Goal: Task Accomplishment & Management: Manage account settings

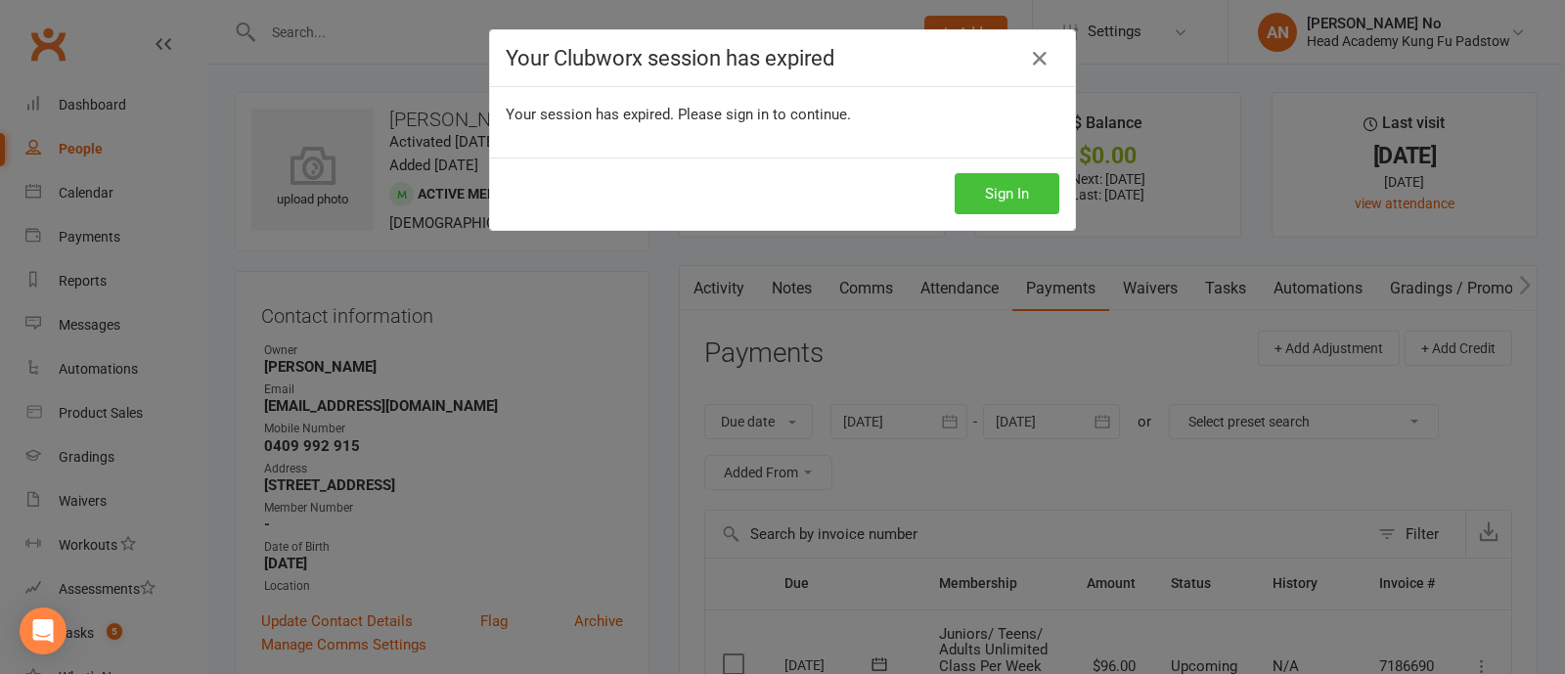
click at [993, 193] on button "Sign In" at bounding box center [1006, 193] width 105 height 41
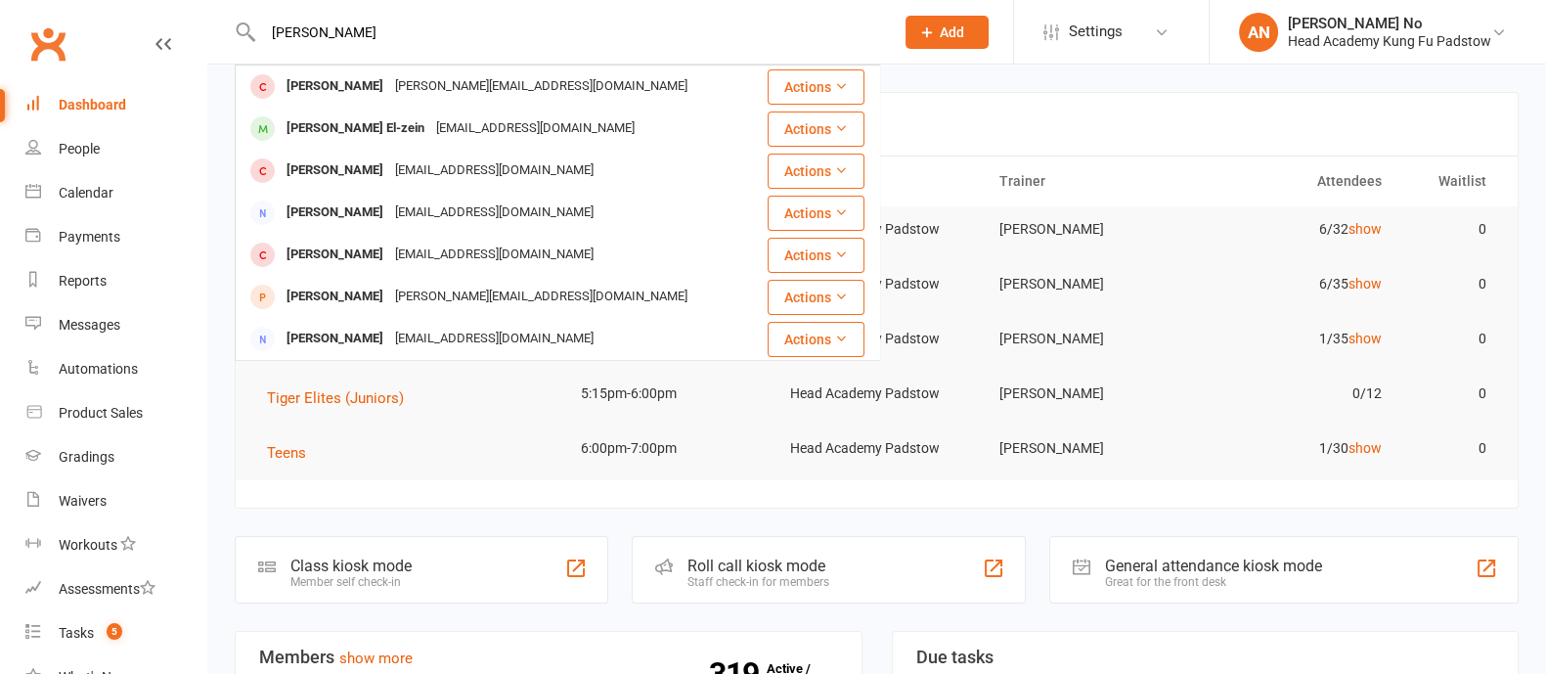
type input "medina"
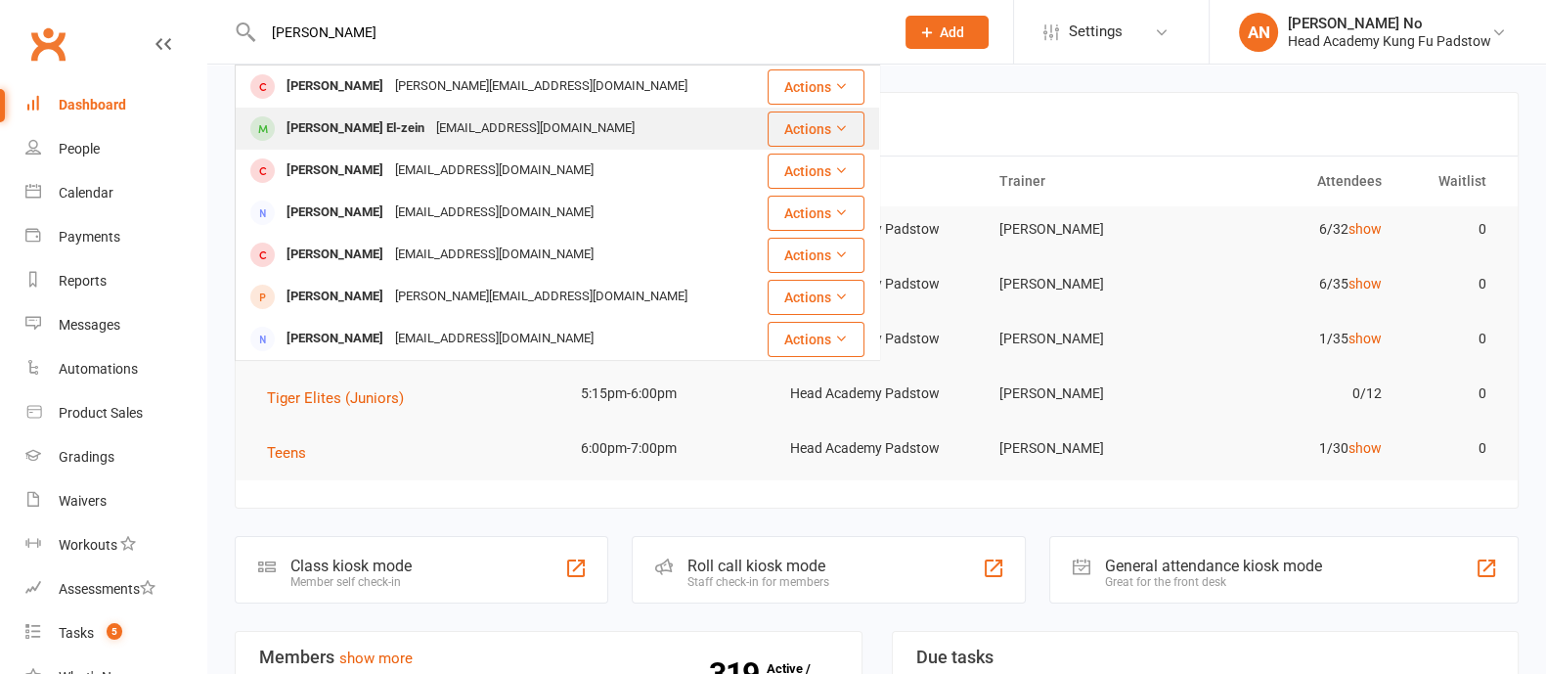
click at [356, 130] on div "Medina El-zein" at bounding box center [356, 128] width 150 height 28
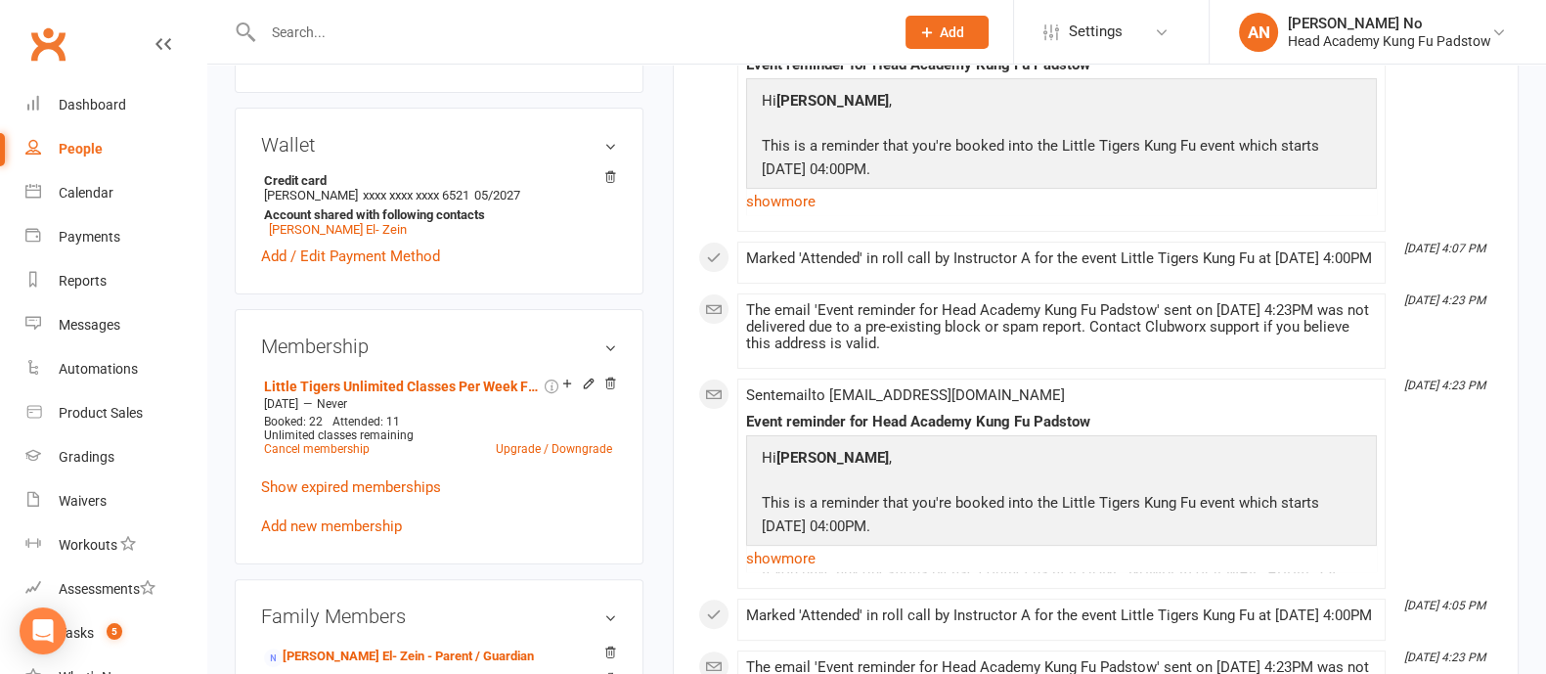
scroll to position [1178, 0]
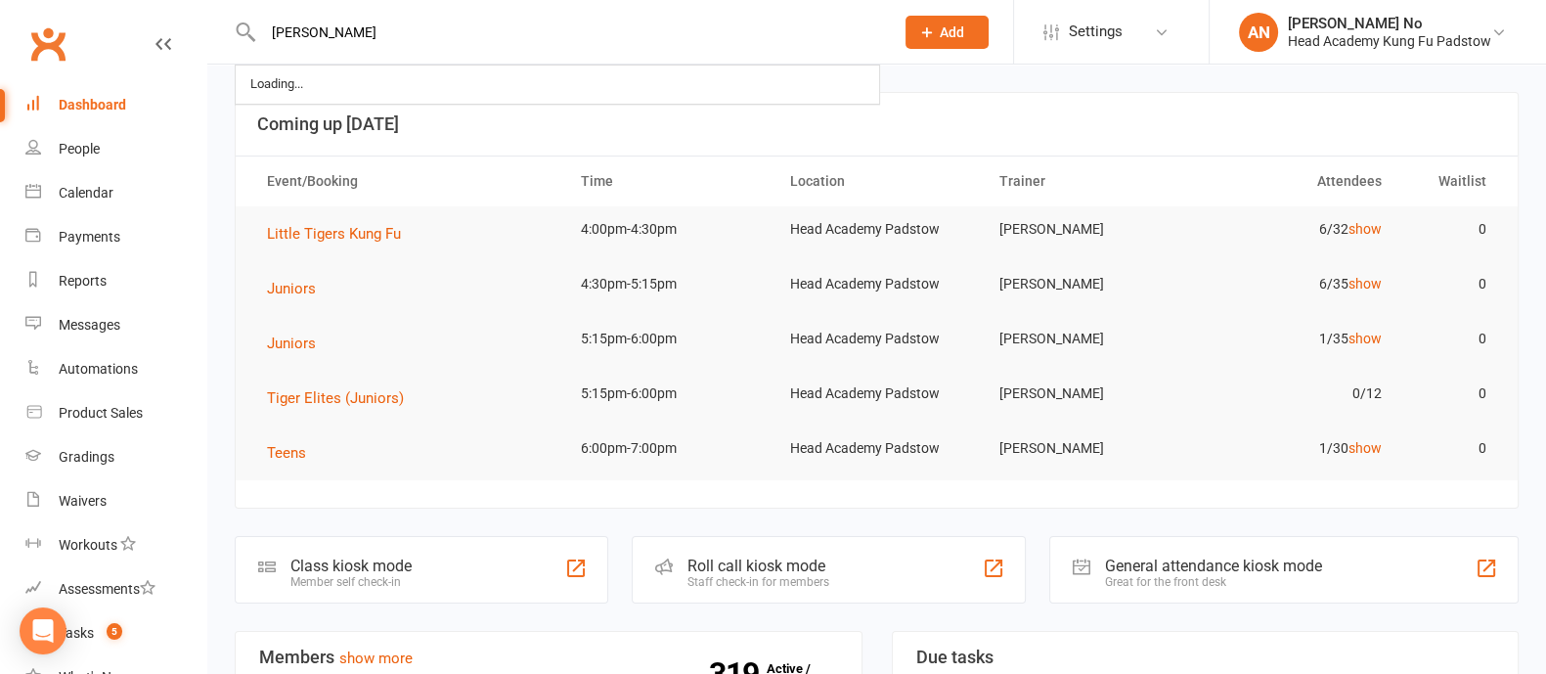
type input "Nickoletta Moraitis"
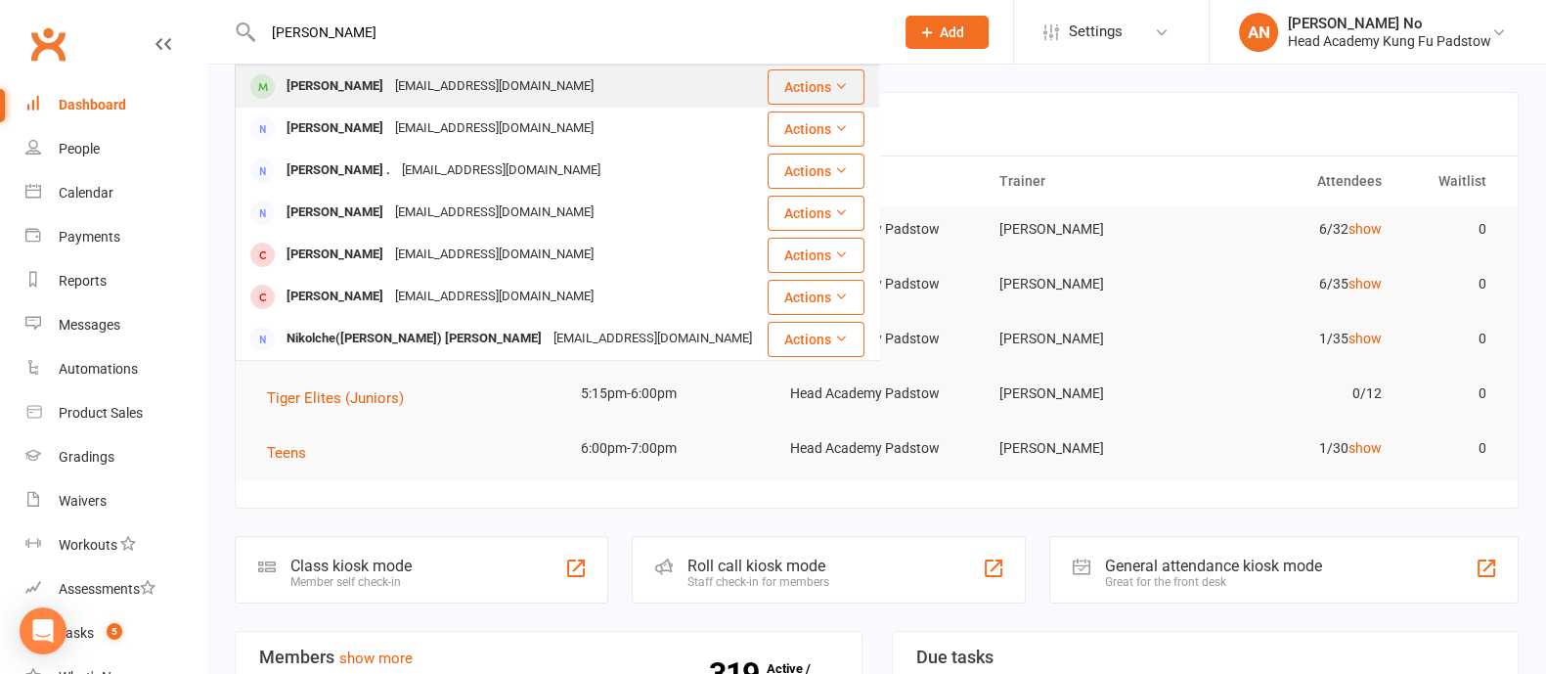
click at [416, 76] on div "athenamoraitis@icloud.com" at bounding box center [494, 86] width 210 height 28
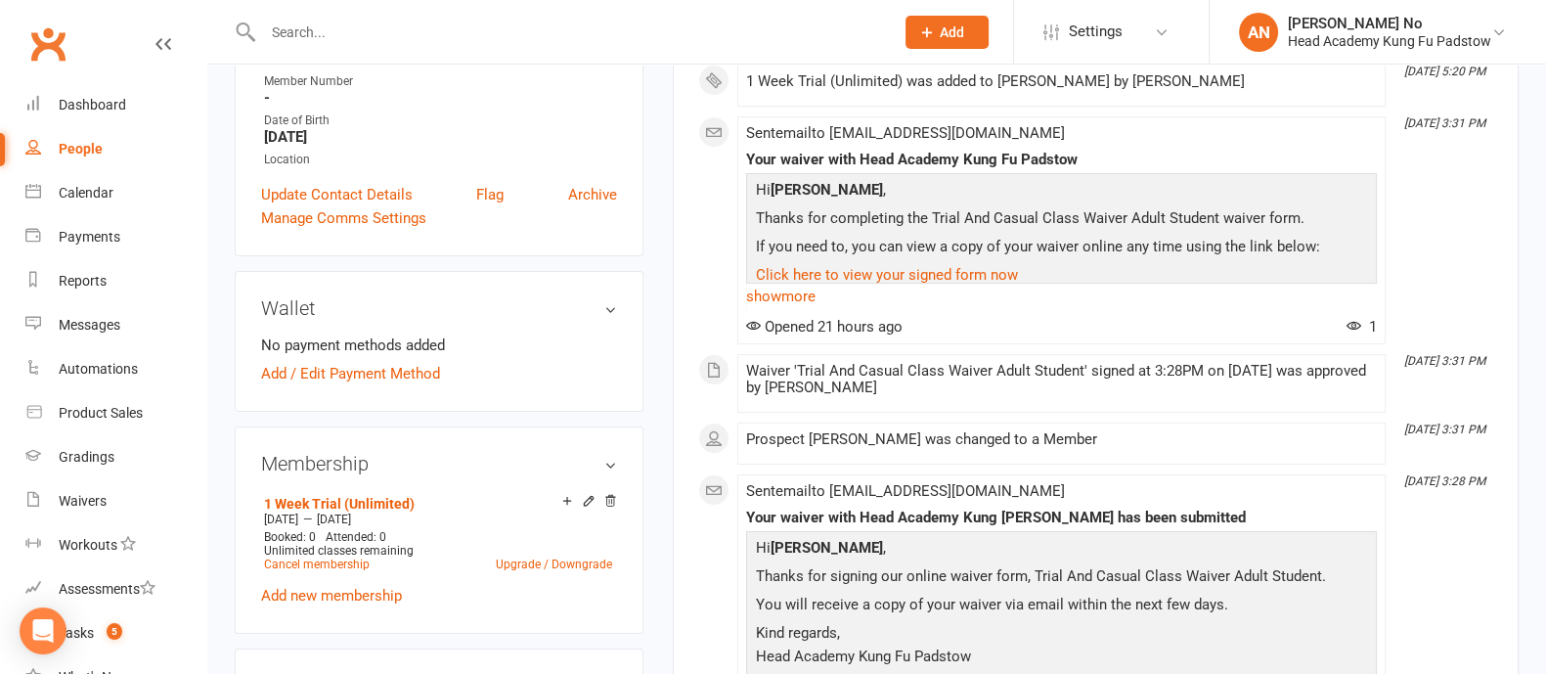
scroll to position [147, 0]
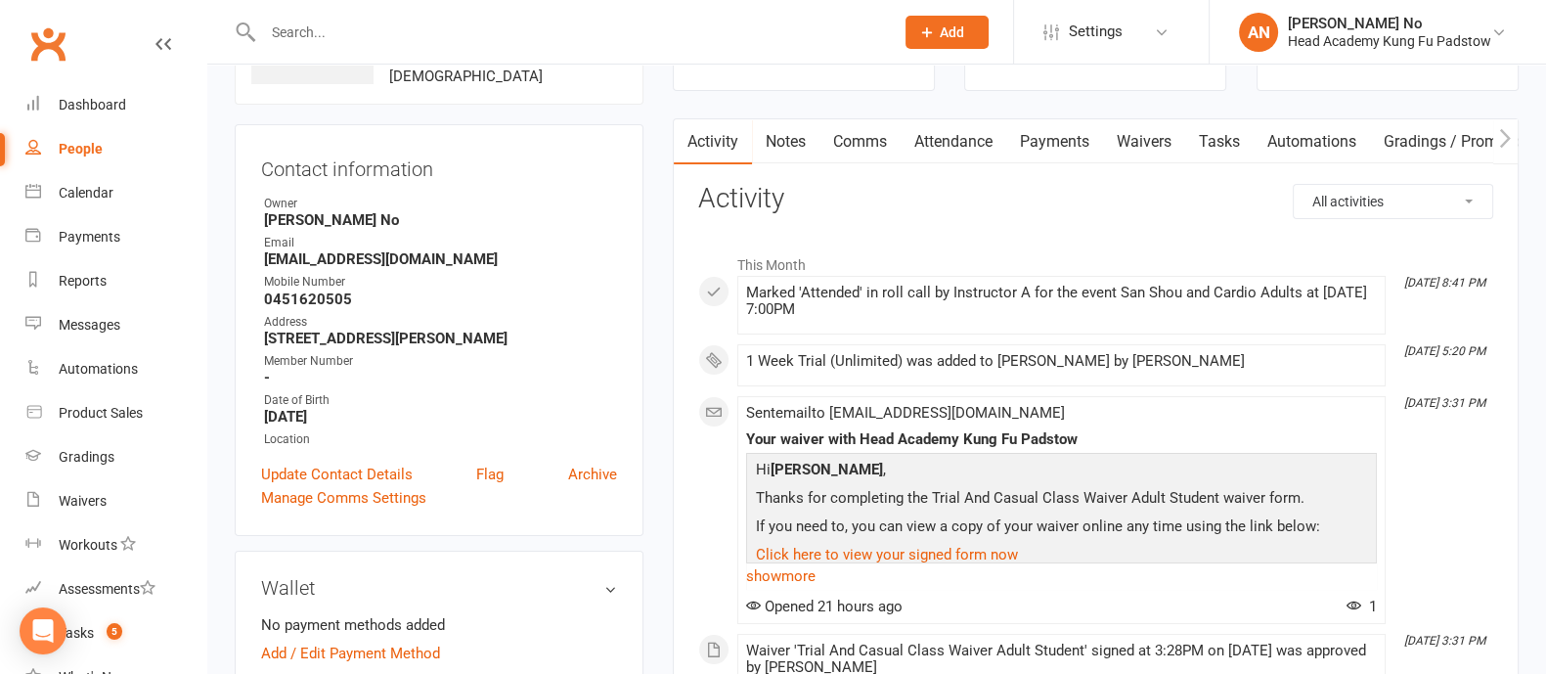
click at [964, 138] on link "Attendance" at bounding box center [954, 141] width 106 height 45
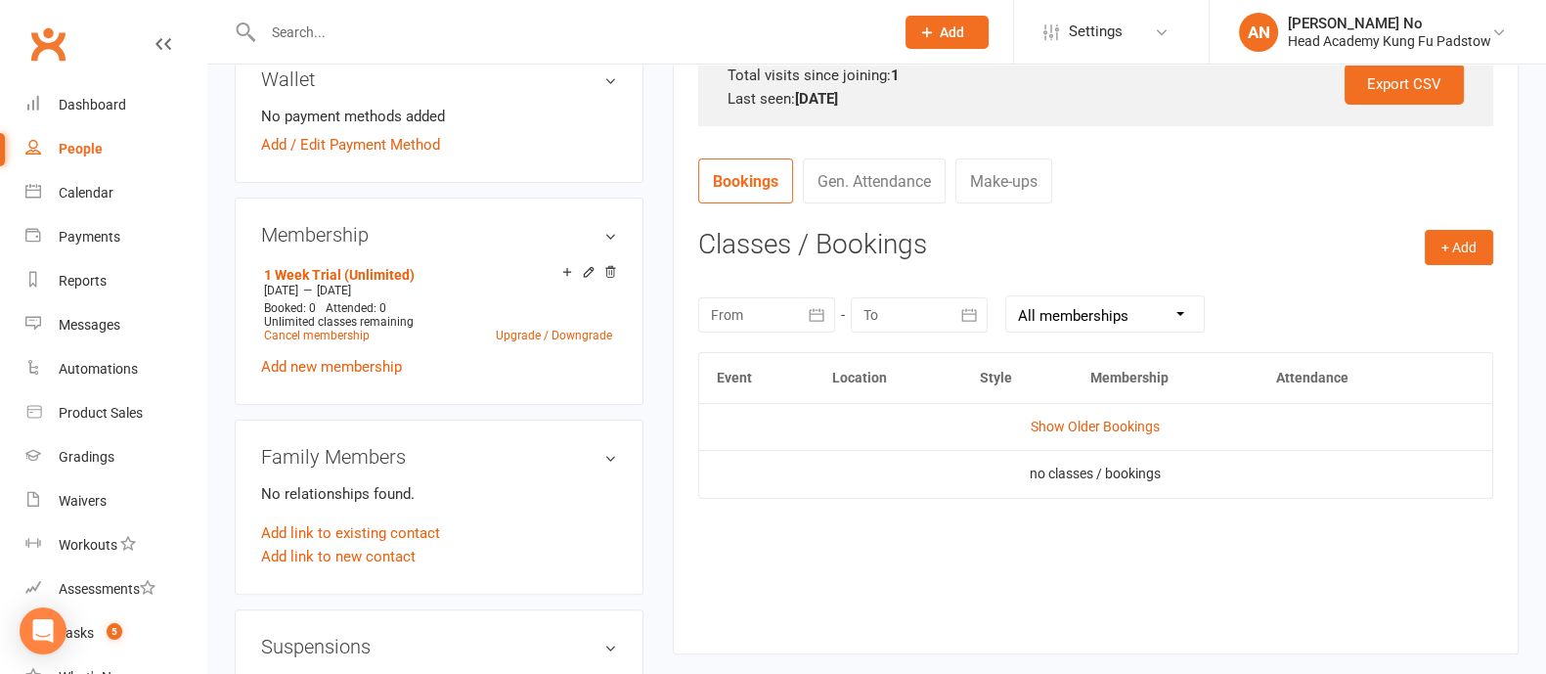
scroll to position [650, 0]
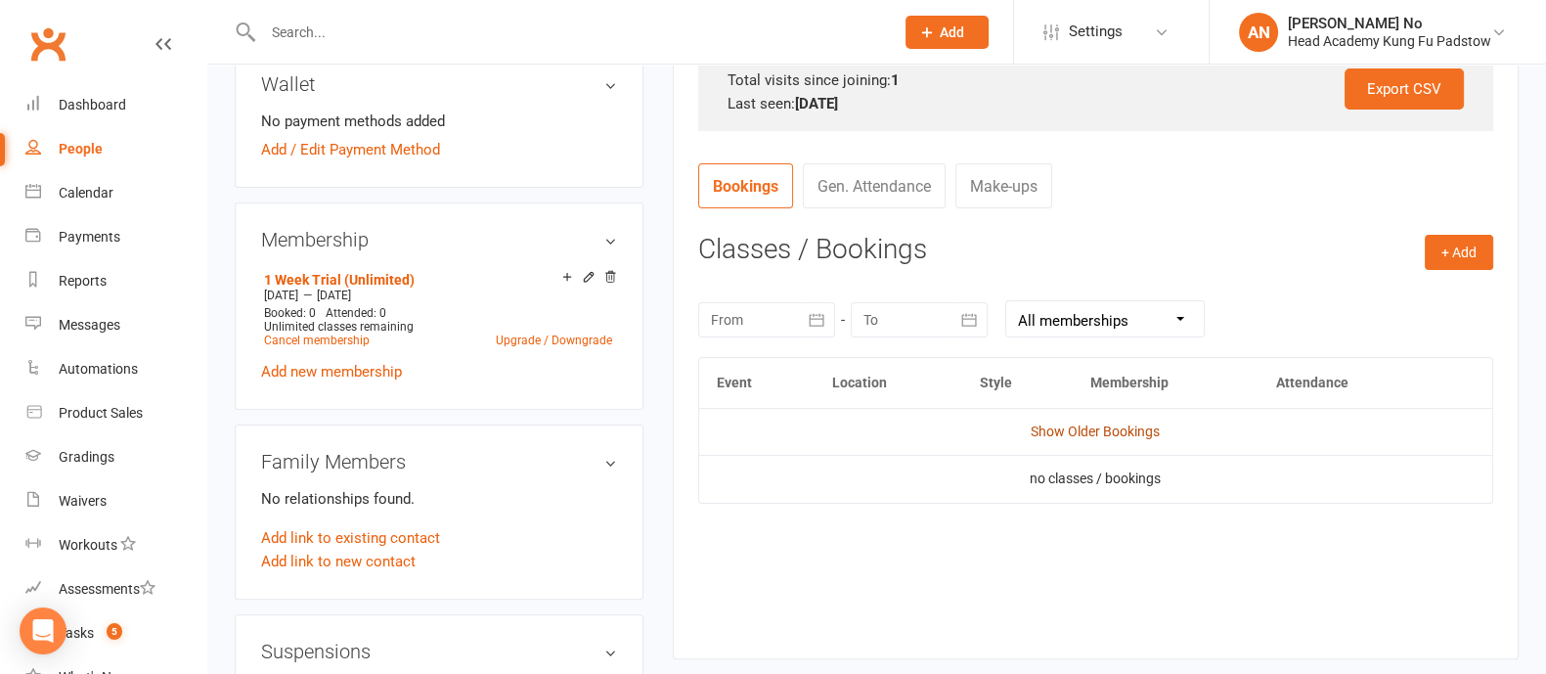
click at [1139, 433] on link "Show Older Bookings" at bounding box center [1095, 431] width 129 height 16
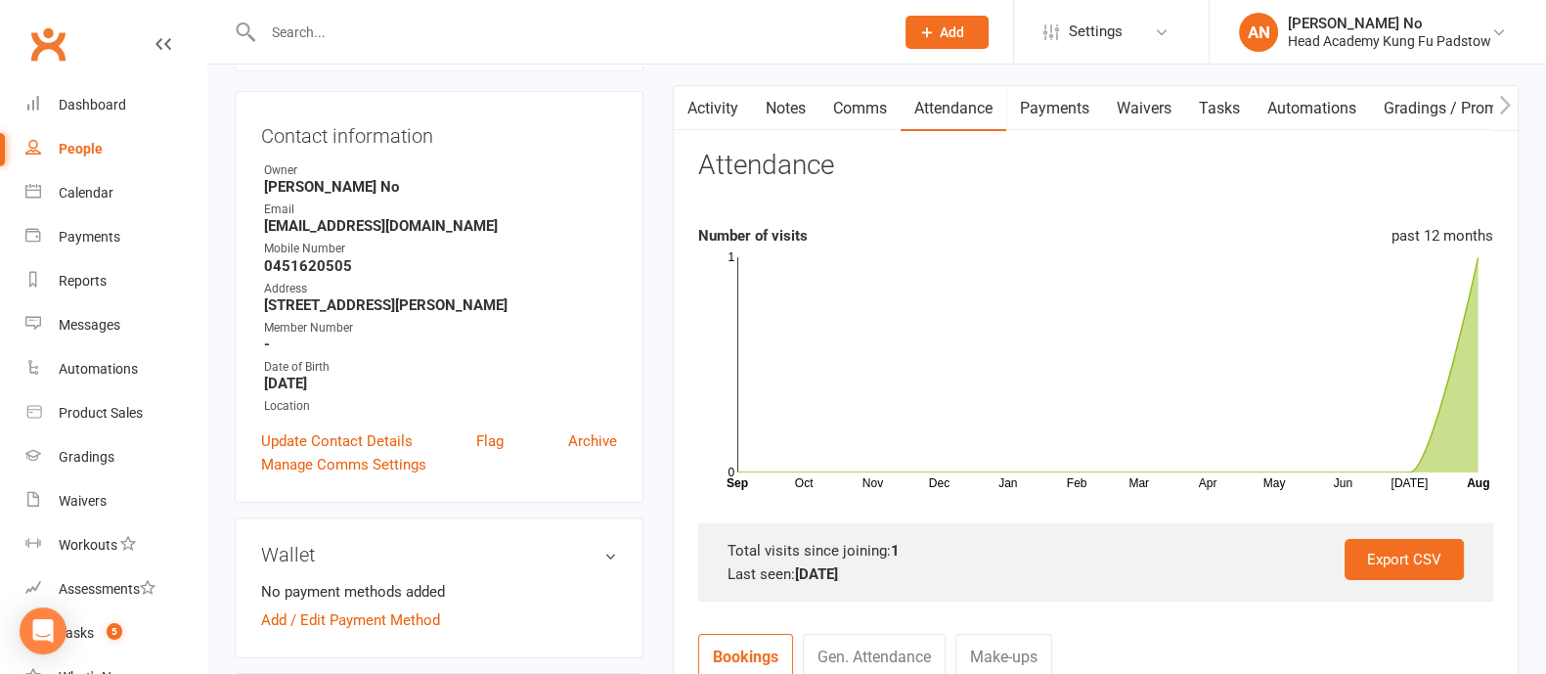
scroll to position [150, 0]
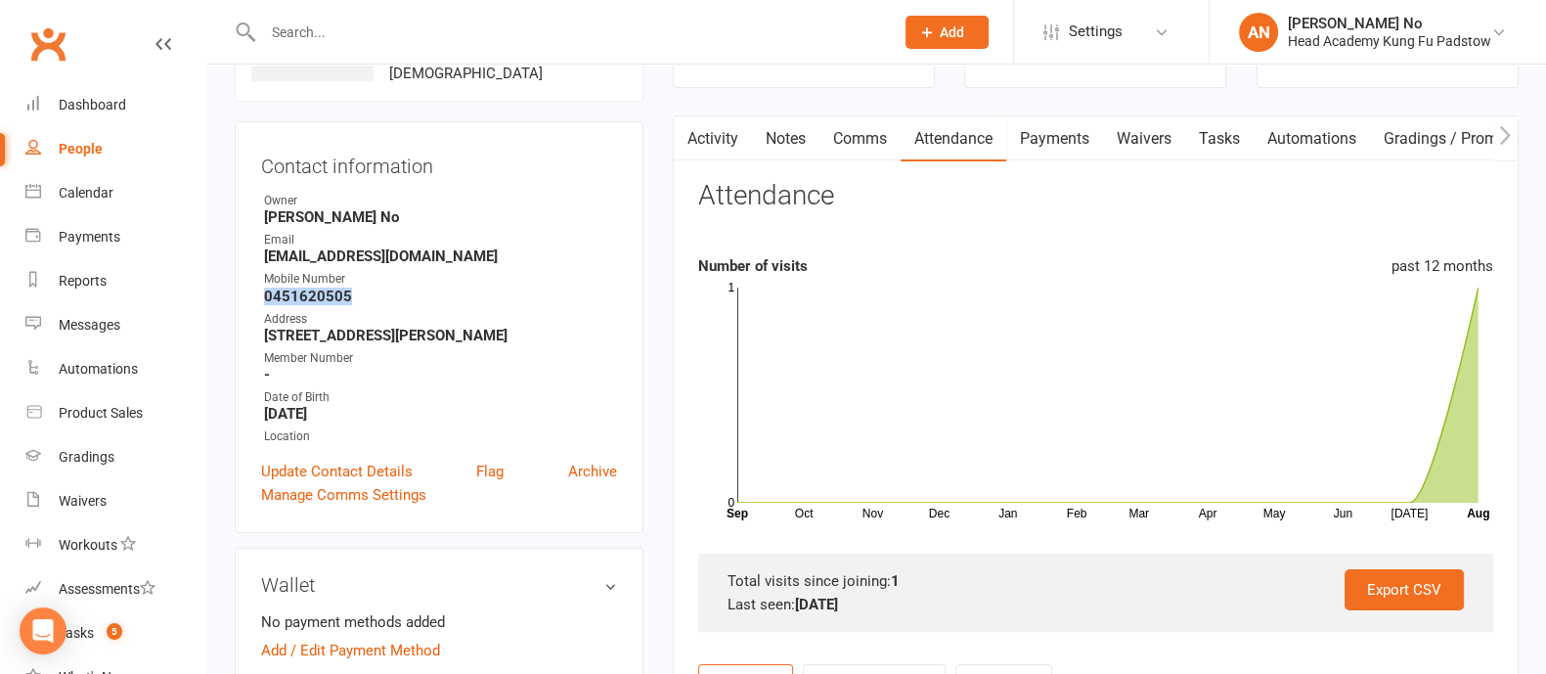
drag, startPoint x: 264, startPoint y: 295, endPoint x: 361, endPoint y: 293, distance: 96.8
click at [361, 293] on strong "0451620505" at bounding box center [440, 296] width 353 height 18
copy strong "0451620505"
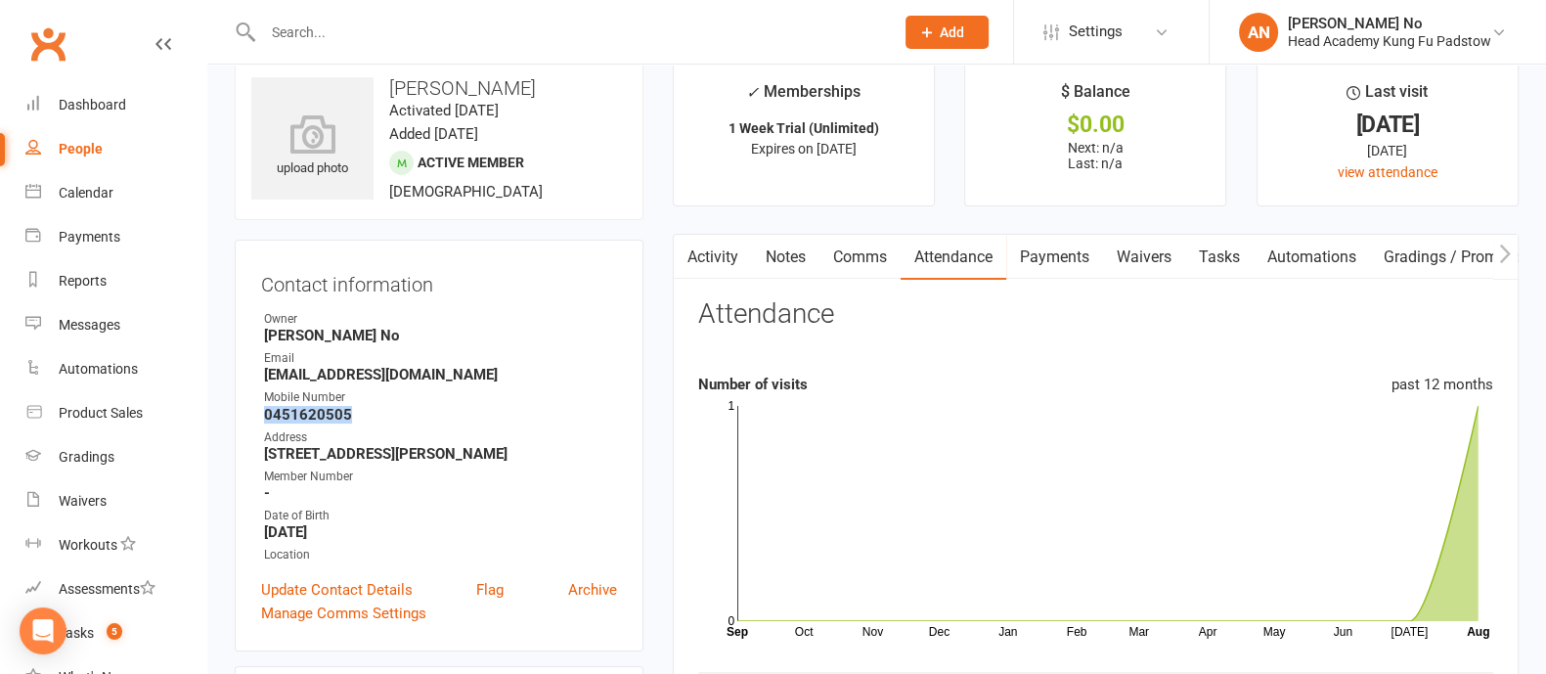
scroll to position [0, 0]
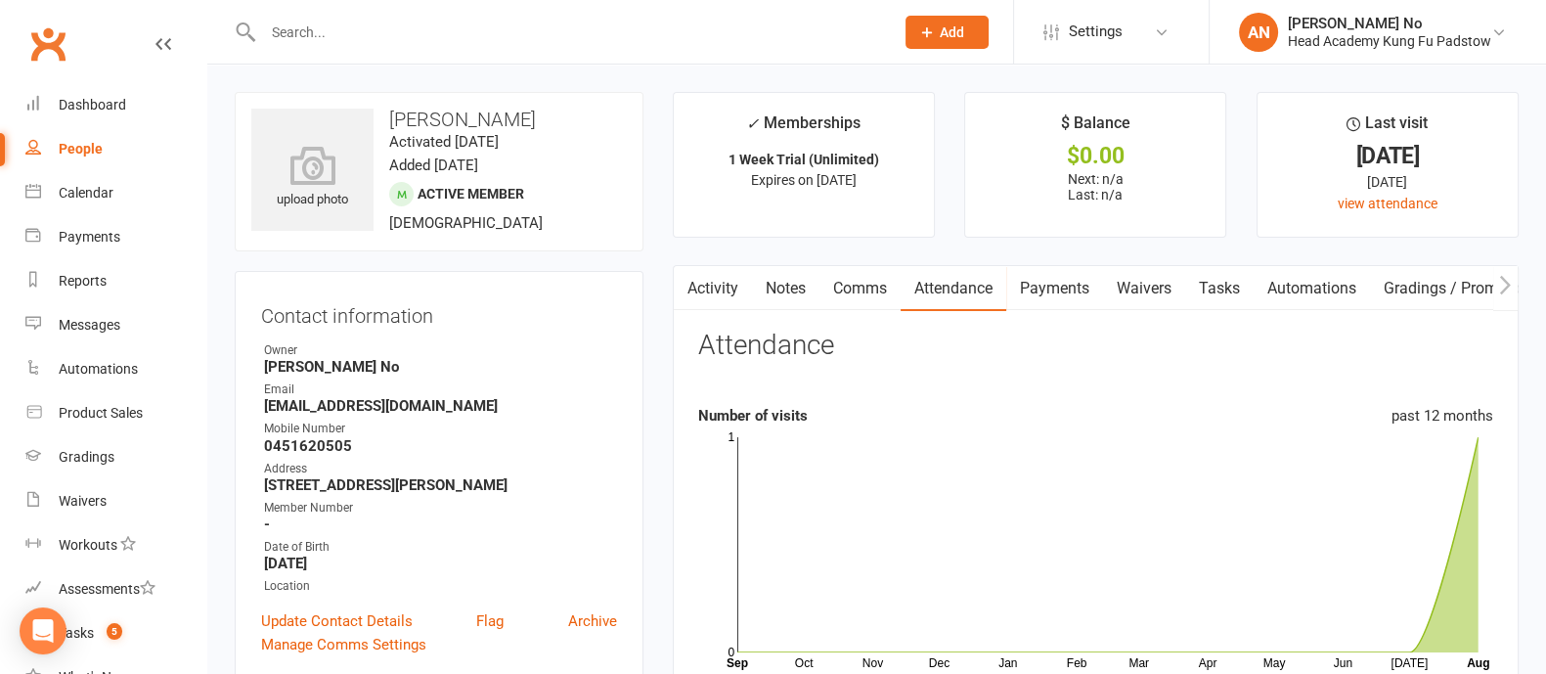
click at [410, 27] on input "text" at bounding box center [568, 32] width 623 height 27
paste input "rachelshanley27@gmail.com"
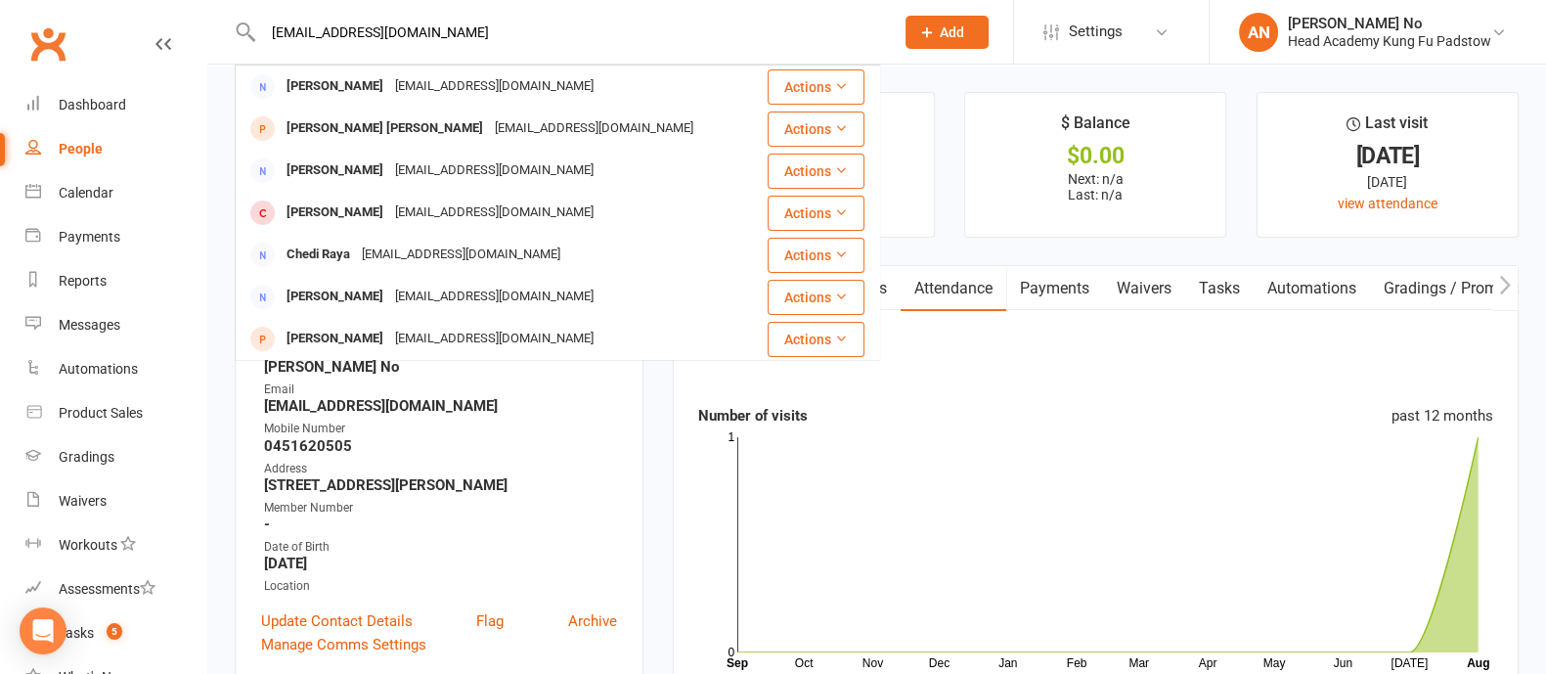
type input "rachelshanley27@gmail.com"
click at [946, 34] on span "Add" at bounding box center [952, 32] width 24 height 16
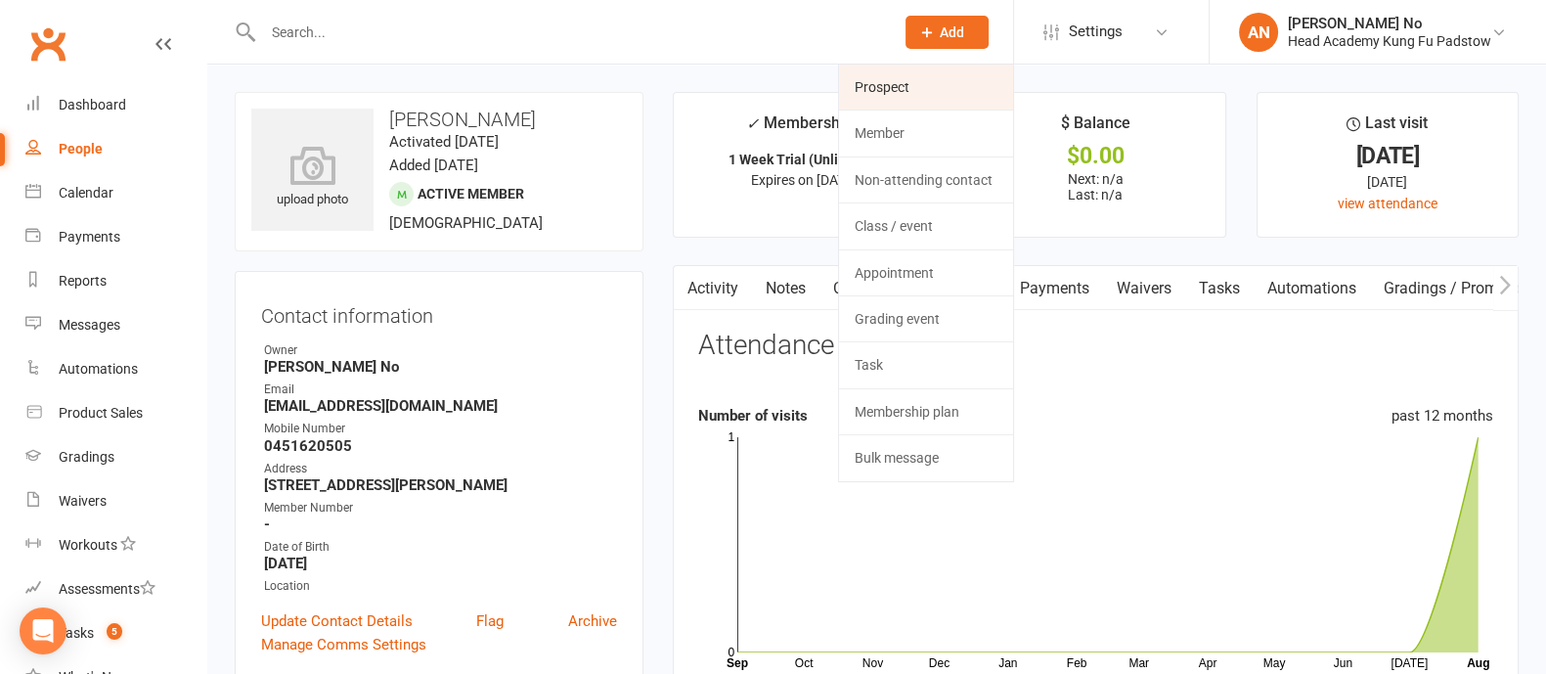
click at [908, 89] on link "Prospect" at bounding box center [926, 87] width 174 height 45
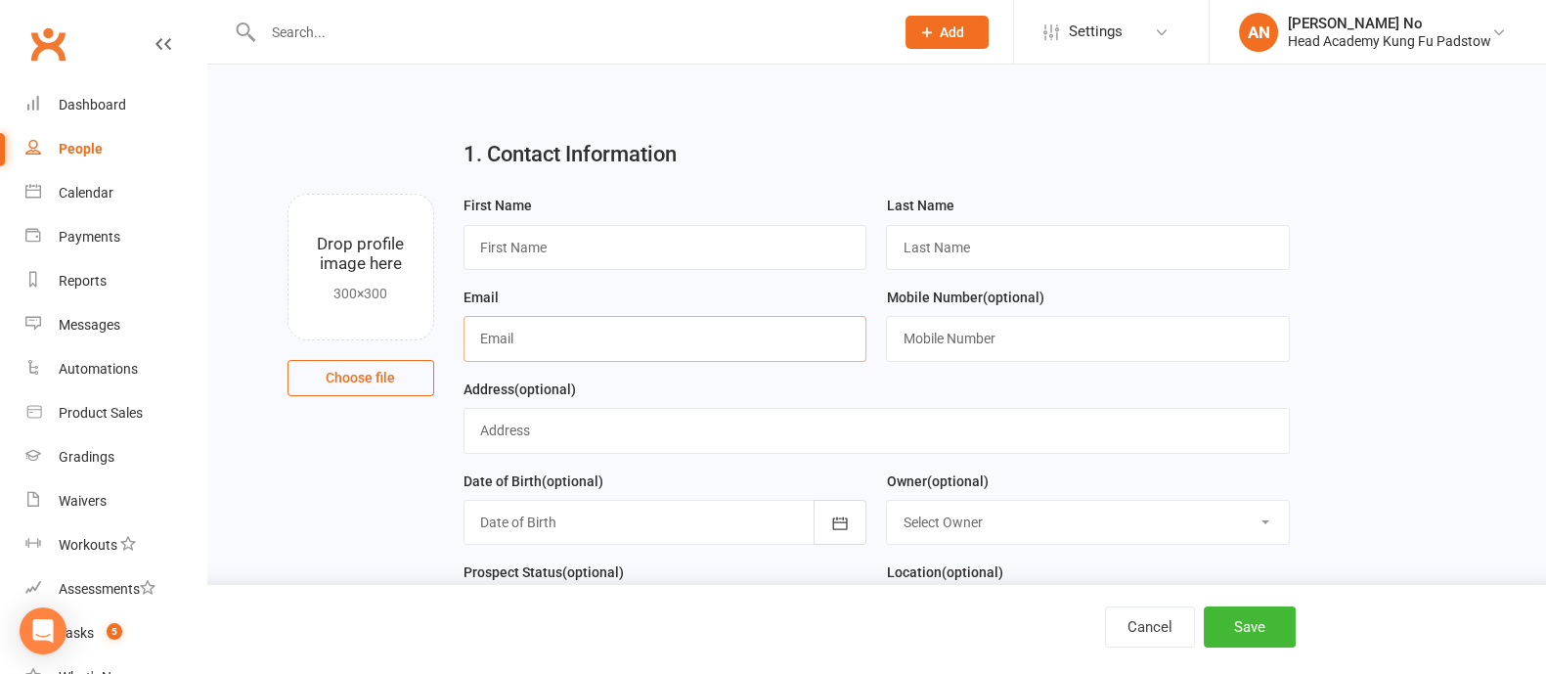
click at [724, 338] on input "text" at bounding box center [665, 338] width 404 height 45
paste input "rachelshanley27@gmail.com"
type input "rachelshanley27@gmail.com"
click at [635, 249] on input "text" at bounding box center [665, 247] width 404 height 45
paste input "Rachel 0425 326 108"
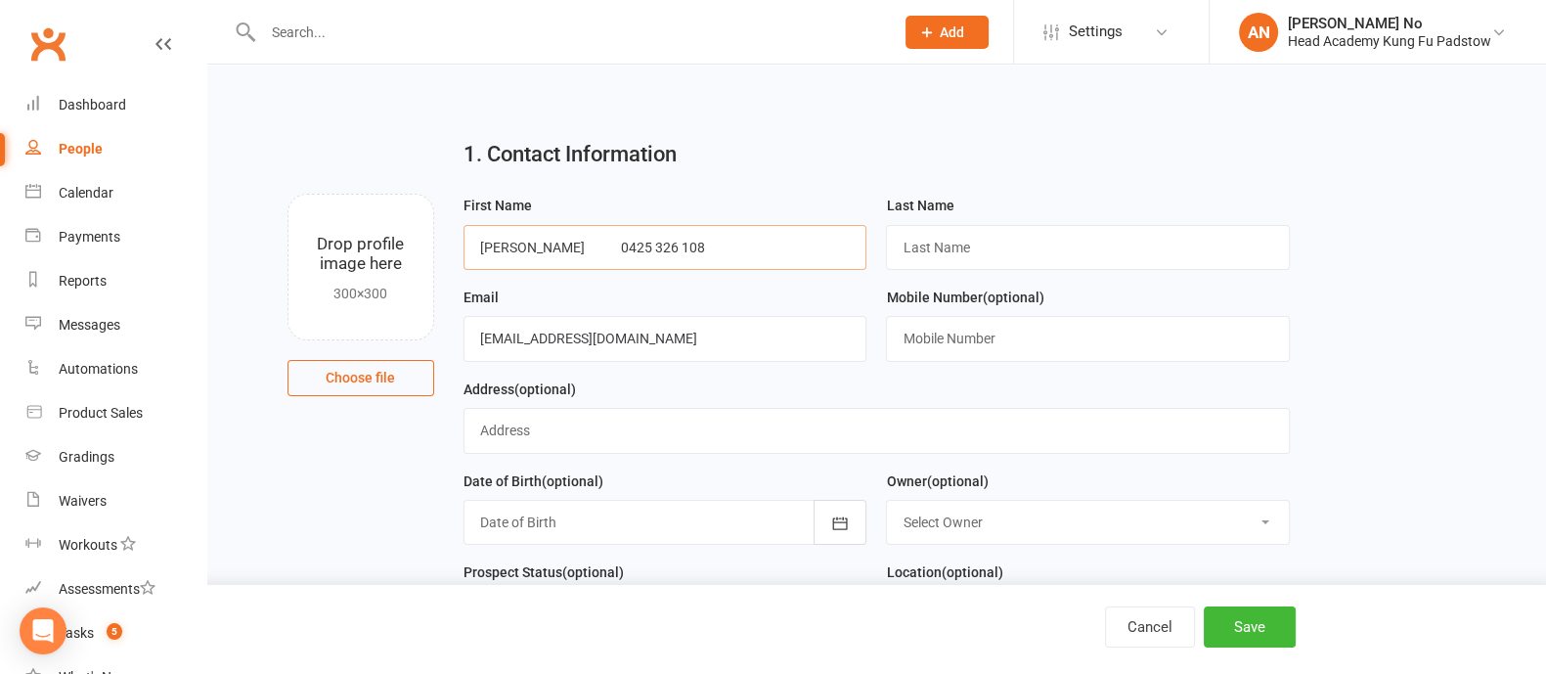
drag, startPoint x: 564, startPoint y: 244, endPoint x: 684, endPoint y: 252, distance: 120.5
click at [684, 252] on input "Rachel 0425 326 108" at bounding box center [665, 247] width 404 height 45
type input "Rachel"
click at [931, 342] on input "text" at bounding box center [1088, 338] width 404 height 45
paste input "0425 326 108"
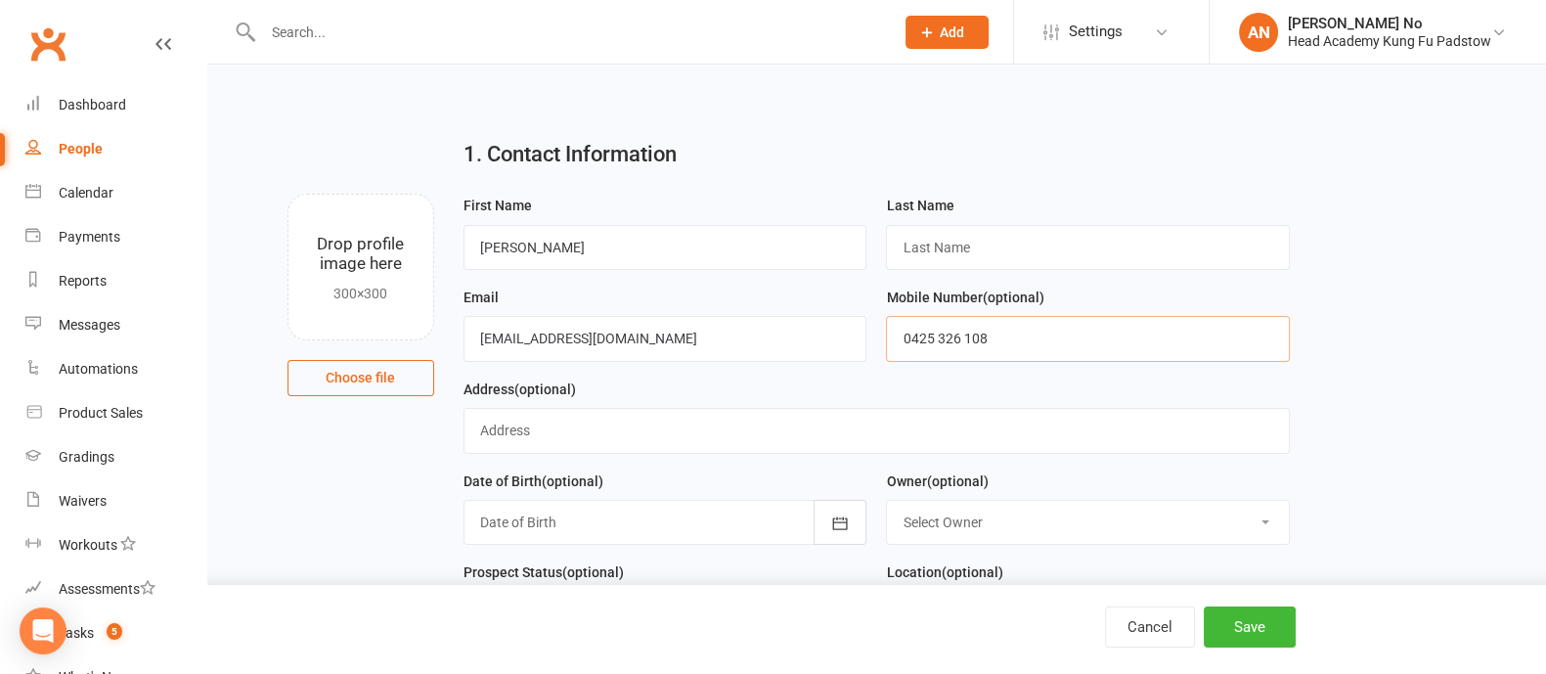
type input "0425 326 108"
click at [968, 250] on input "text" at bounding box center [1088, 247] width 404 height 45
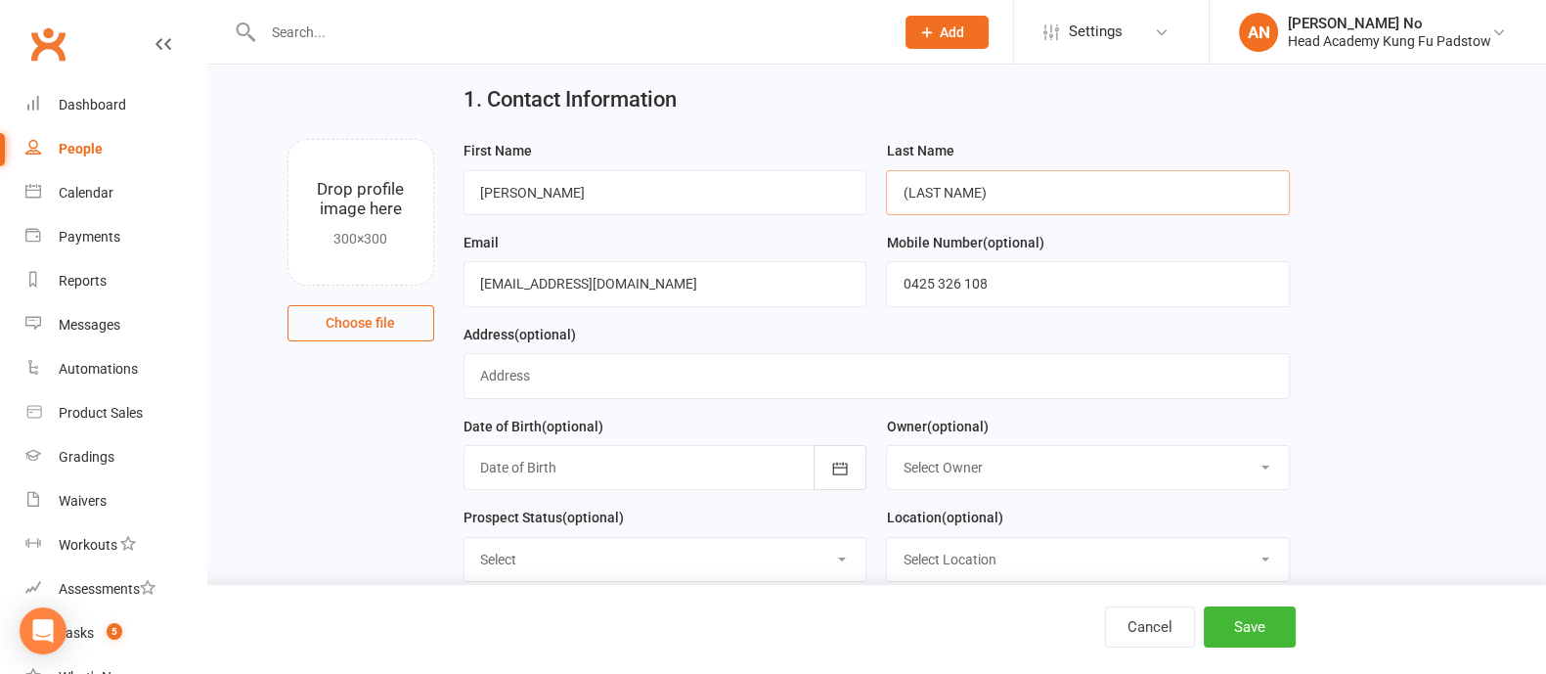
scroll to position [88, 0]
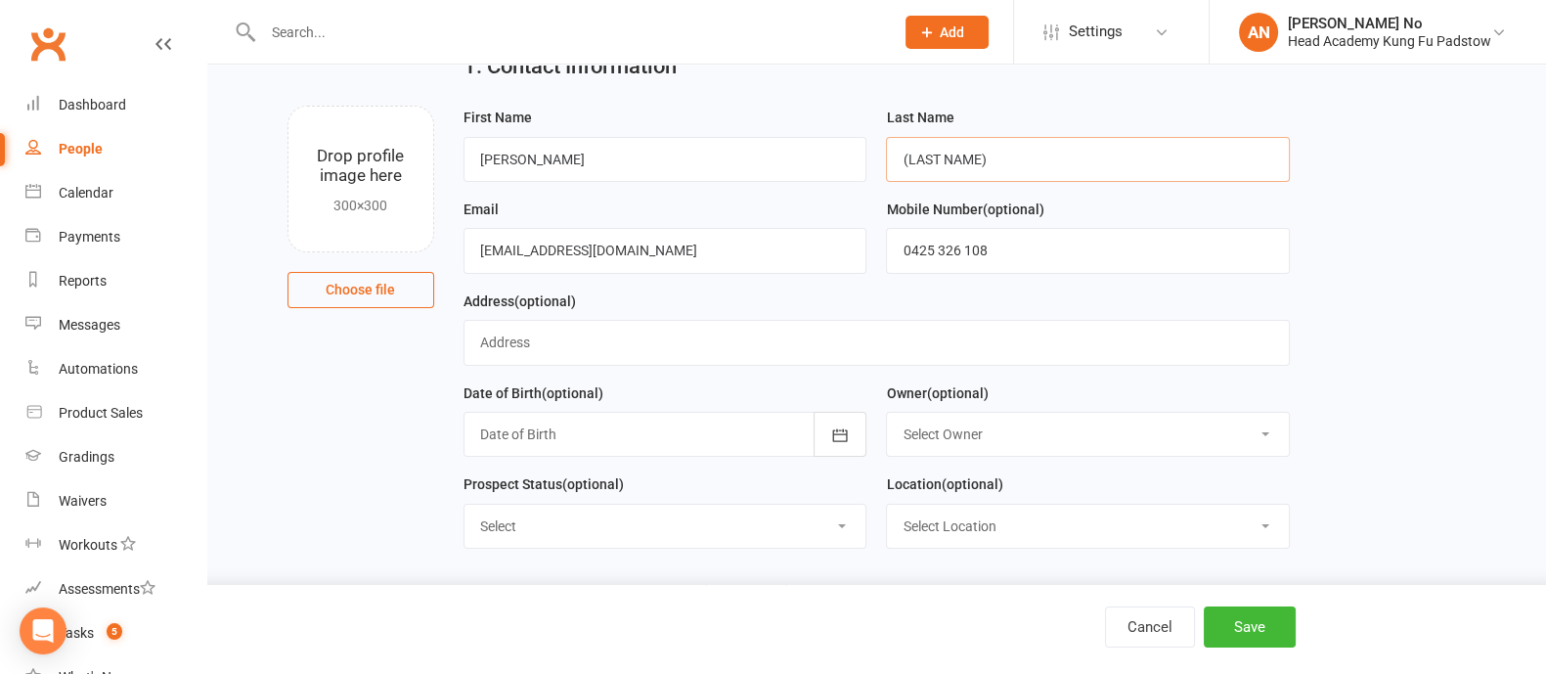
click at [1003, 154] on input "(LAST NAME)" at bounding box center [1088, 159] width 404 height 45
click at [1002, 154] on input "(LAST NAME)" at bounding box center [1088, 159] width 404 height 45
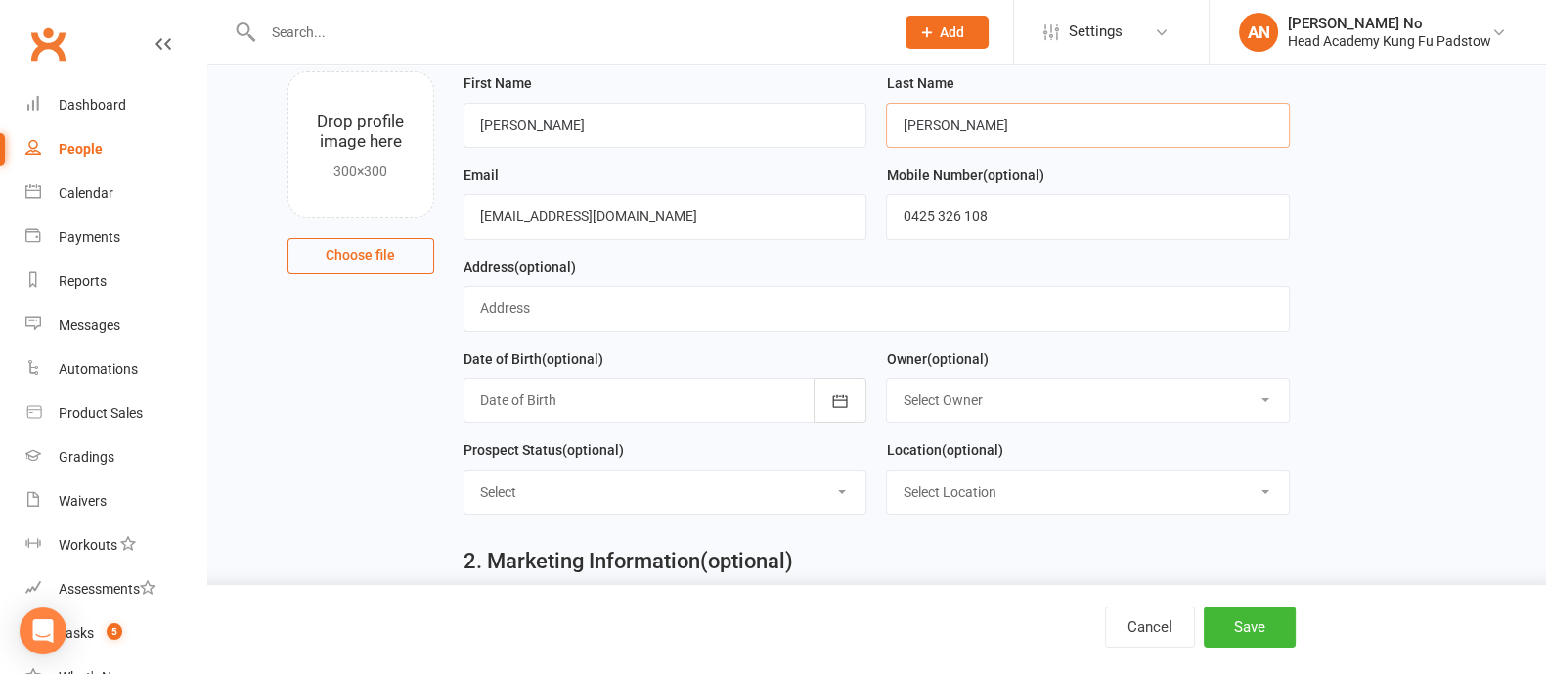
scroll to position [678, 0]
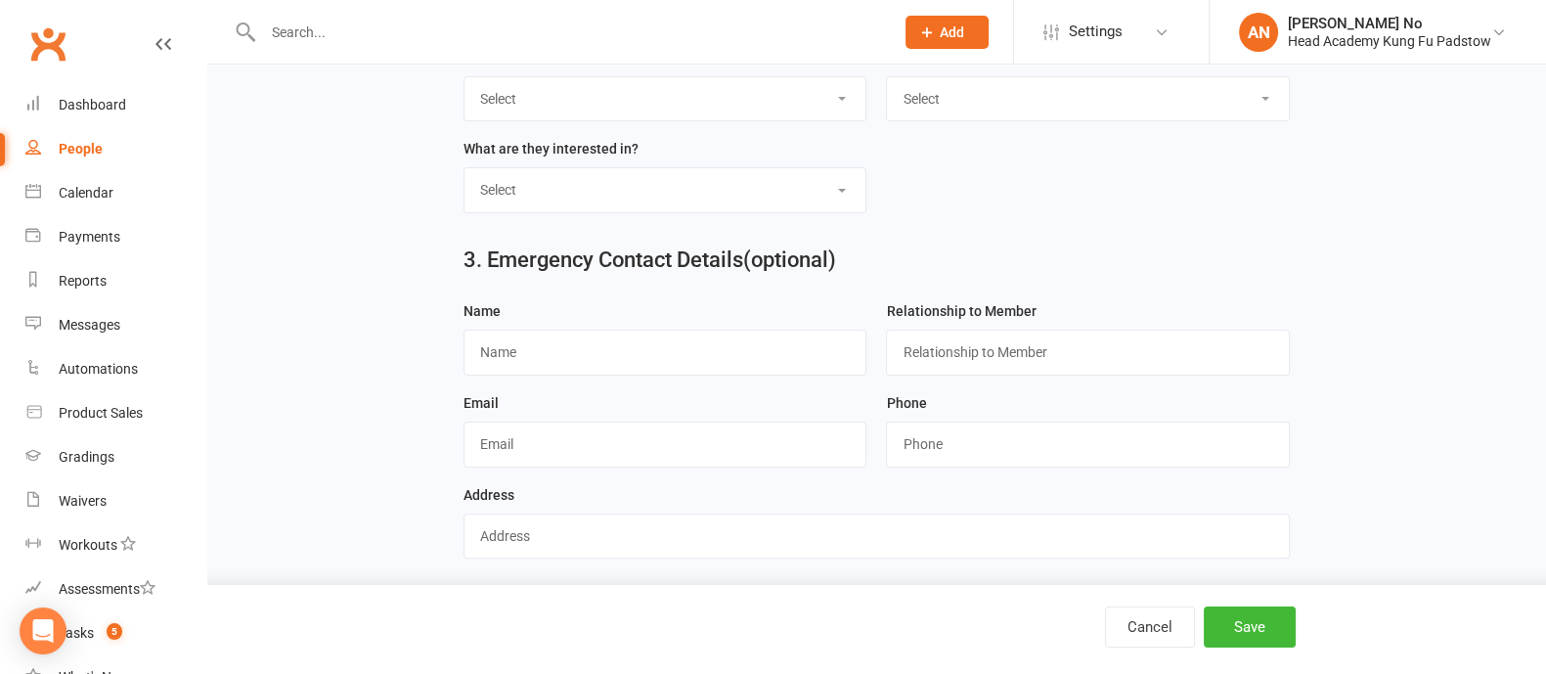
type input "Shanley"
click at [839, 350] on input "text" at bounding box center [665, 352] width 404 height 45
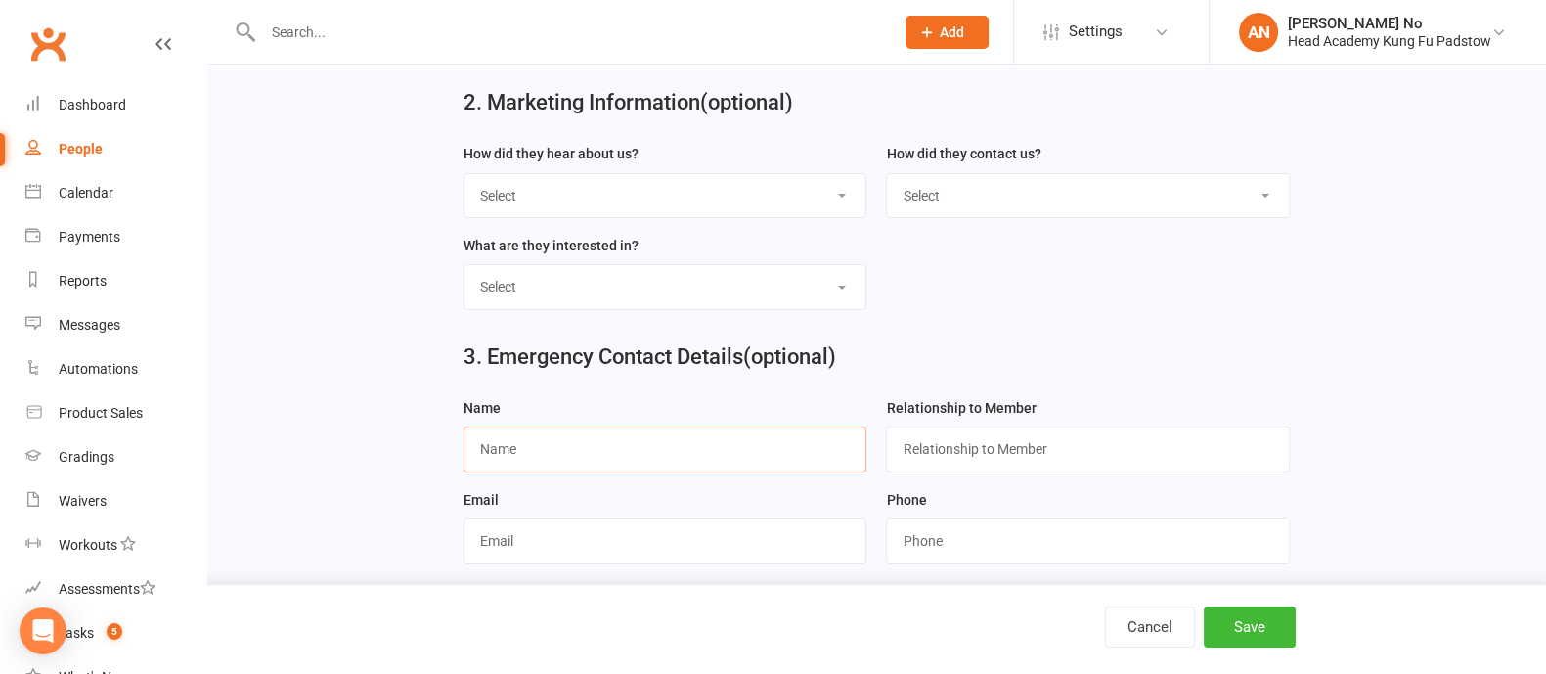
scroll to position [575, 0]
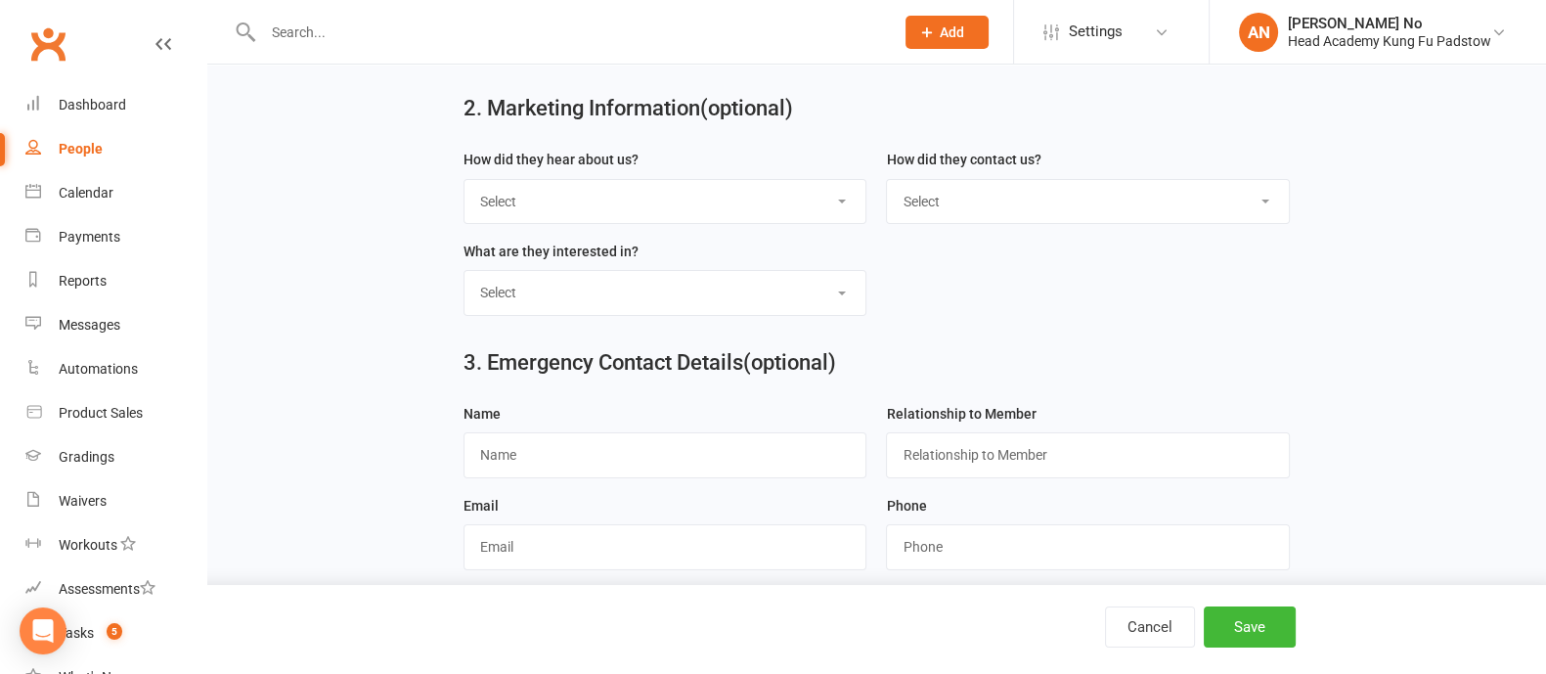
click at [818, 194] on select "Select Google Through A Friend Poster Magazine Walk by Letter Box Drop Facebook" at bounding box center [665, 201] width 402 height 43
select select "Walk by"
click at [464, 180] on select "Select Google Through A Friend Poster Magazine Walk by Letter Box Drop Facebook" at bounding box center [665, 201] width 402 height 43
click at [1267, 616] on button "Save" at bounding box center [1250, 626] width 92 height 41
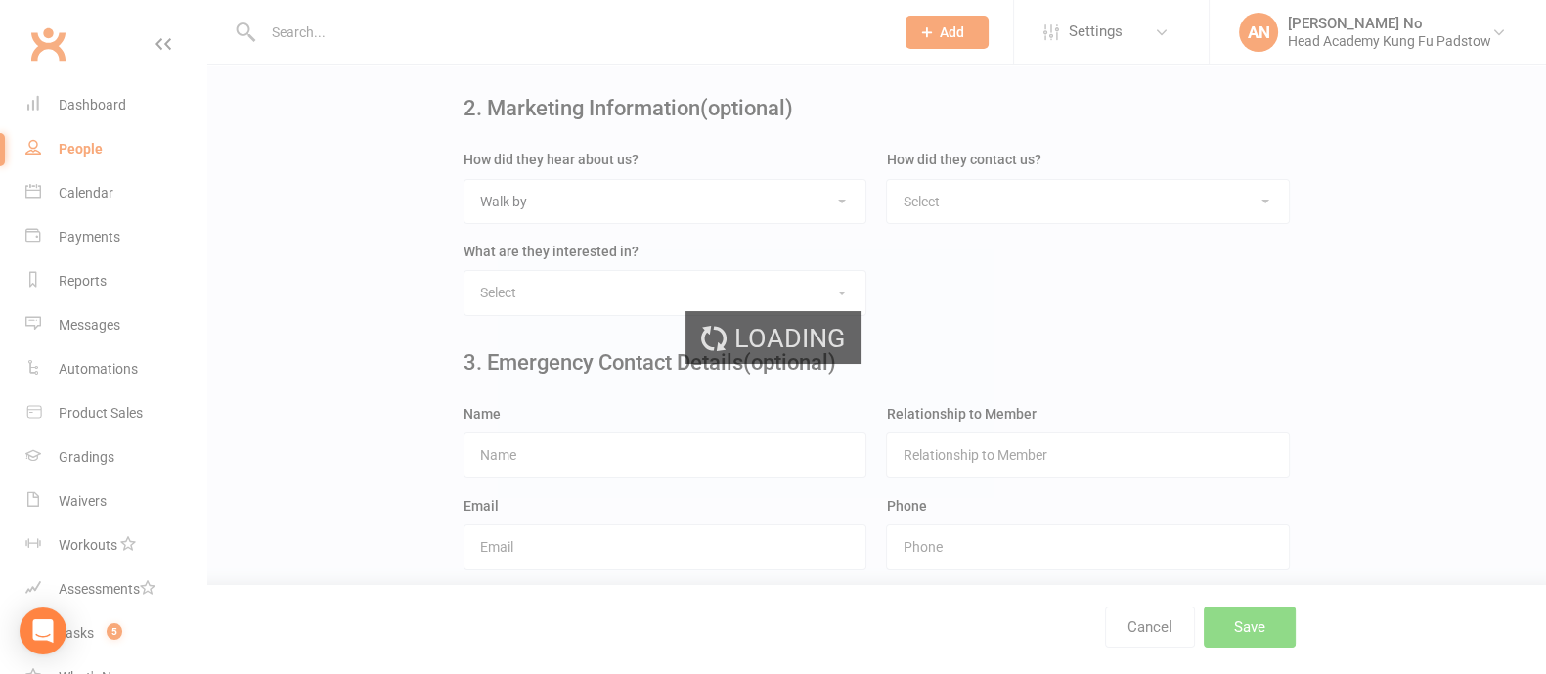
scroll to position [0, 0]
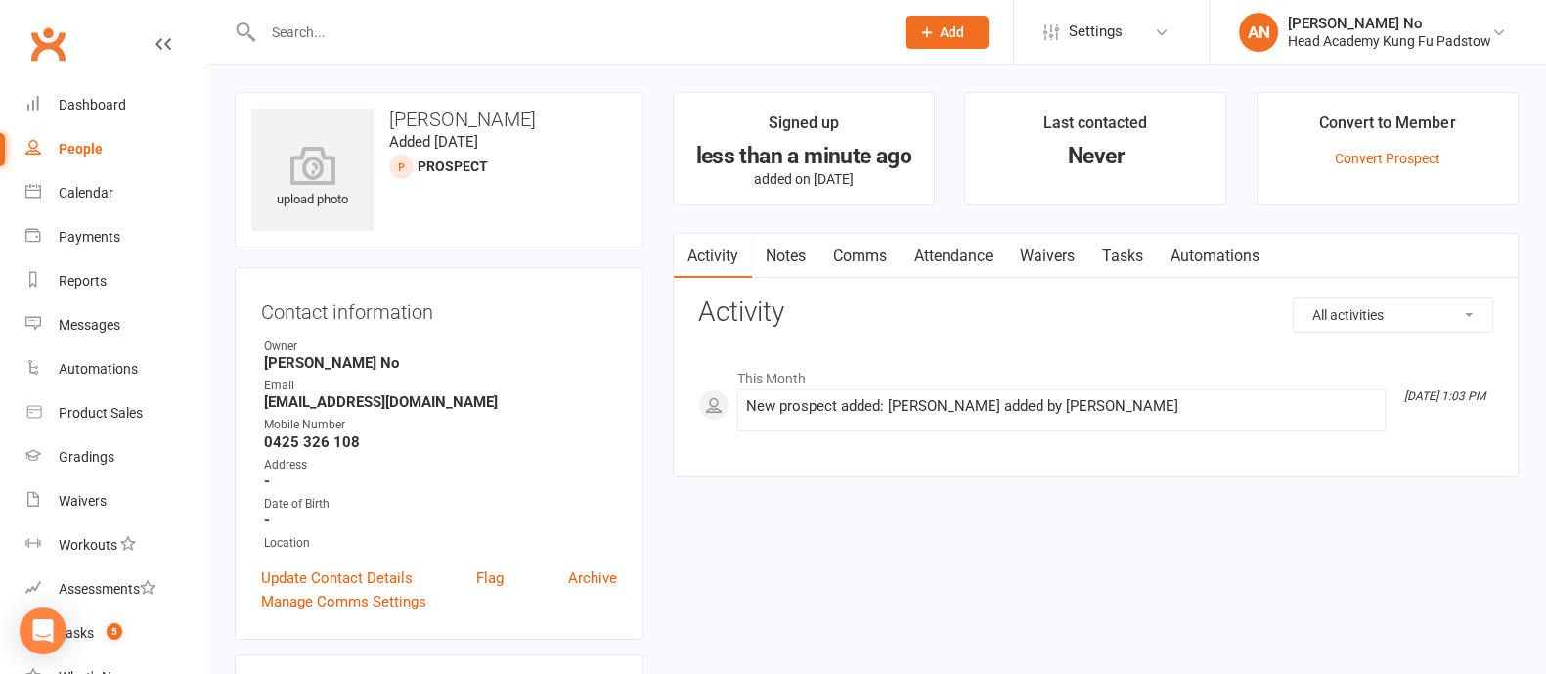
scroll to position [590, 0]
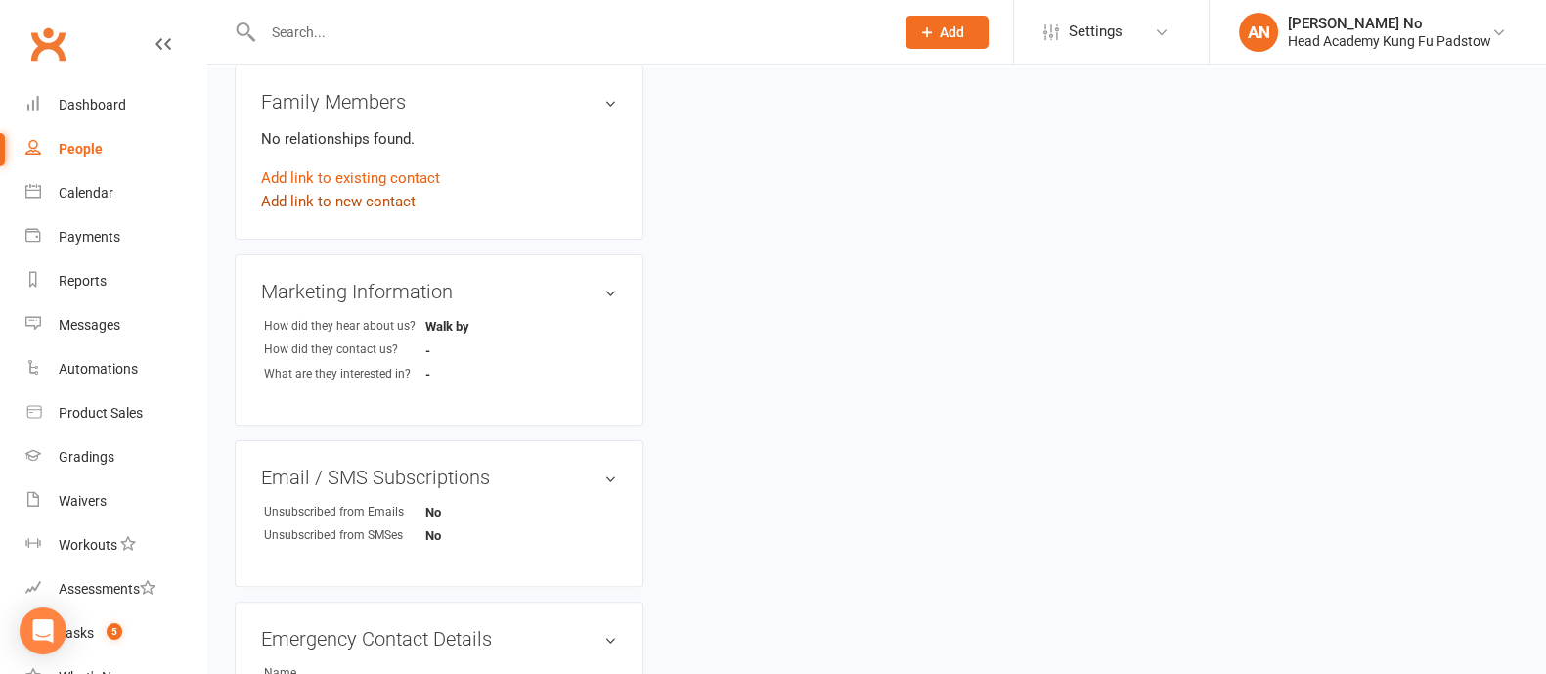
click at [376, 206] on link "Add link to new contact" at bounding box center [338, 201] width 154 height 23
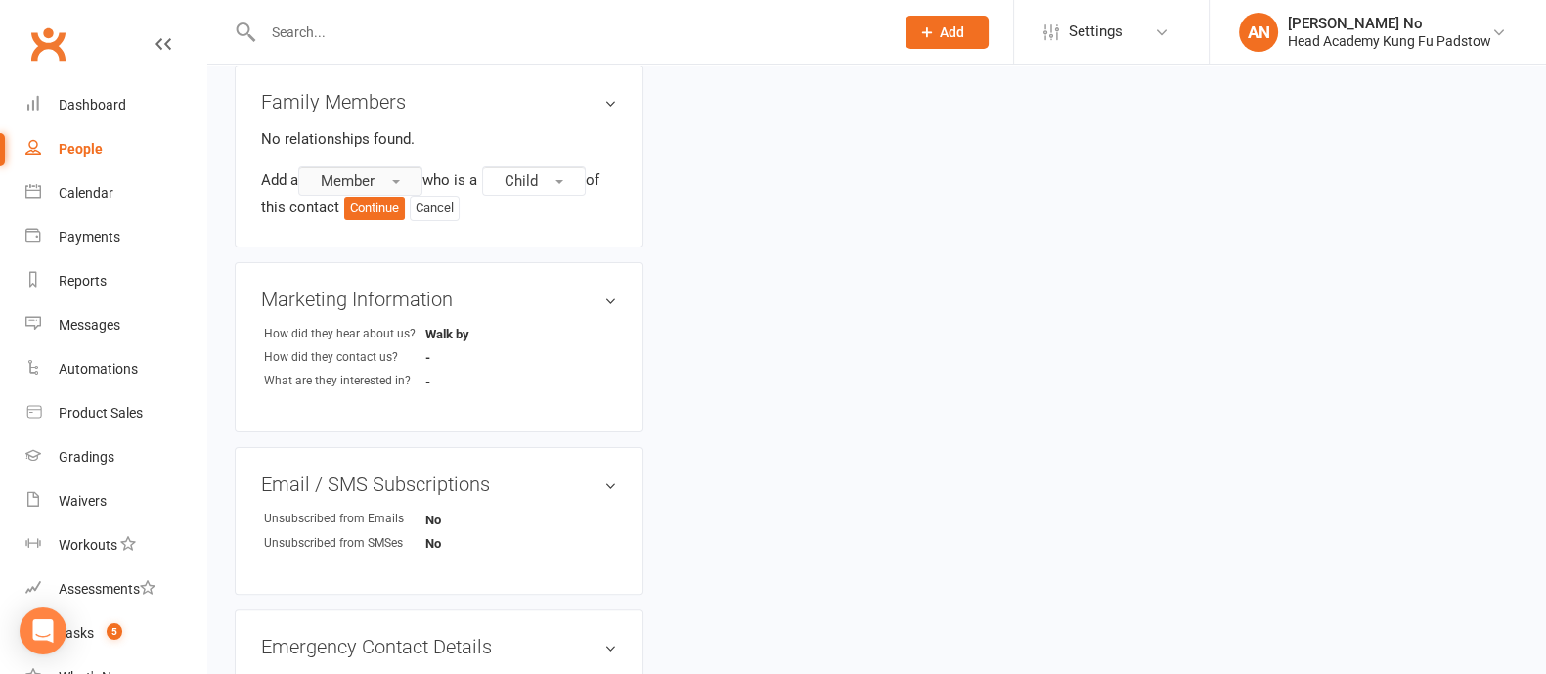
click at [369, 179] on span "Member" at bounding box center [348, 181] width 54 height 18
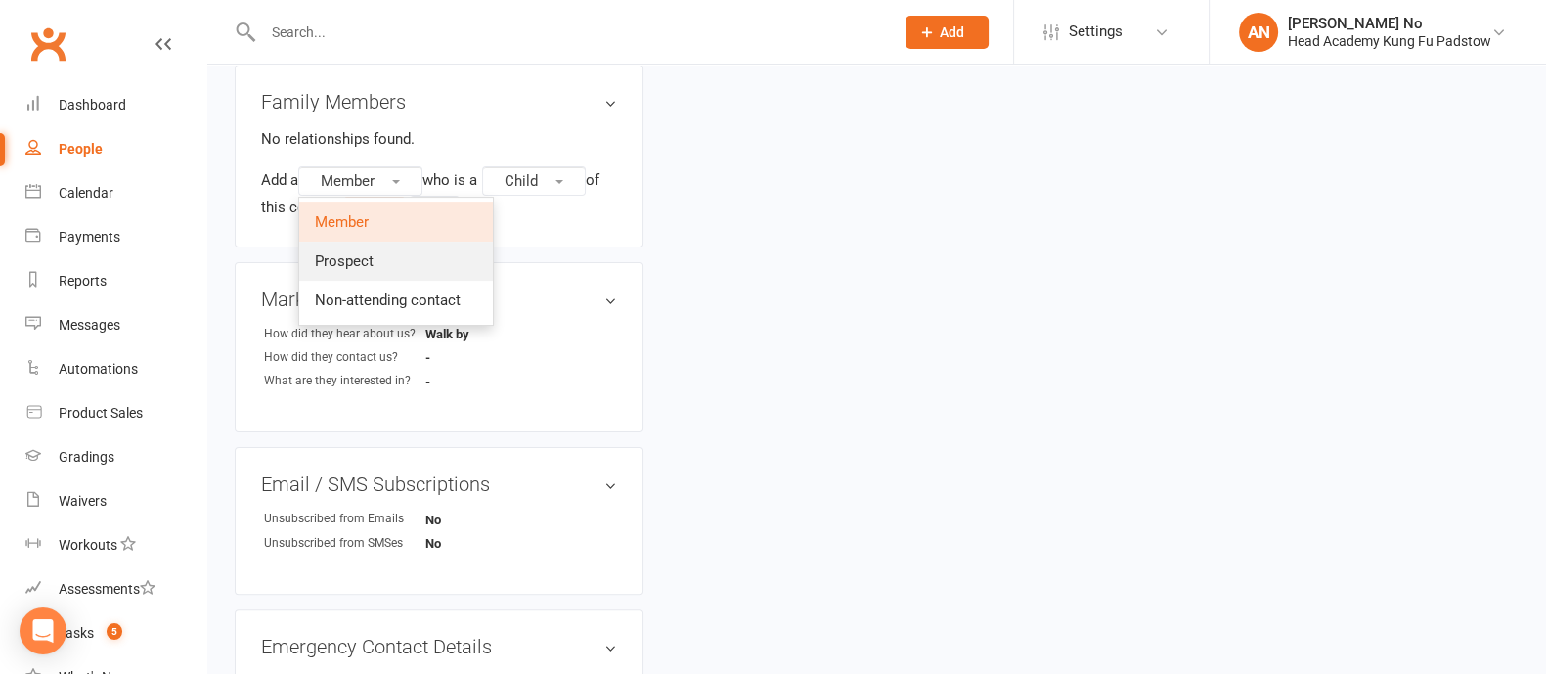
click at [367, 256] on span "Prospect" at bounding box center [344, 261] width 59 height 18
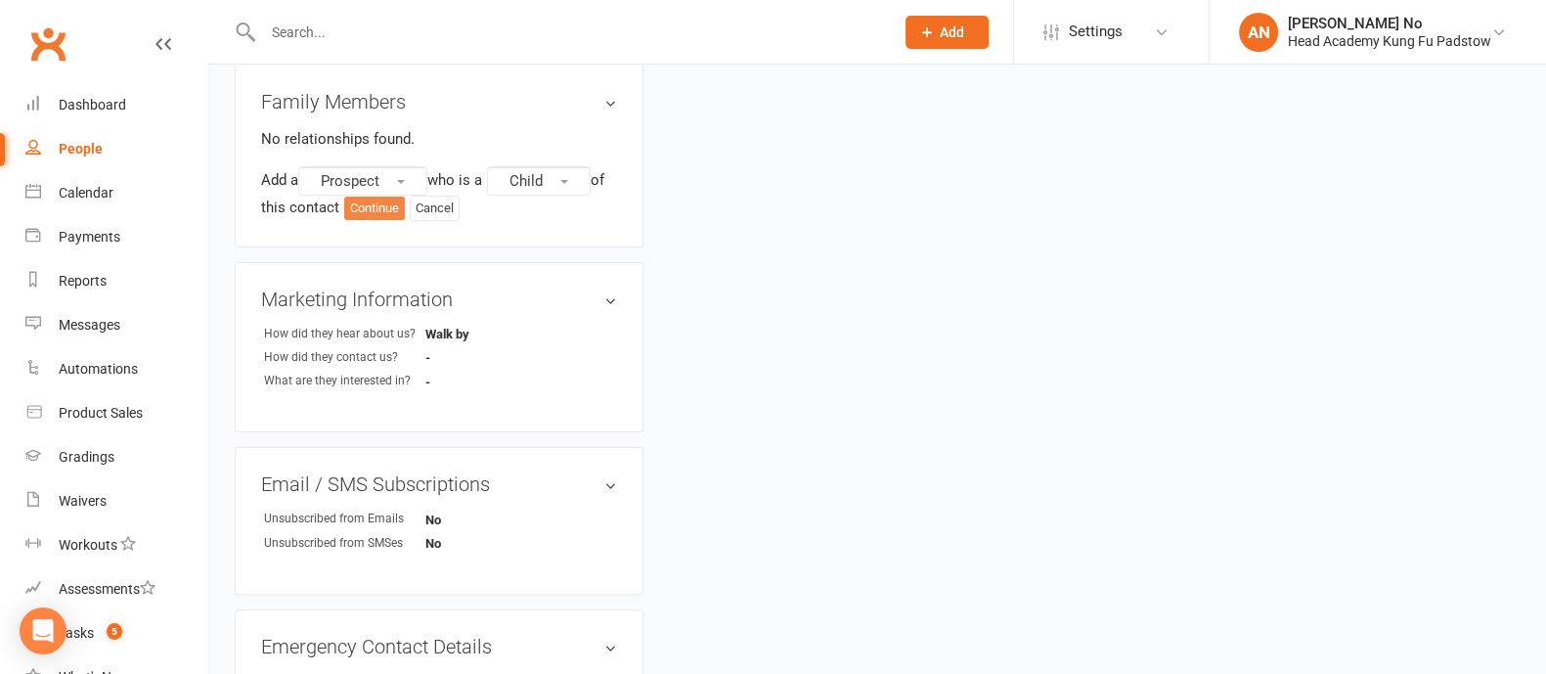
click at [391, 210] on button "Continue" at bounding box center [374, 208] width 61 height 23
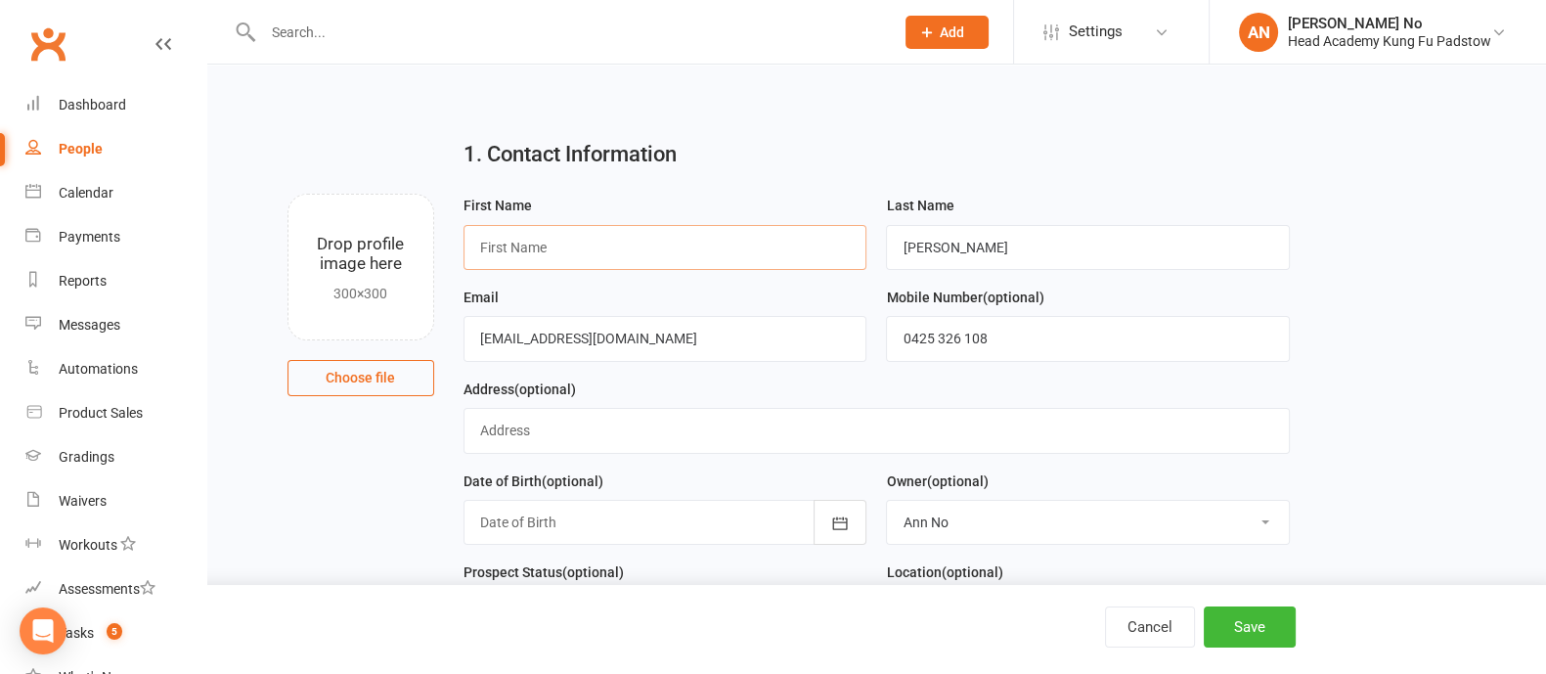
click at [665, 255] on input "text" at bounding box center [665, 247] width 404 height 45
paste input "Aurelia"
type input "Aurelia"
click at [1243, 619] on button "Save" at bounding box center [1250, 626] width 92 height 41
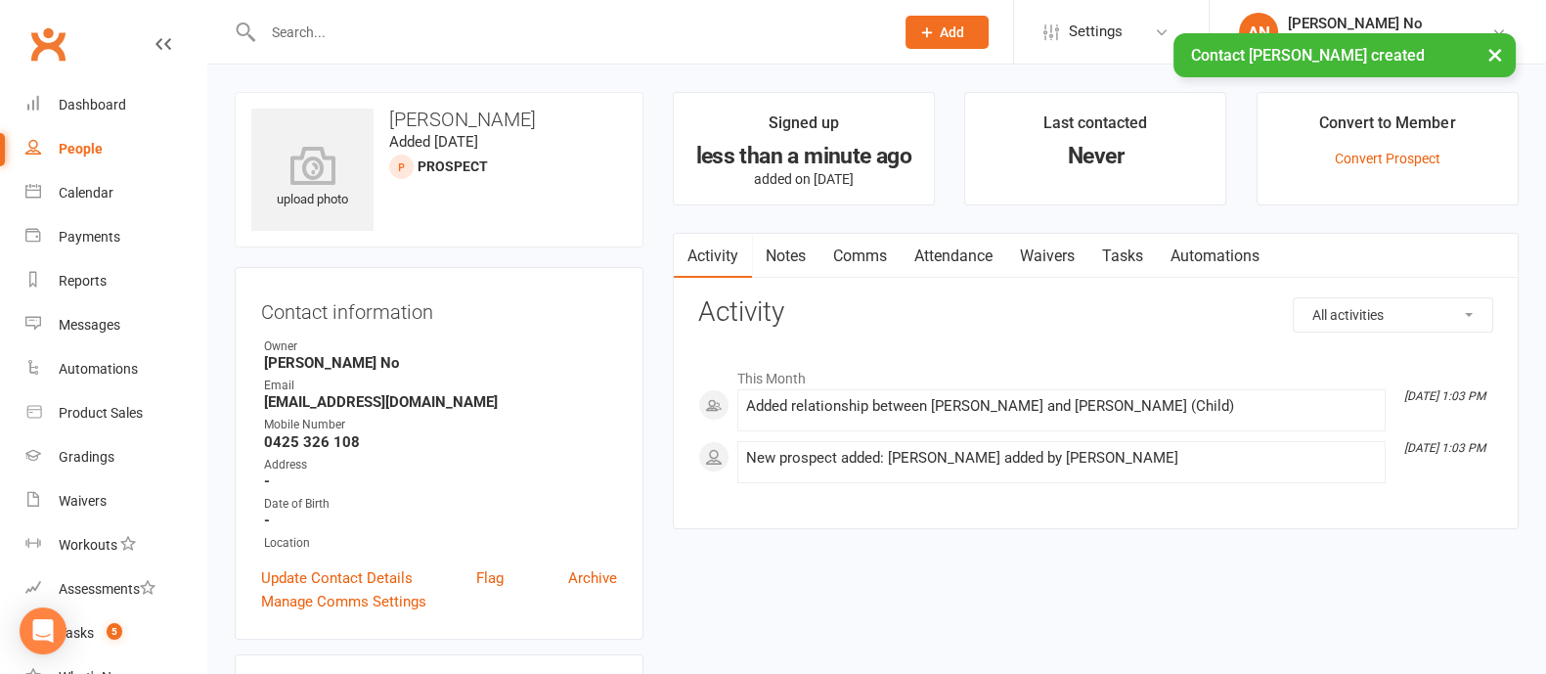
scroll to position [590, 0]
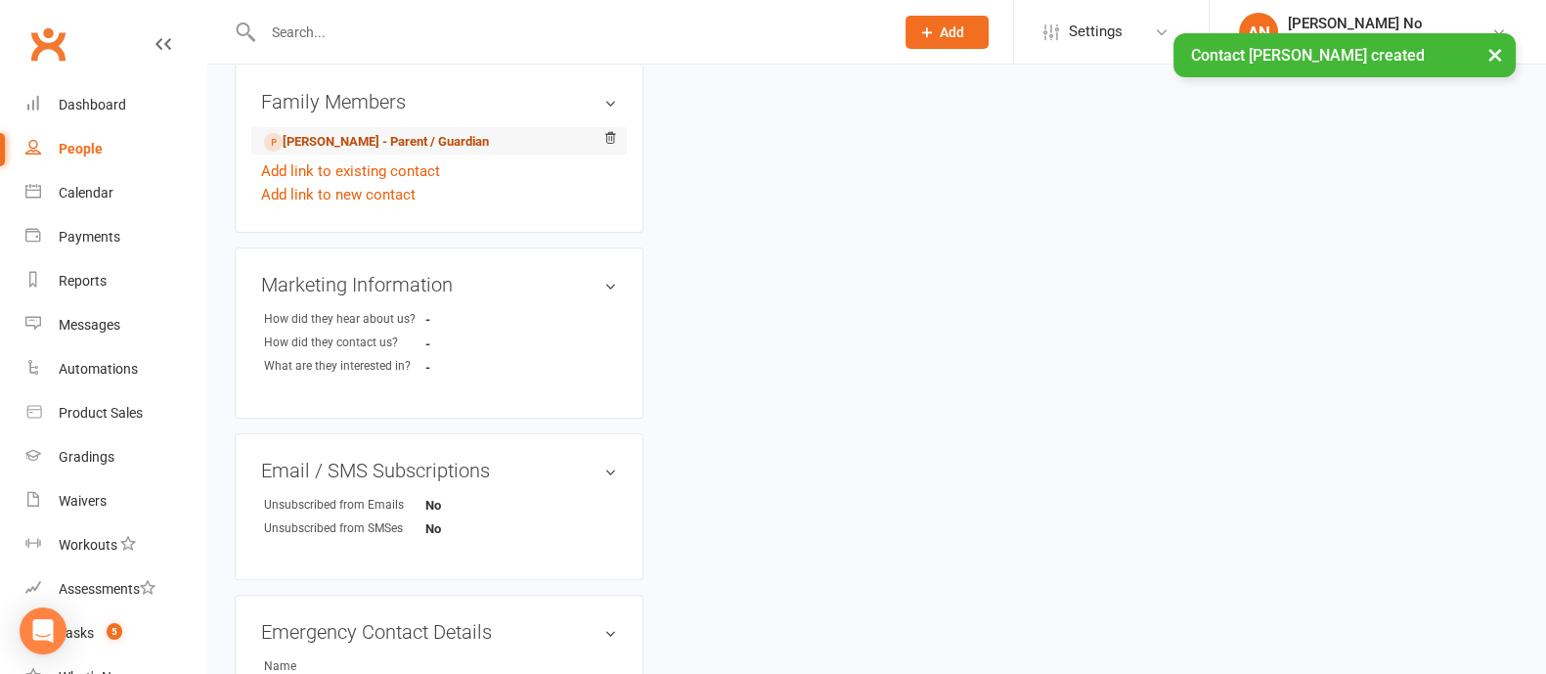
click at [347, 139] on link "Rachel Shanley - Parent / Guardian" at bounding box center [376, 142] width 225 height 21
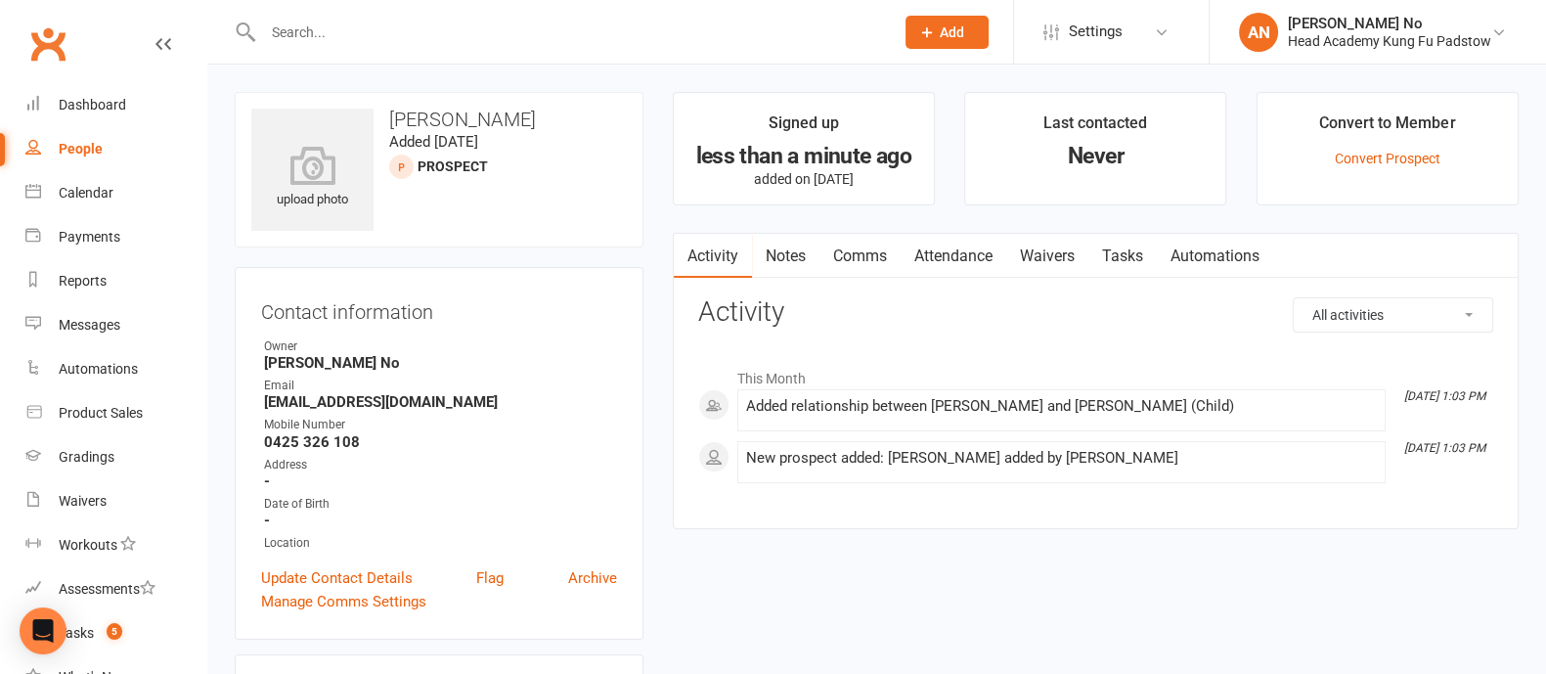
scroll to position [590, 0]
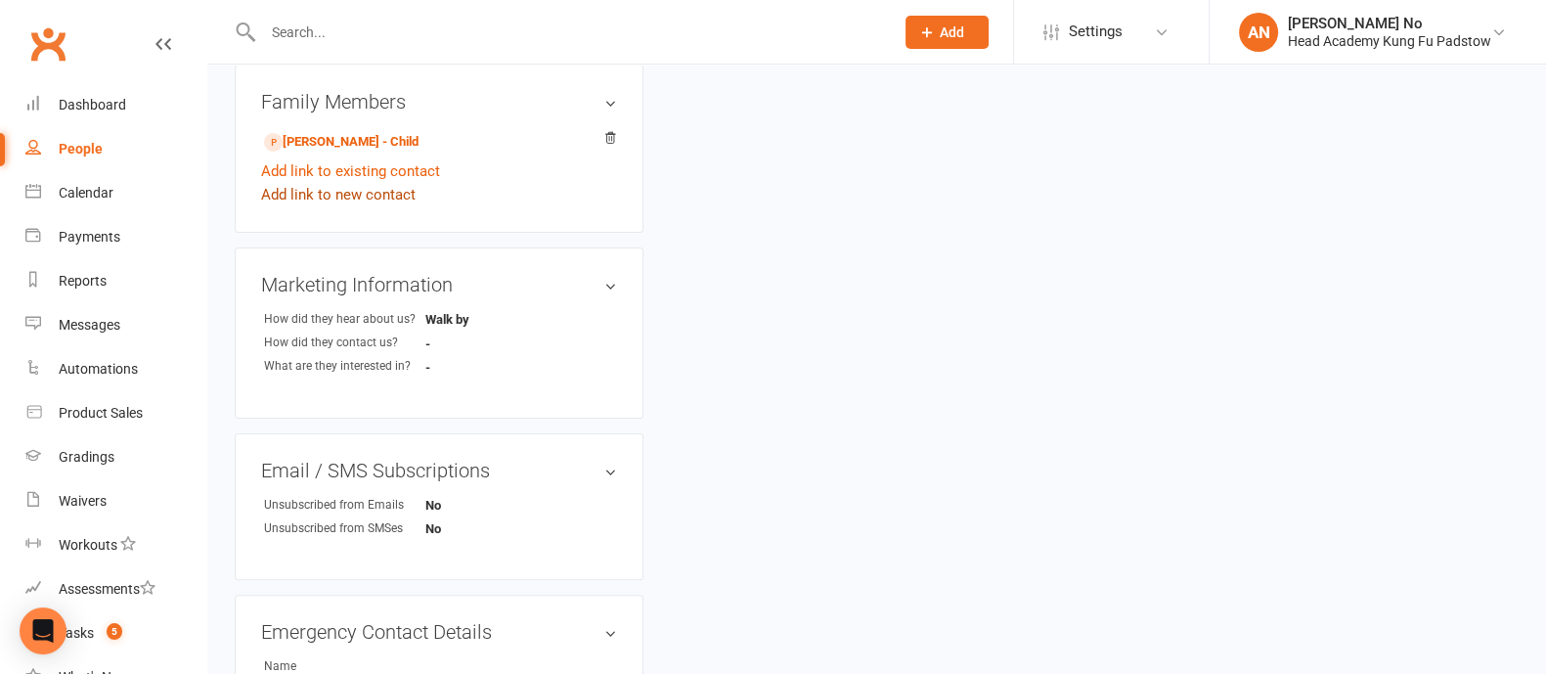
click at [359, 193] on link "Add link to new contact" at bounding box center [338, 194] width 154 height 23
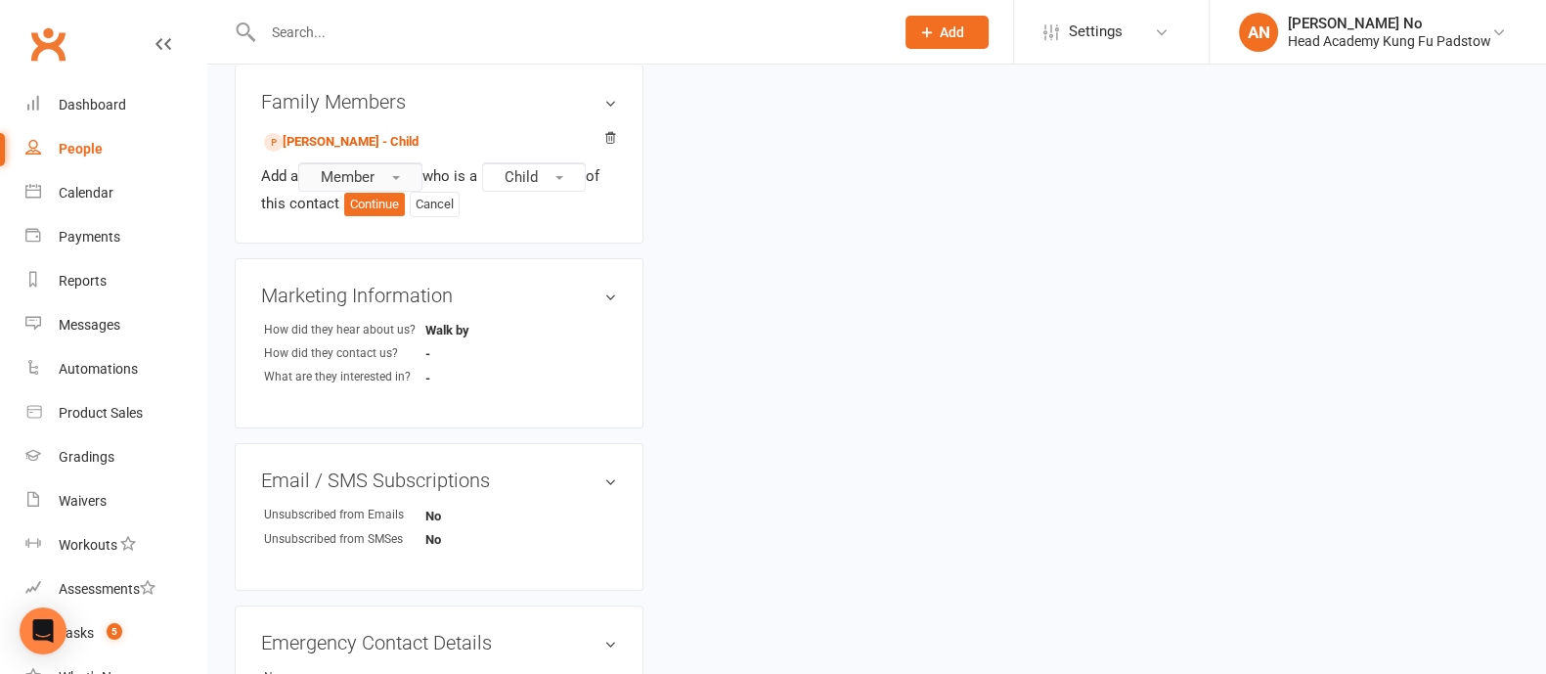
click at [371, 175] on span "Member" at bounding box center [348, 177] width 54 height 18
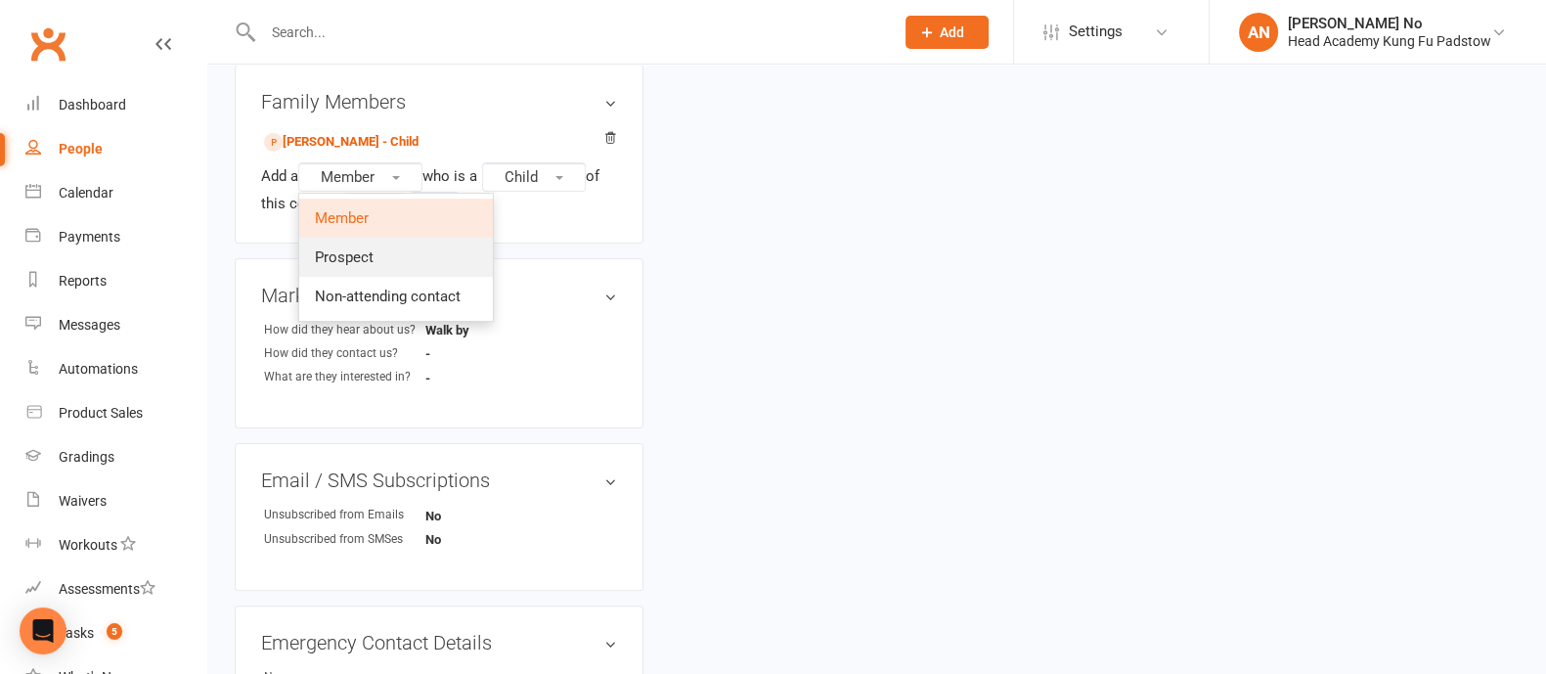
click at [368, 253] on span "Prospect" at bounding box center [344, 257] width 59 height 18
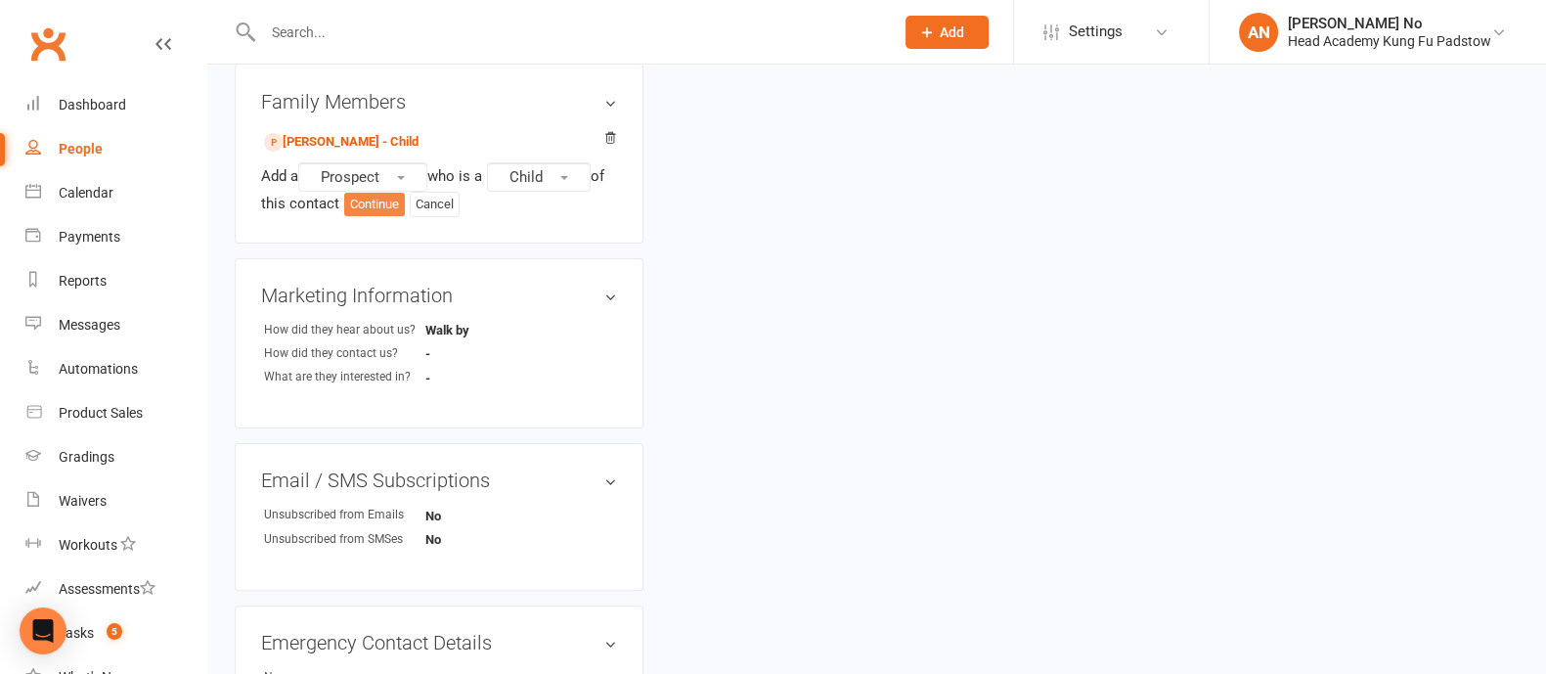
click at [372, 205] on button "Continue" at bounding box center [374, 204] width 61 height 23
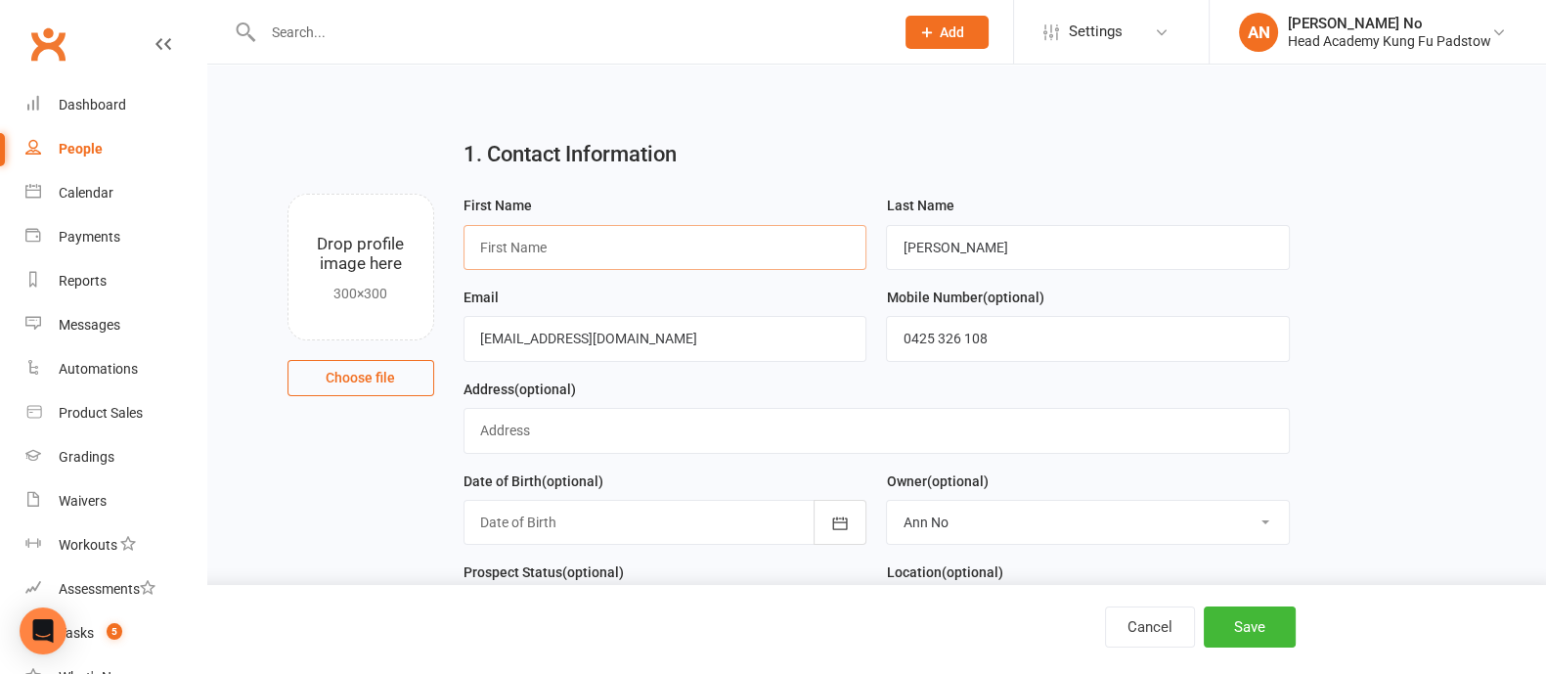
click at [787, 251] on input "text" at bounding box center [665, 247] width 404 height 45
type input "S"
type input "Aila"
click at [1254, 625] on button "Save" at bounding box center [1250, 626] width 92 height 41
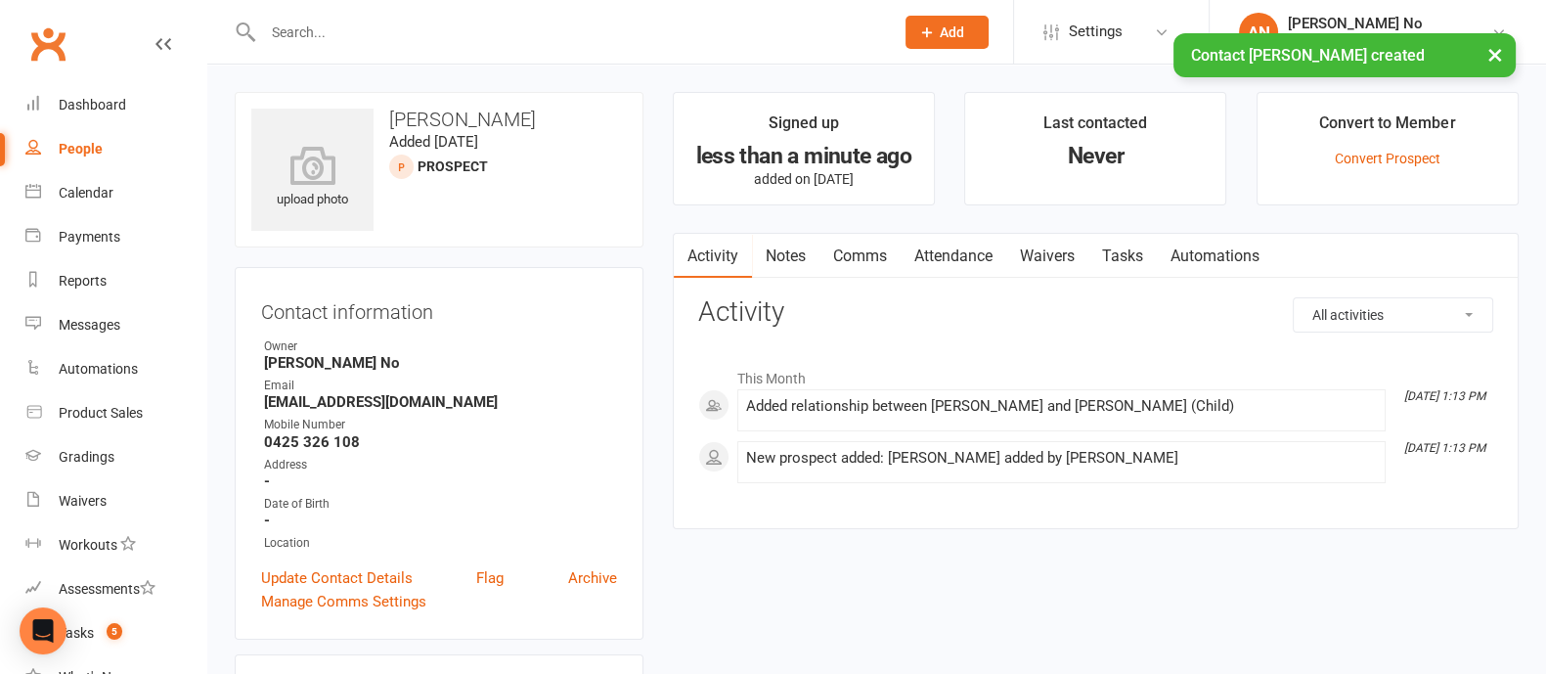
scroll to position [590, 0]
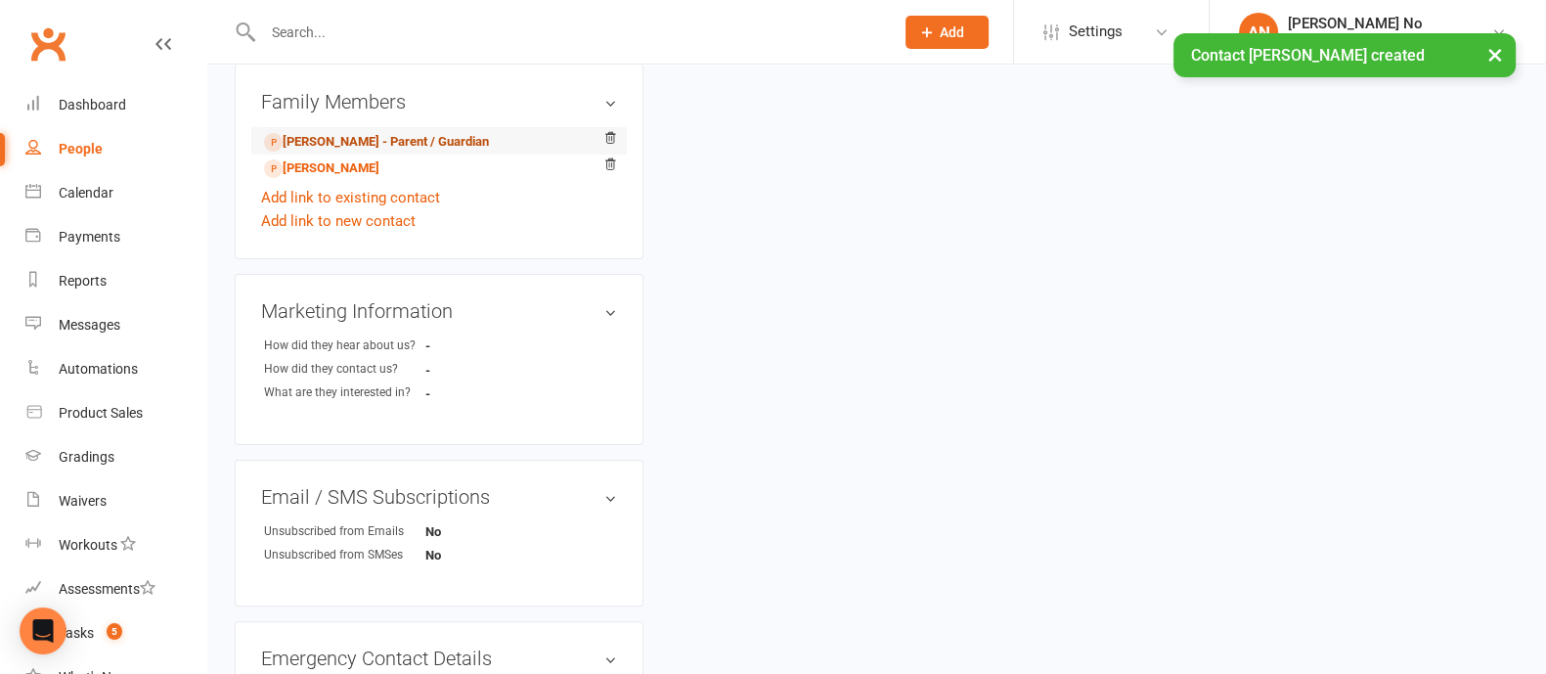
click at [369, 147] on link "Rachel Shanley - Parent / Guardian" at bounding box center [376, 142] width 225 height 21
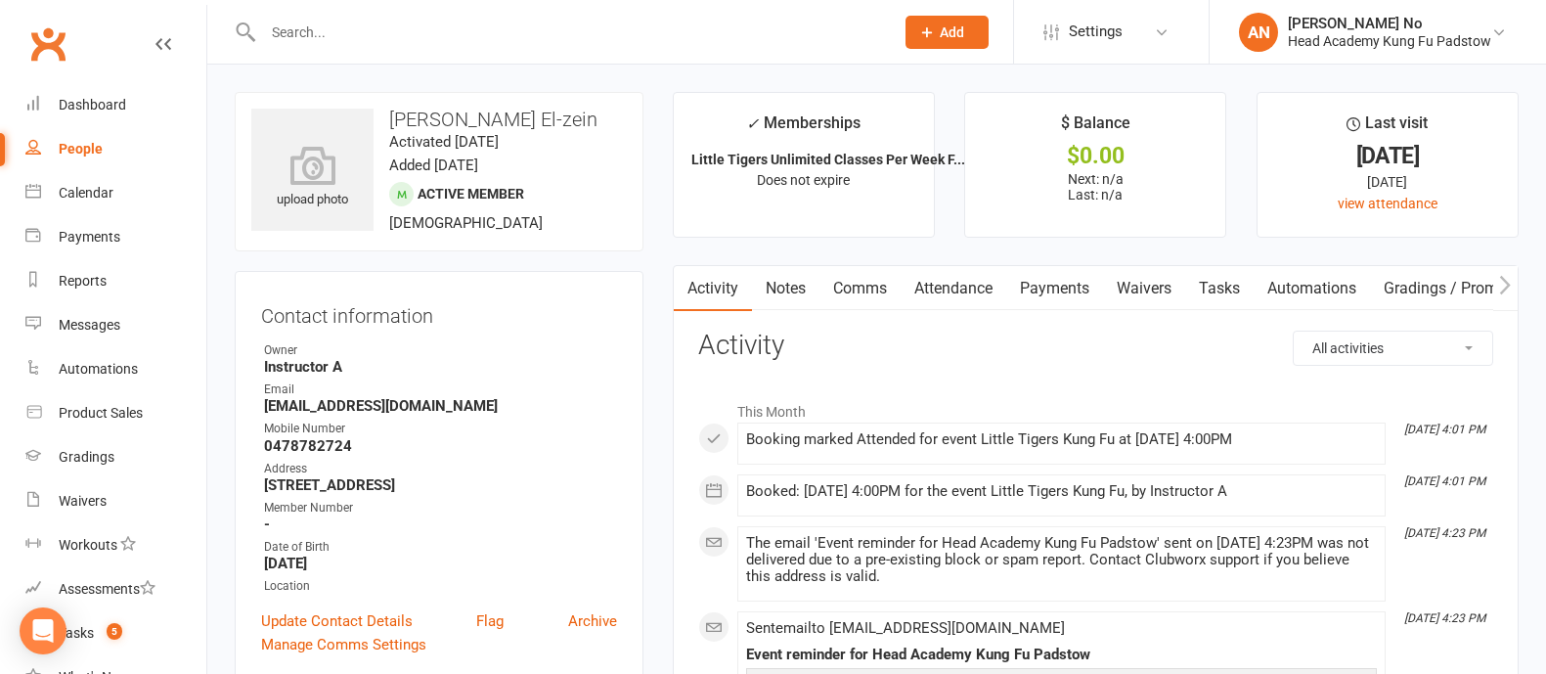
scroll to position [1178, 0]
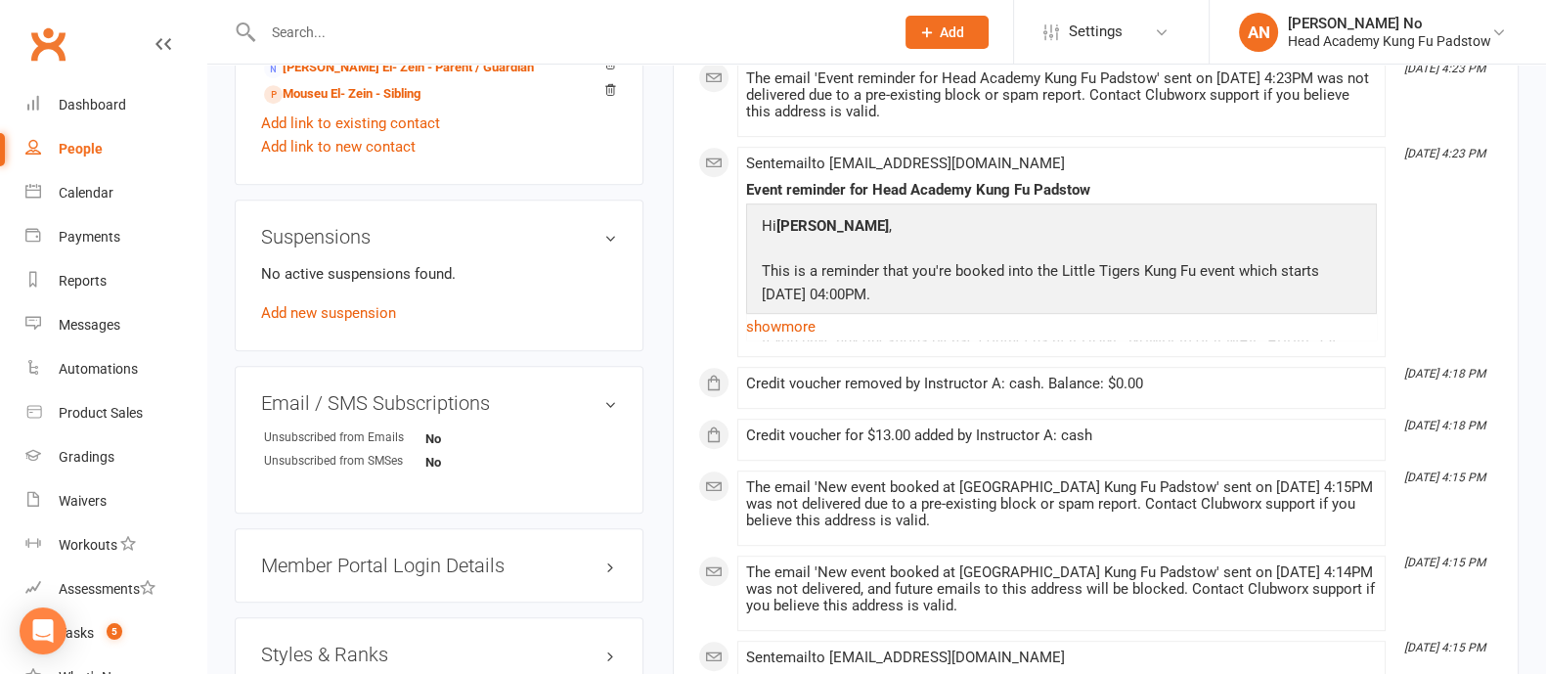
click at [367, 22] on input "text" at bounding box center [568, 32] width 623 height 27
type input "c"
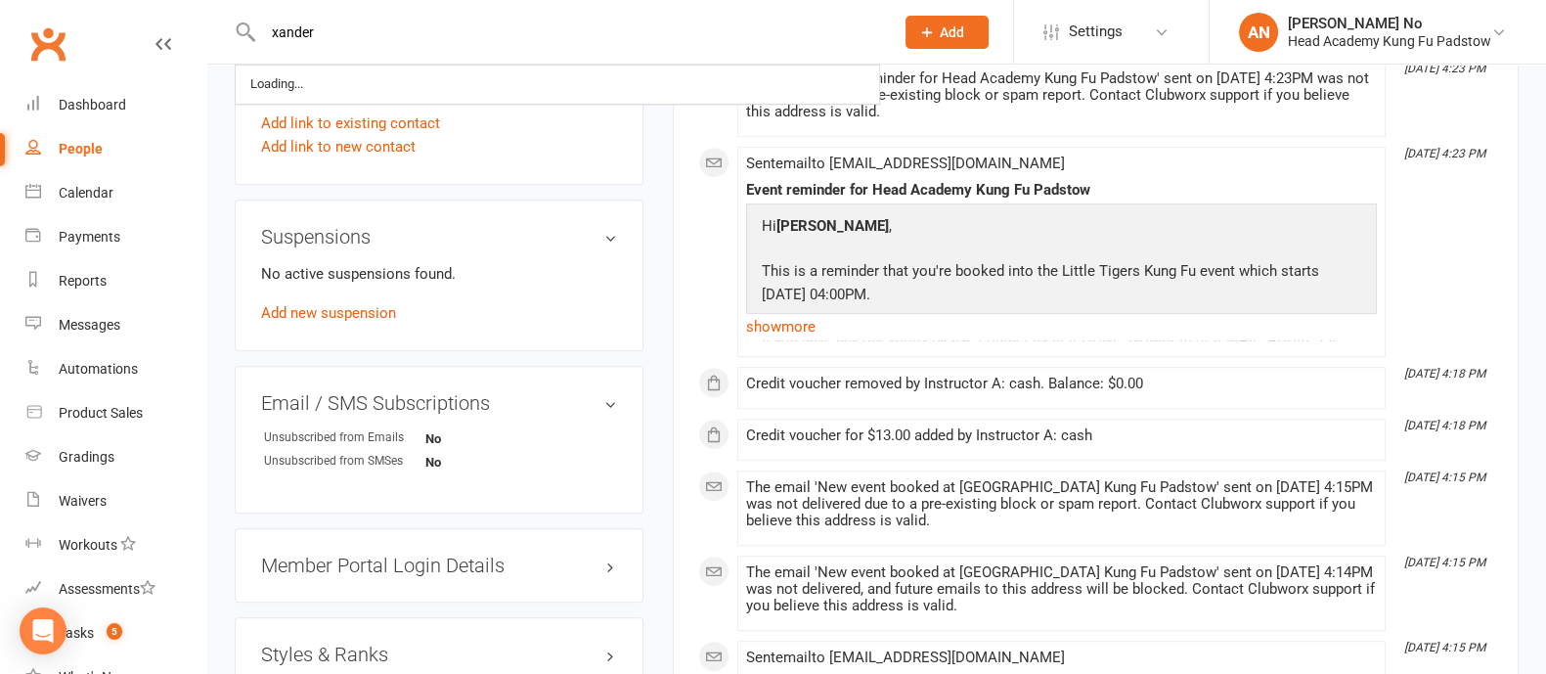
type input "xander"
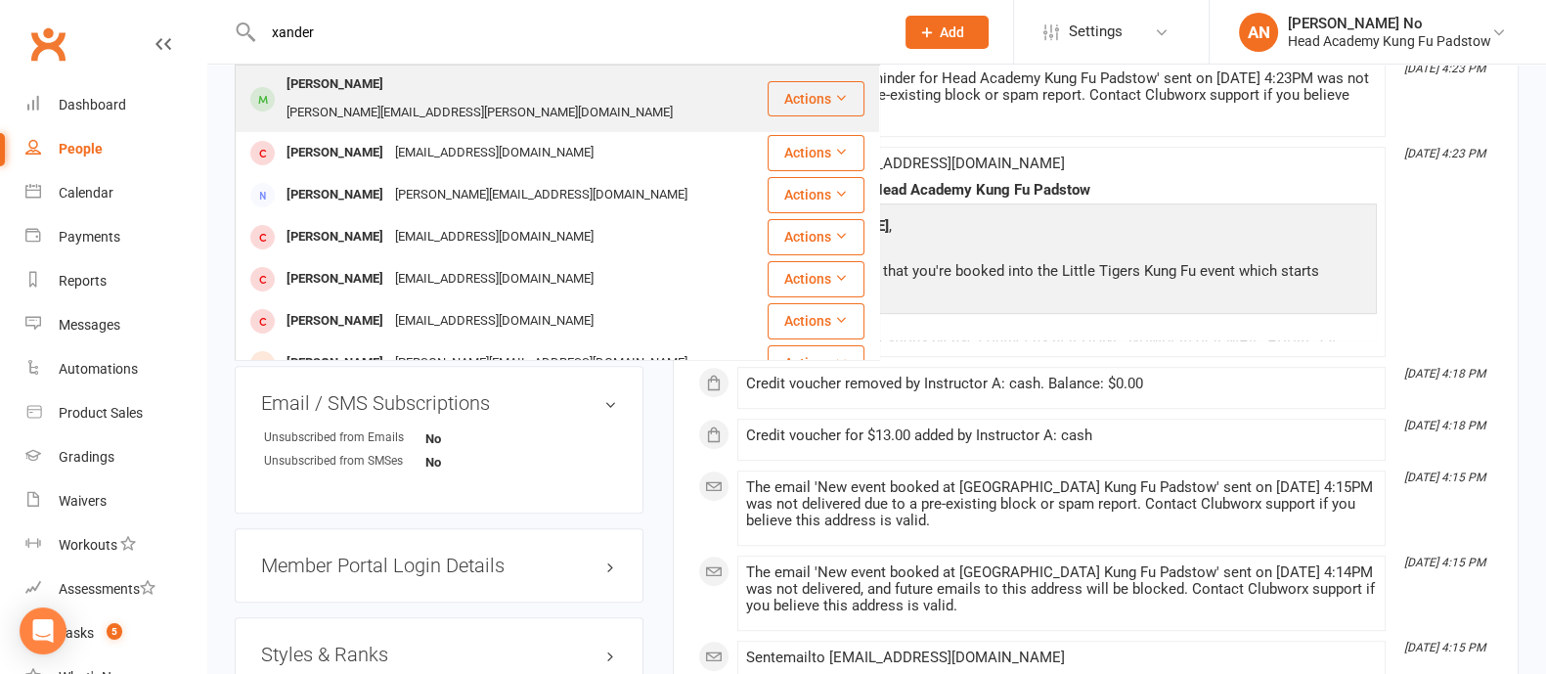
click at [394, 99] on div "teresa.t.t.bui@gmail.com" at bounding box center [480, 113] width 398 height 28
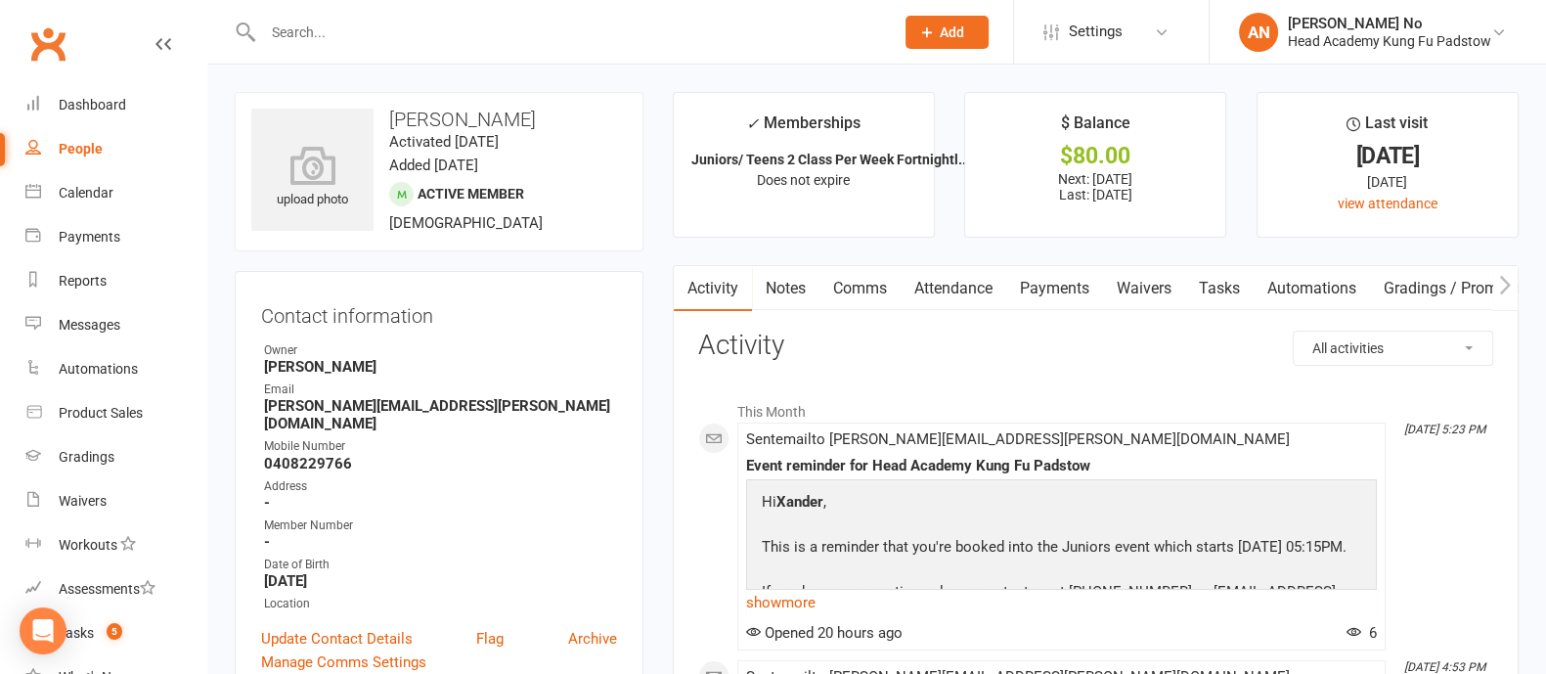
click at [978, 288] on link "Attendance" at bounding box center [954, 288] width 106 height 45
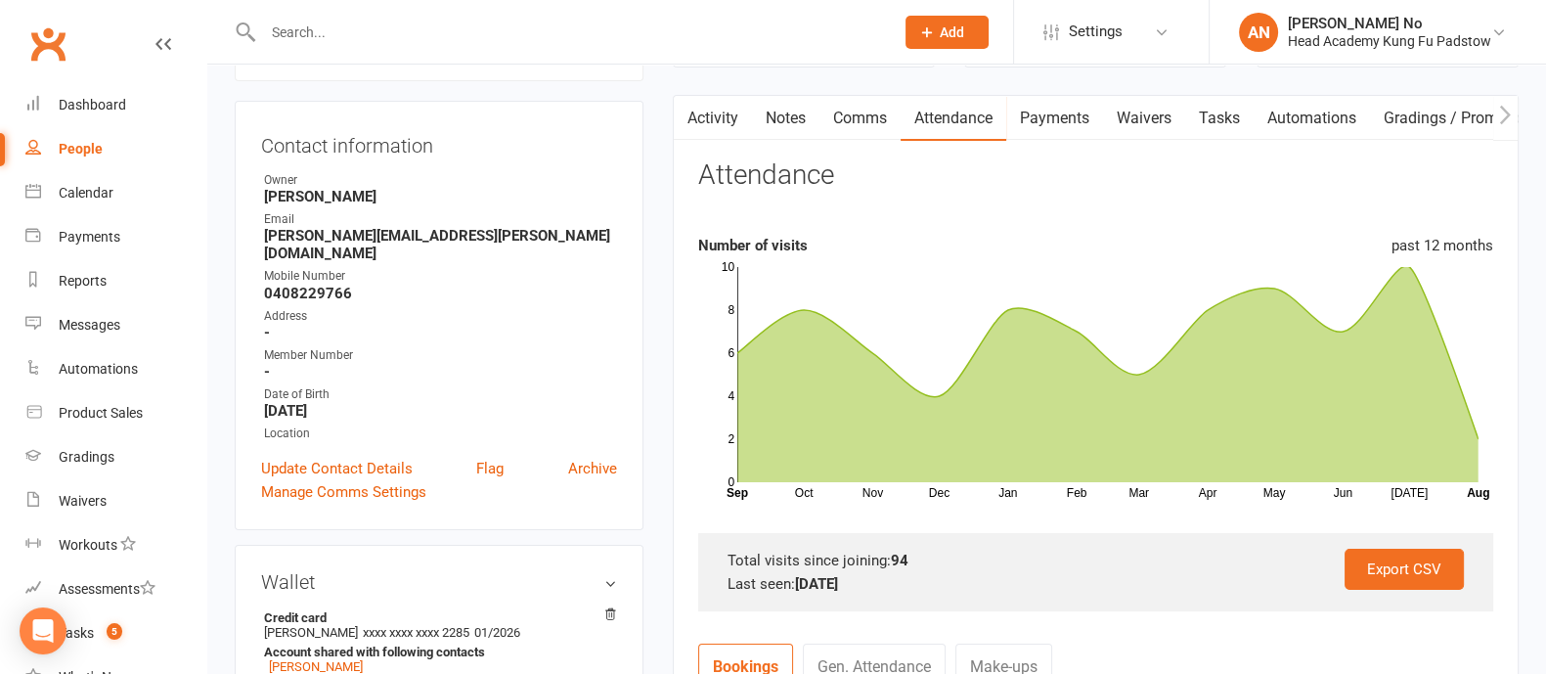
scroll to position [760, 0]
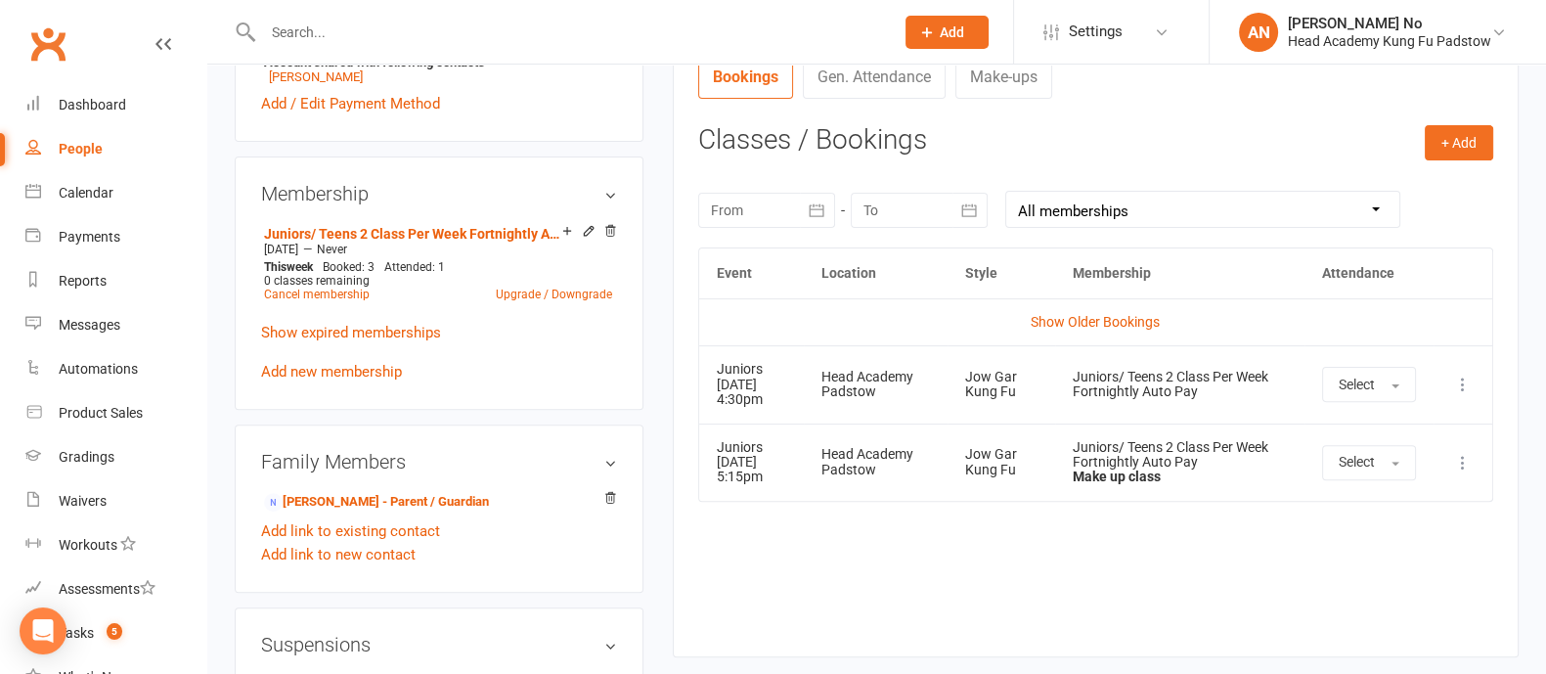
click at [1467, 457] on icon at bounding box center [1463, 463] width 20 height 20
click at [1365, 571] on link "Remove booking" at bounding box center [1377, 578] width 194 height 39
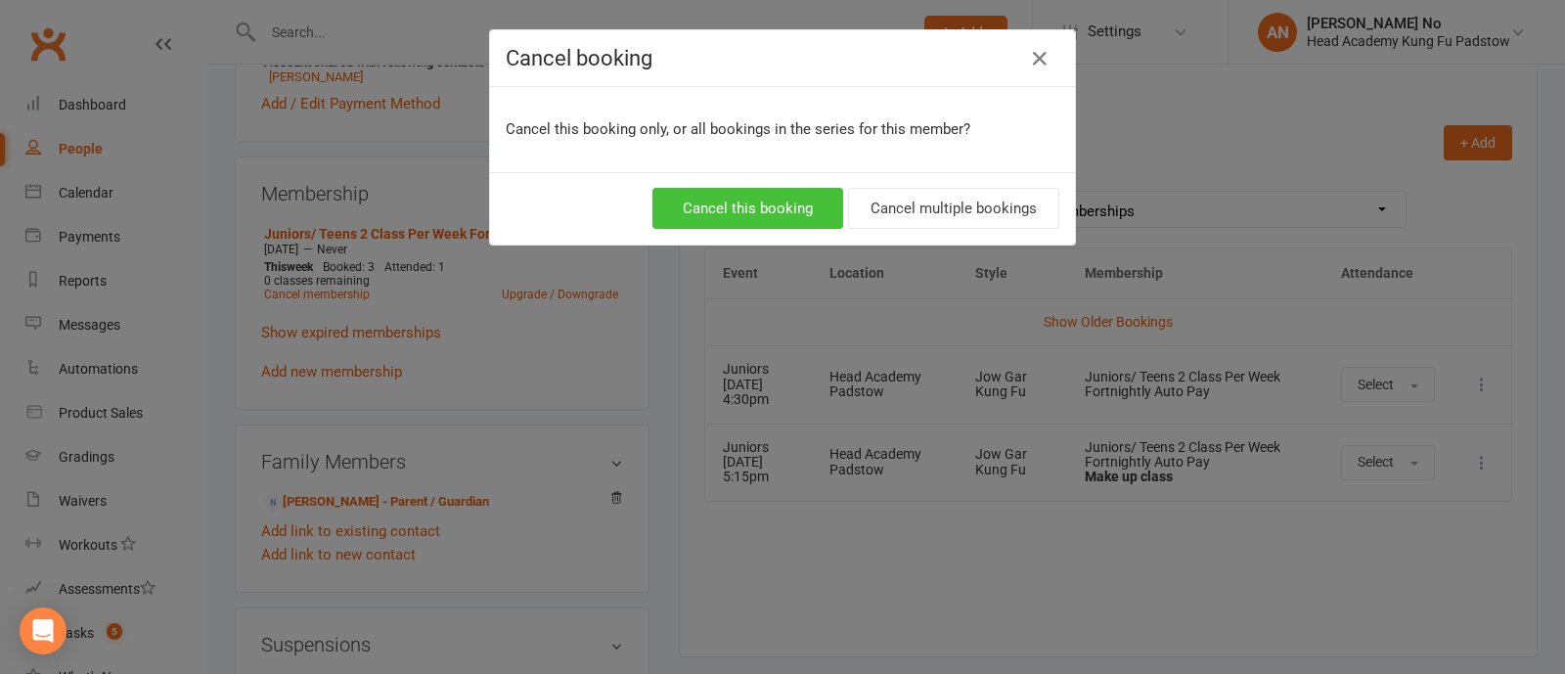
click at [761, 207] on button "Cancel this booking" at bounding box center [747, 208] width 191 height 41
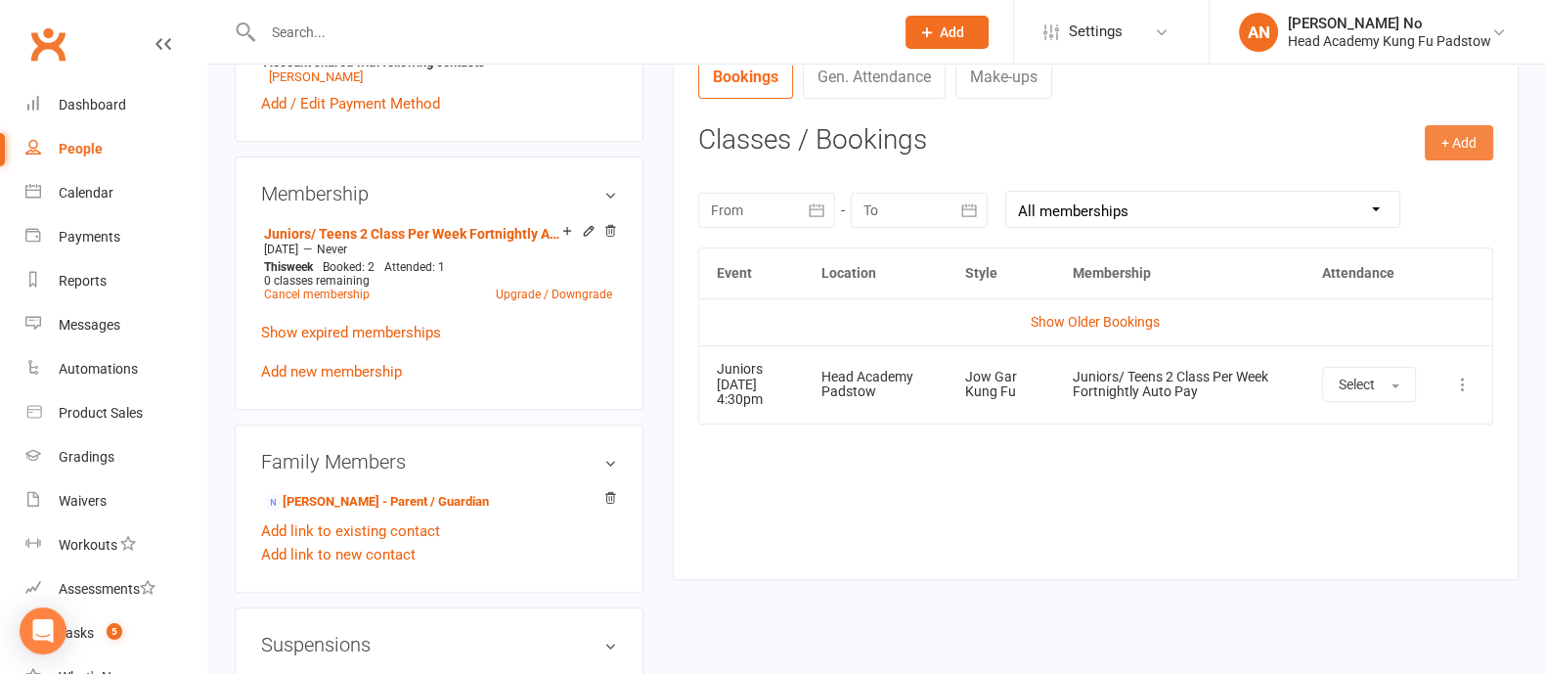
click at [1457, 143] on button "+ Add" at bounding box center [1459, 142] width 68 height 35
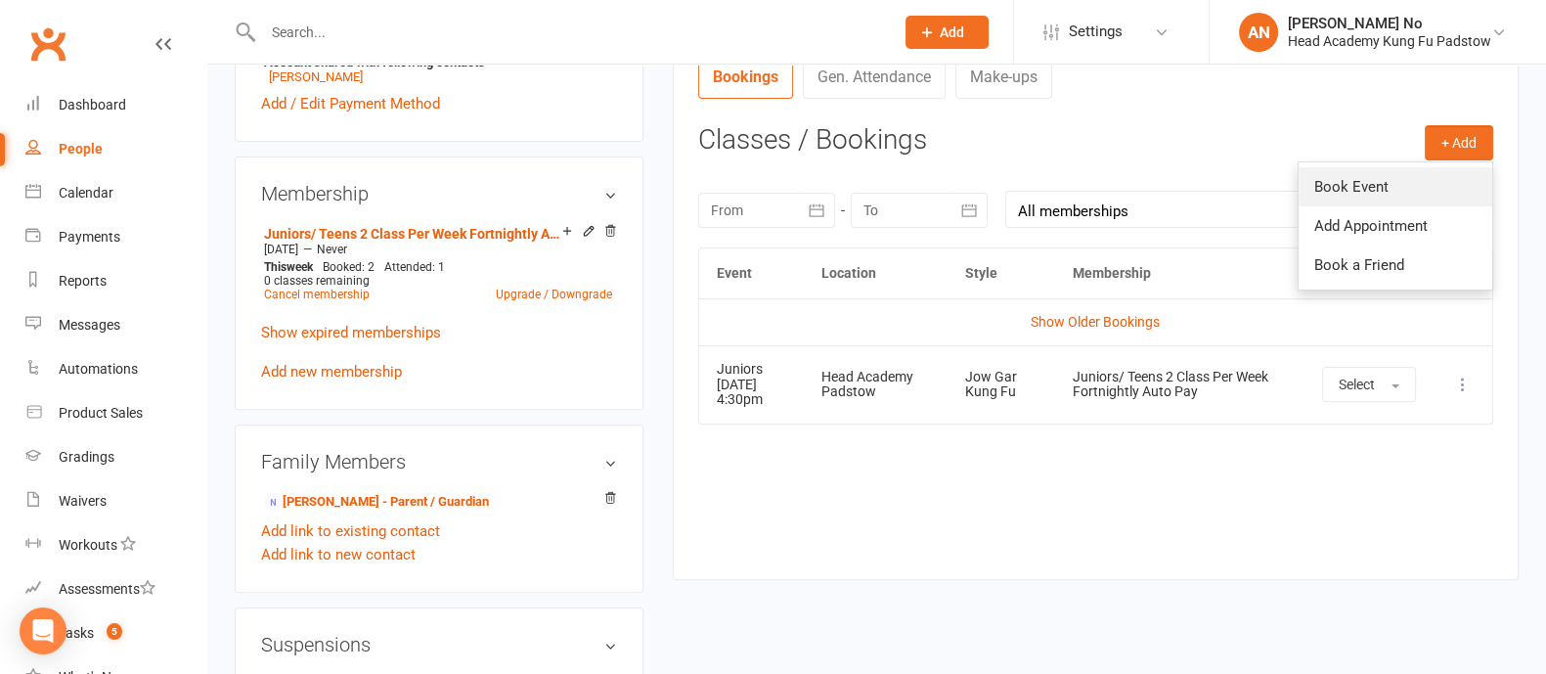
click at [1369, 184] on link "Book Event" at bounding box center [1396, 186] width 194 height 39
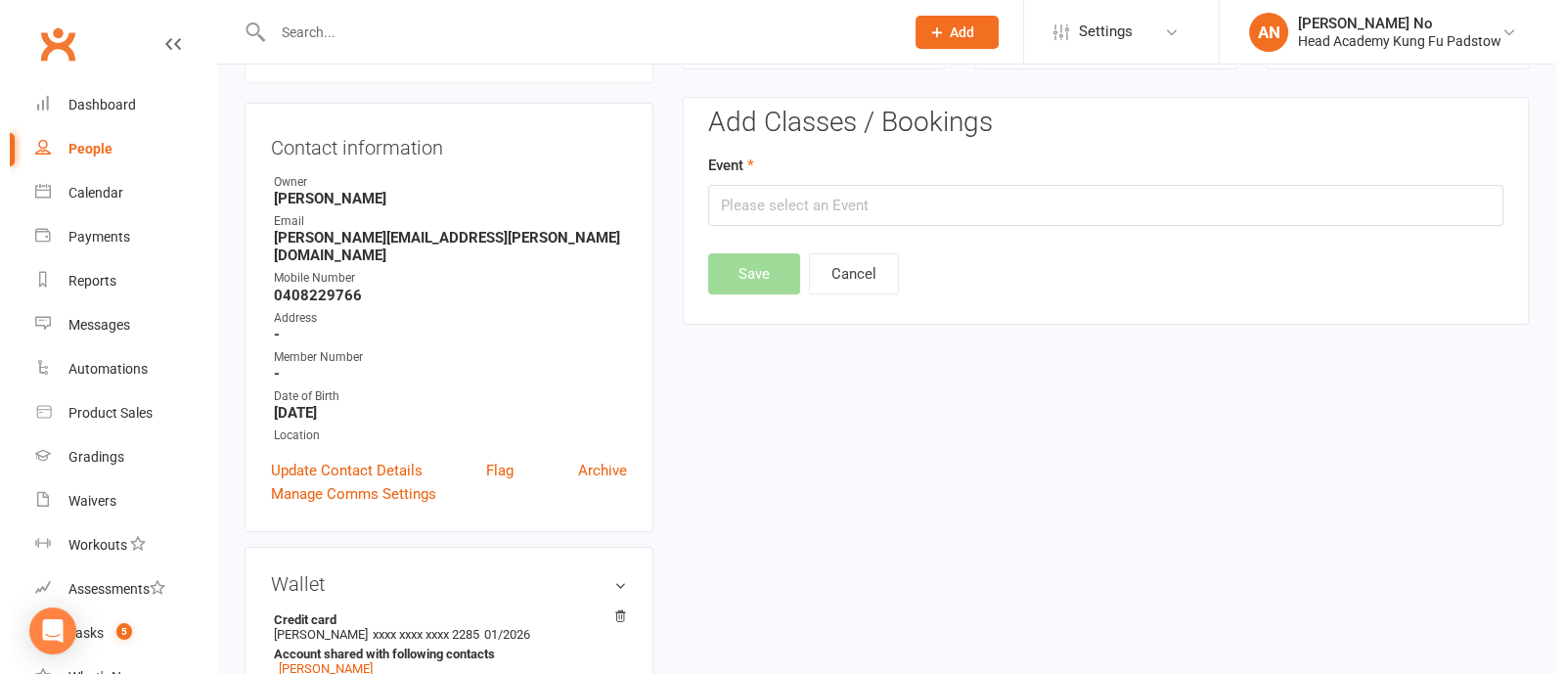
scroll to position [166, 0]
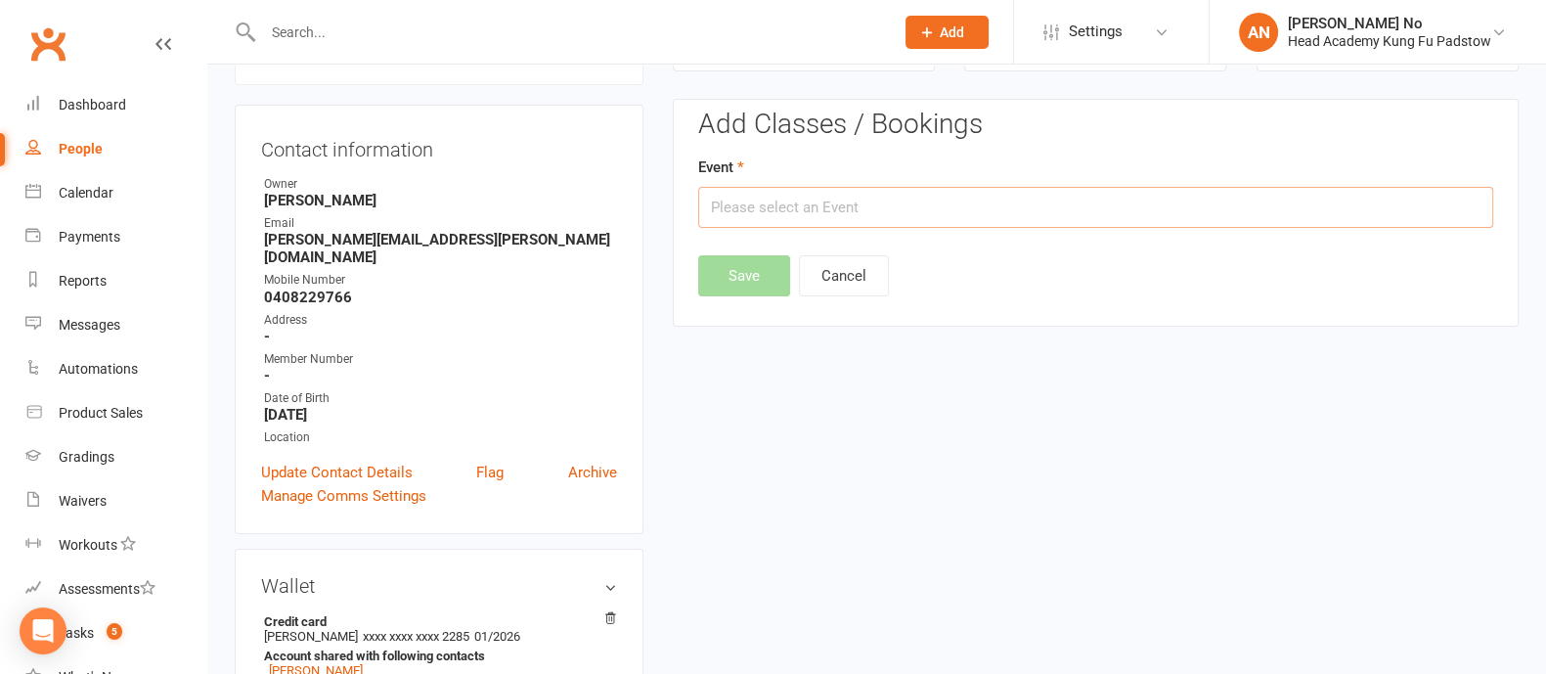
click at [1098, 224] on input "text" at bounding box center [1095, 207] width 795 height 41
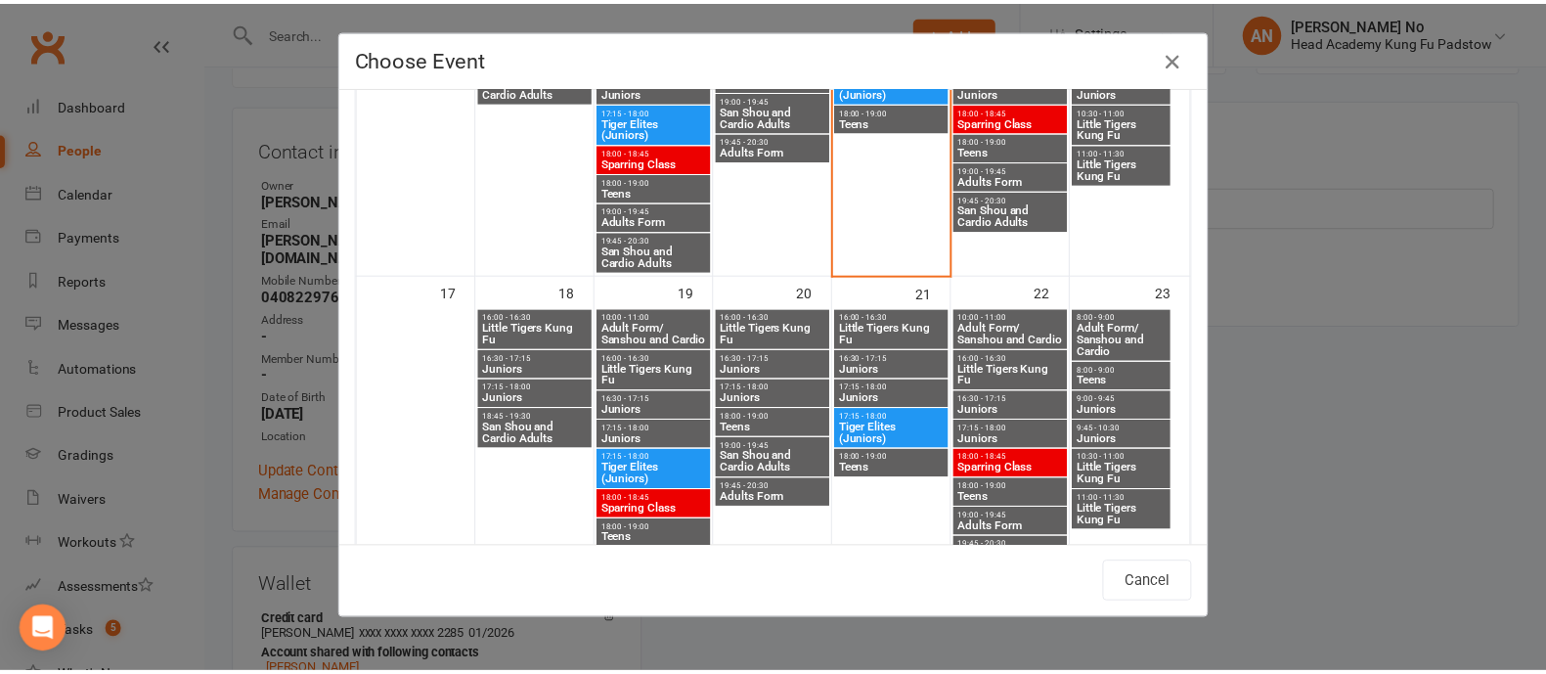
scroll to position [1001, 0]
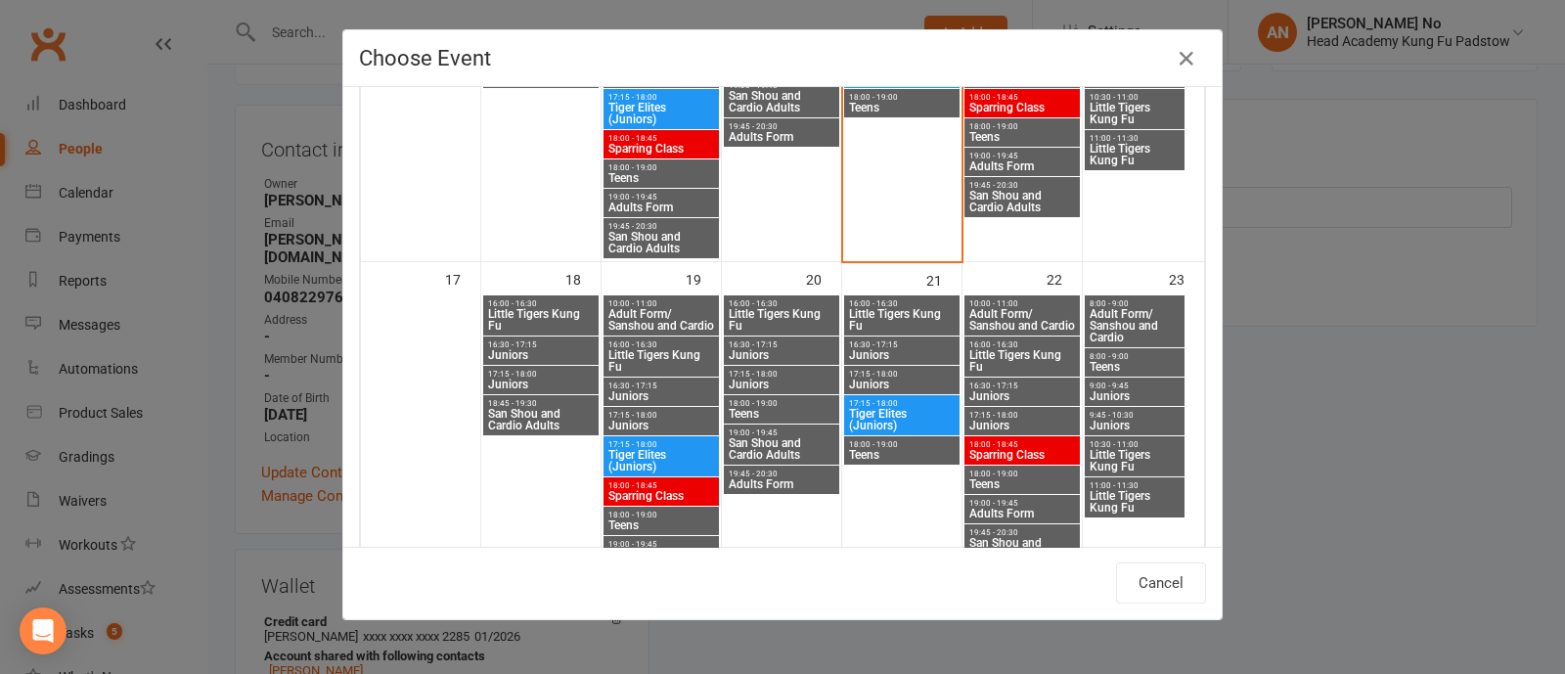
click at [880, 342] on span "16:30 - 17:15" at bounding box center [902, 344] width 108 height 9
type input "Juniors - Aug 21, 2025 4:30:00 PM"
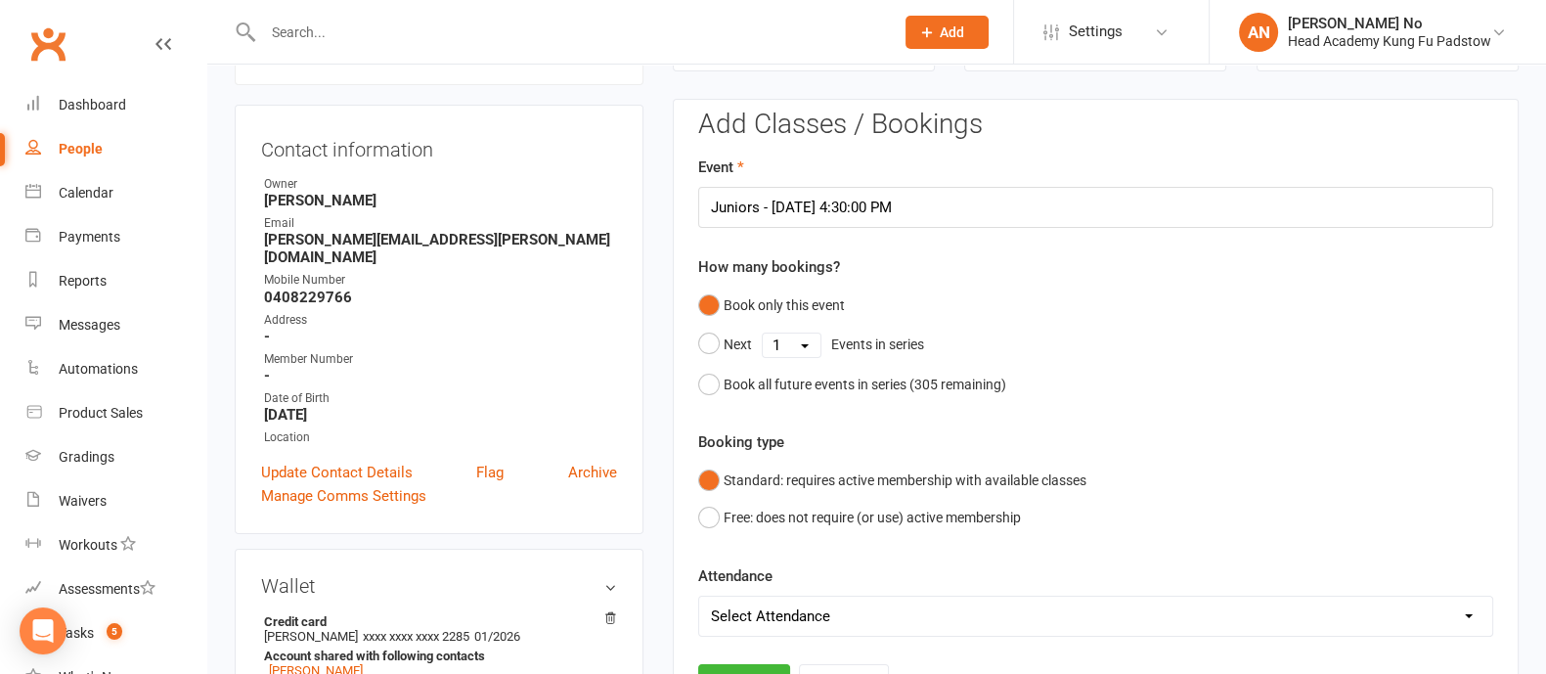
scroll to position [757, 0]
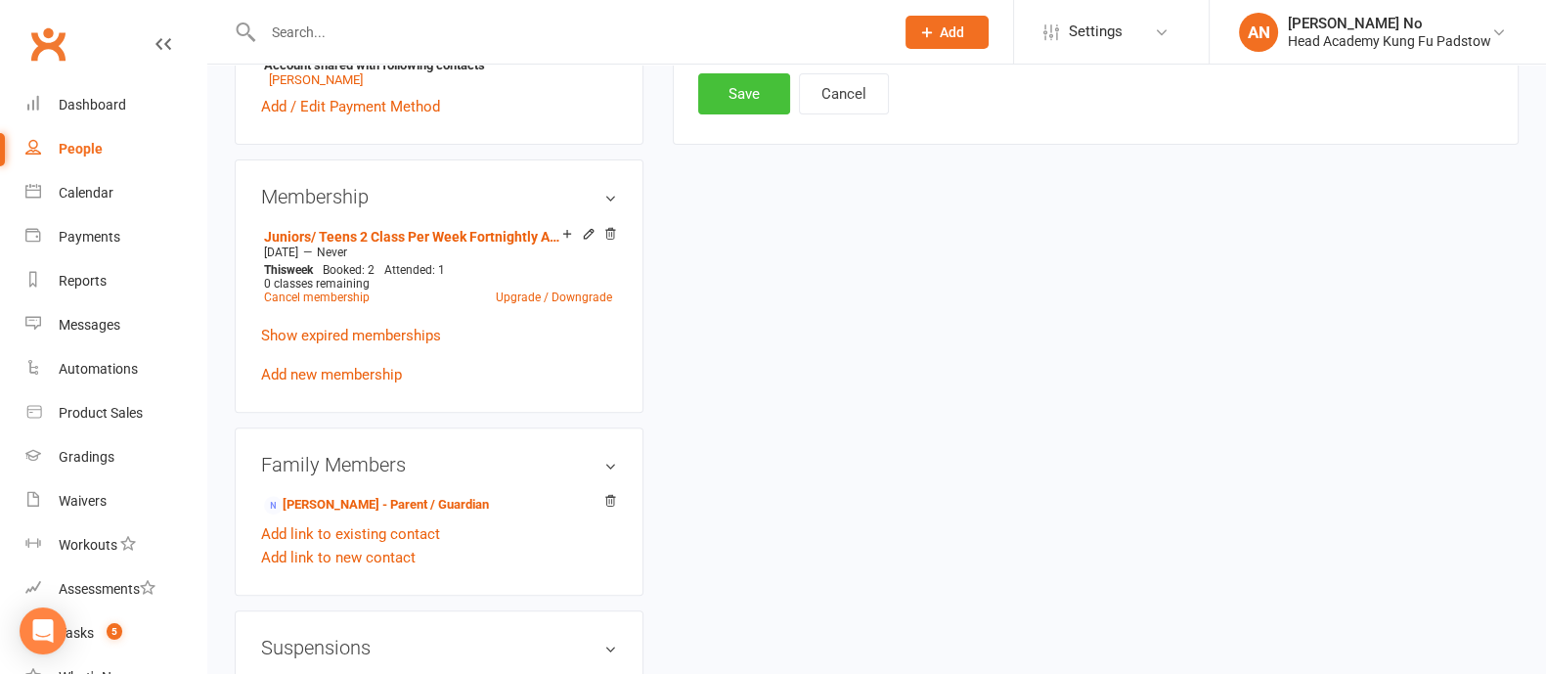
click at [743, 105] on button "Save" at bounding box center [744, 93] width 92 height 41
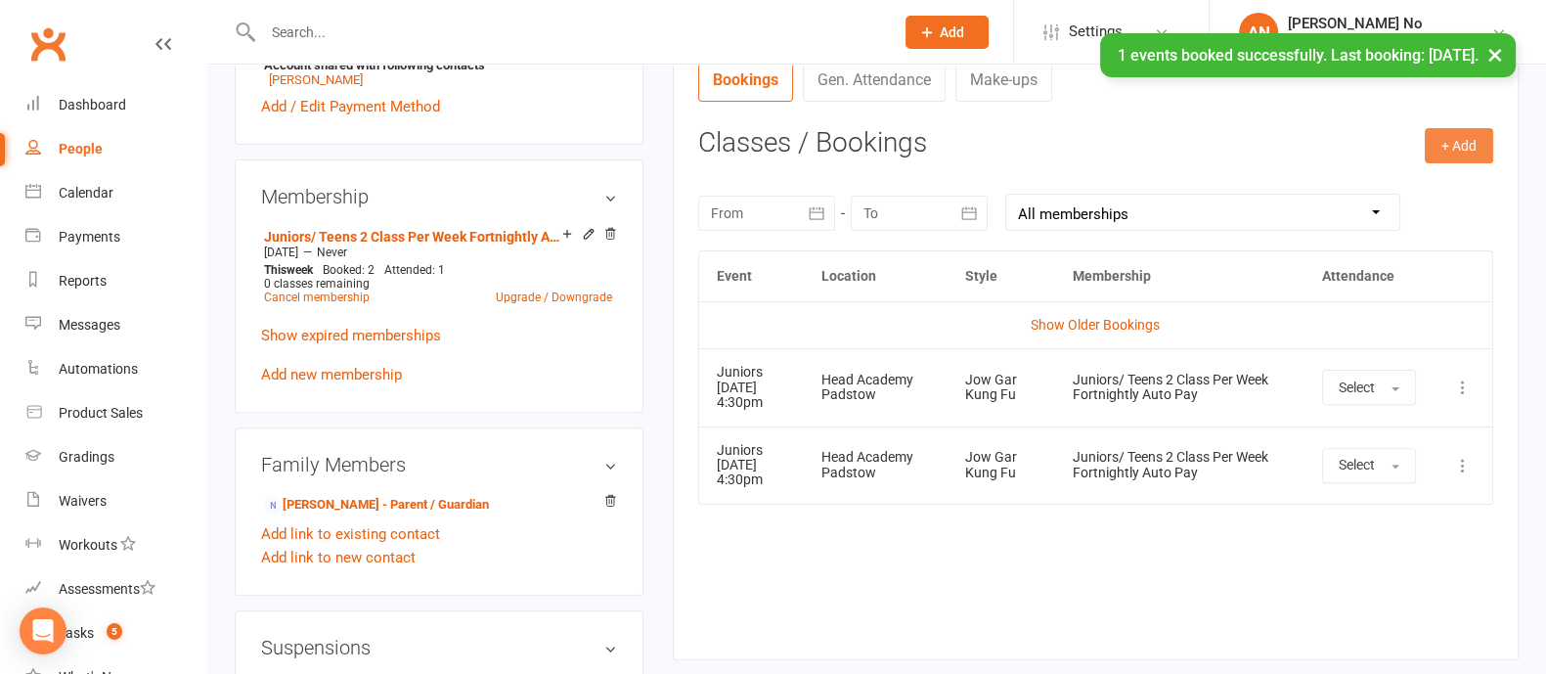
click at [1476, 149] on button "+ Add" at bounding box center [1459, 145] width 68 height 35
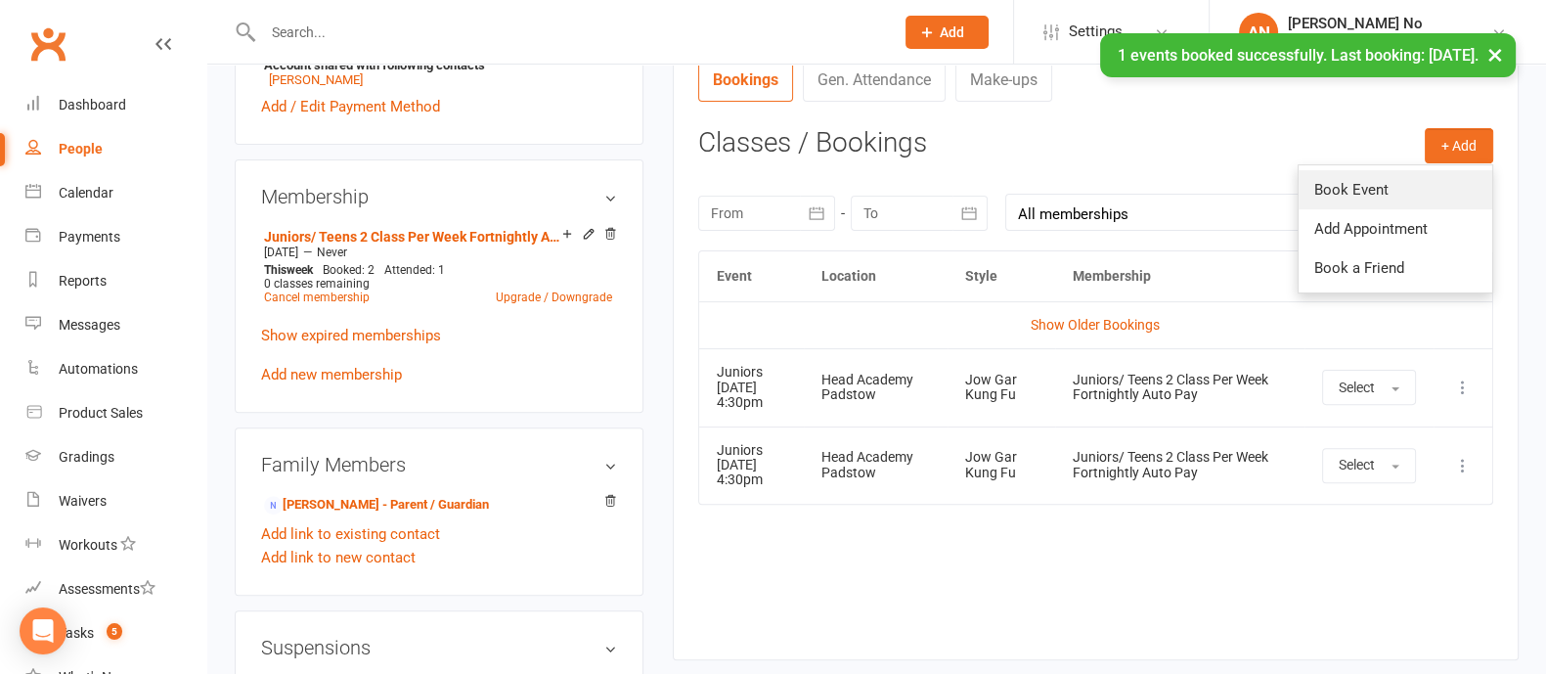
click at [1355, 183] on link "Book Event" at bounding box center [1396, 189] width 194 height 39
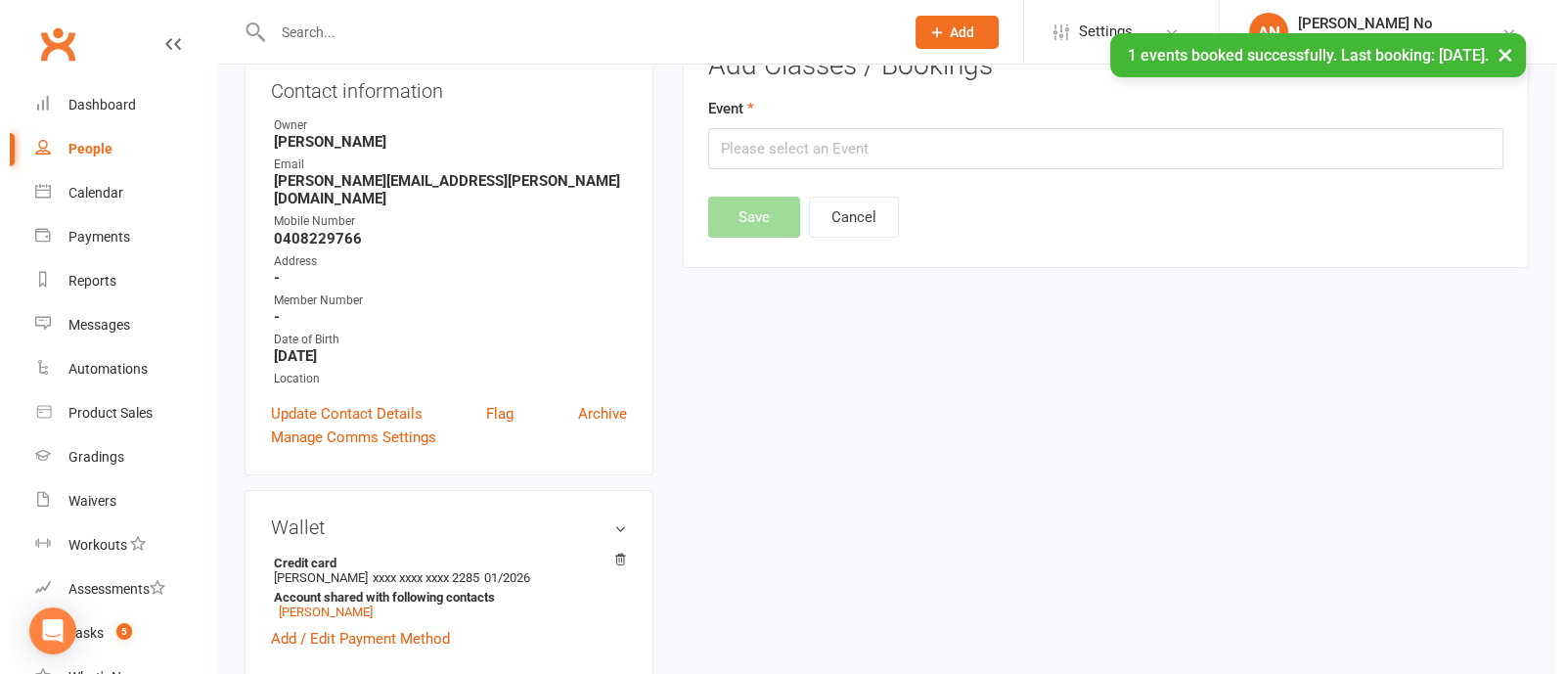
scroll to position [166, 0]
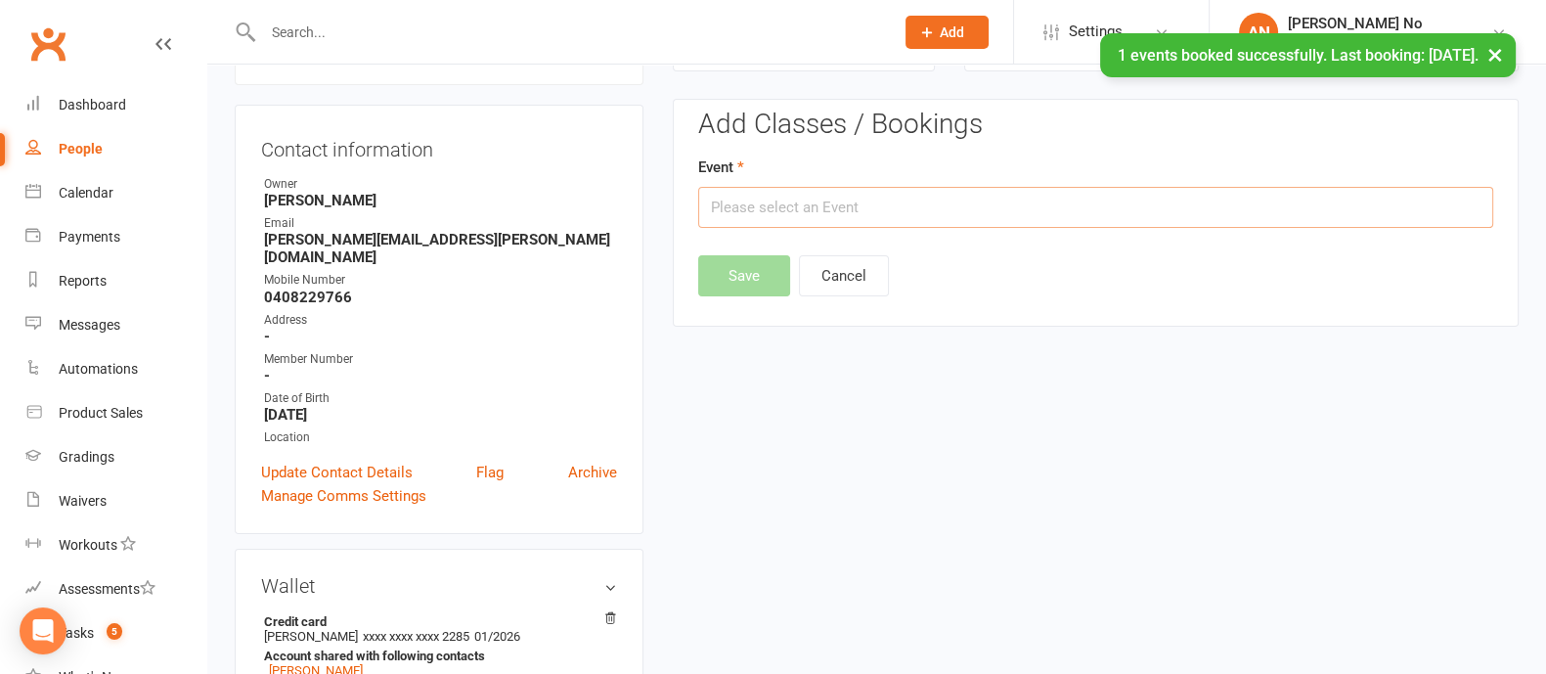
click at [965, 207] on input "text" at bounding box center [1095, 207] width 795 height 41
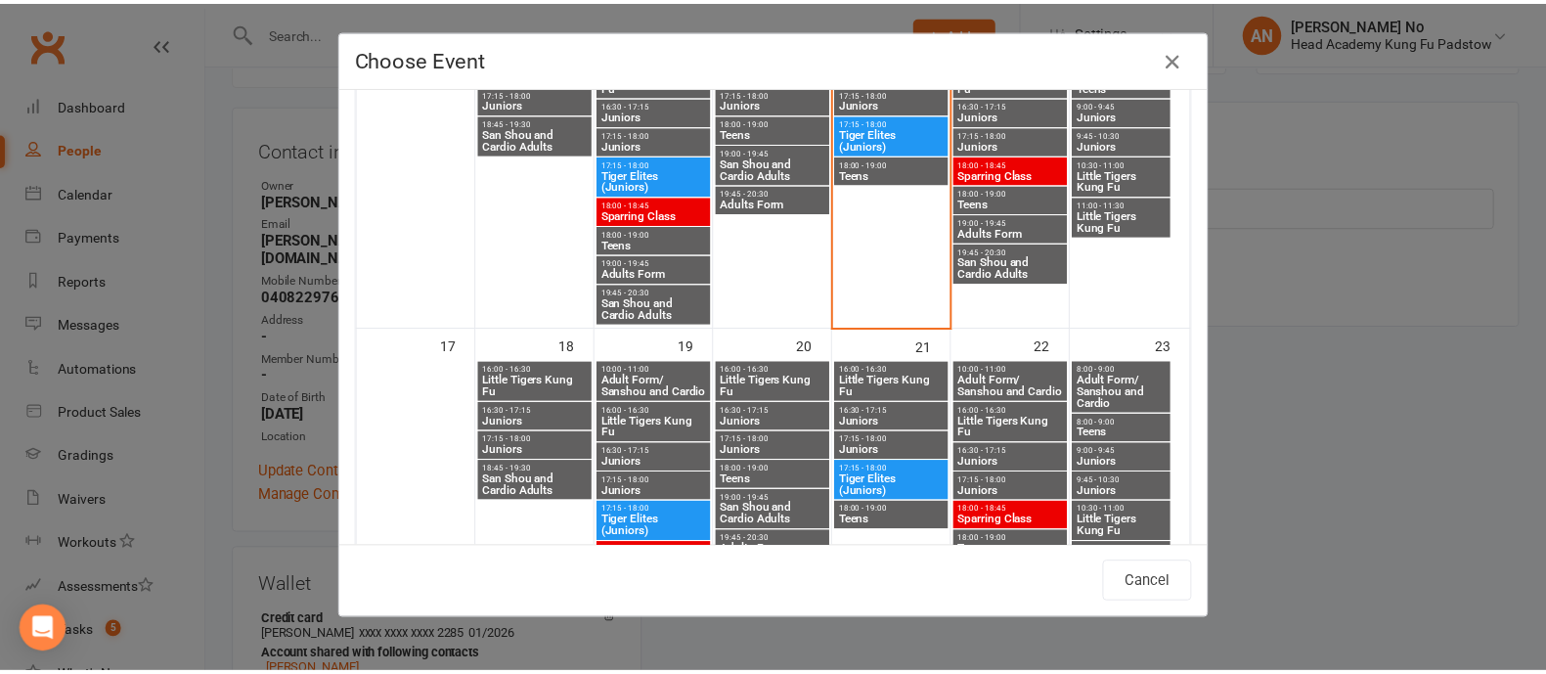
scroll to position [1058, 0]
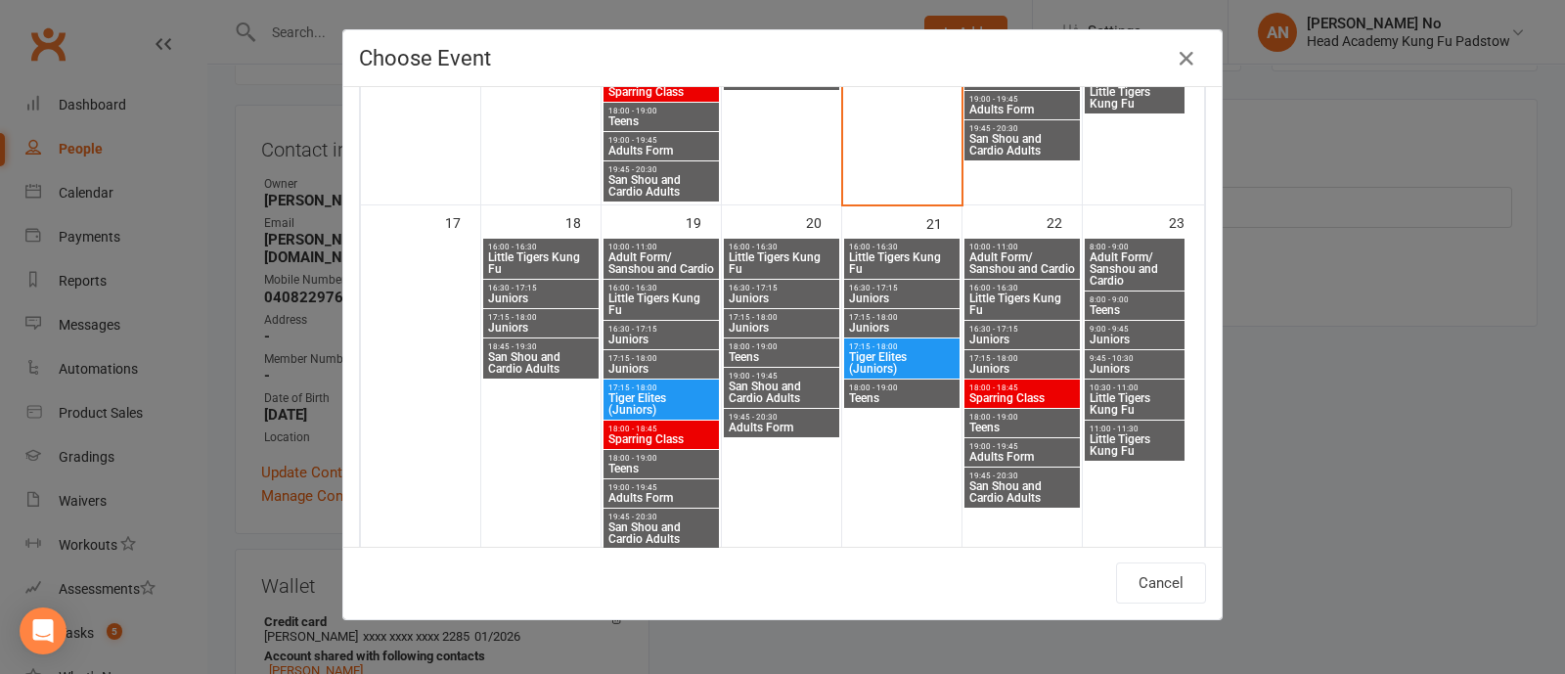
click at [878, 328] on span "Juniors" at bounding box center [902, 328] width 108 height 12
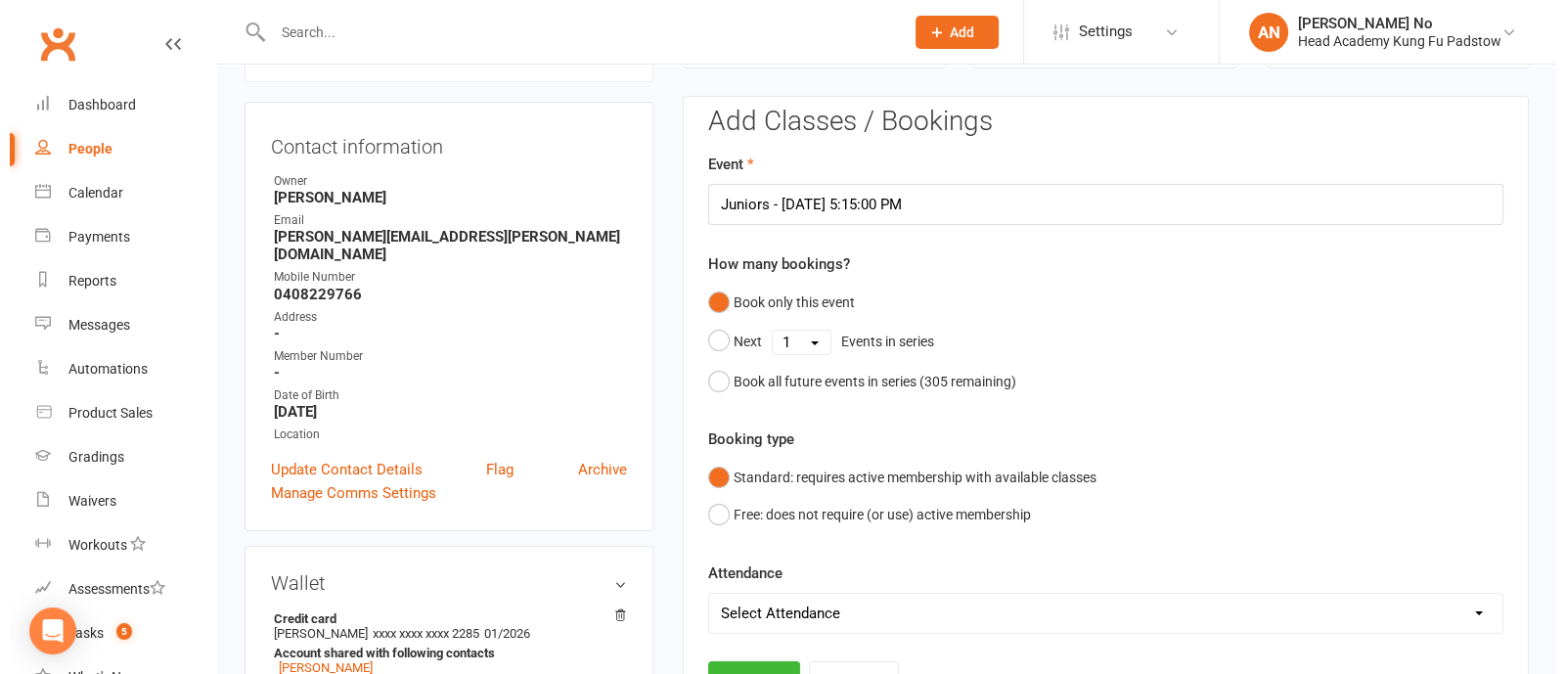
scroll to position [181, 0]
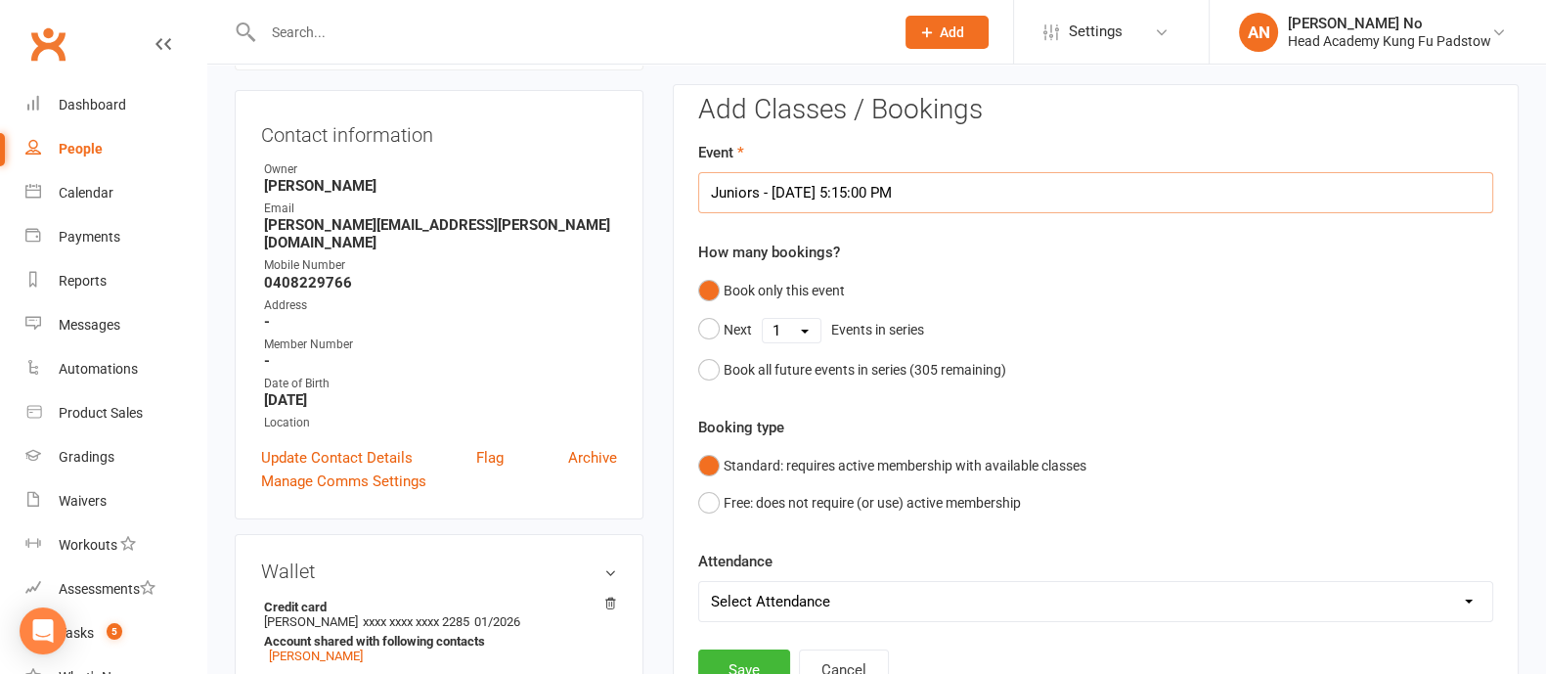
click at [1066, 200] on input "Juniors - Aug 21, 2025 5:15:00 PM" at bounding box center [1095, 192] width 795 height 41
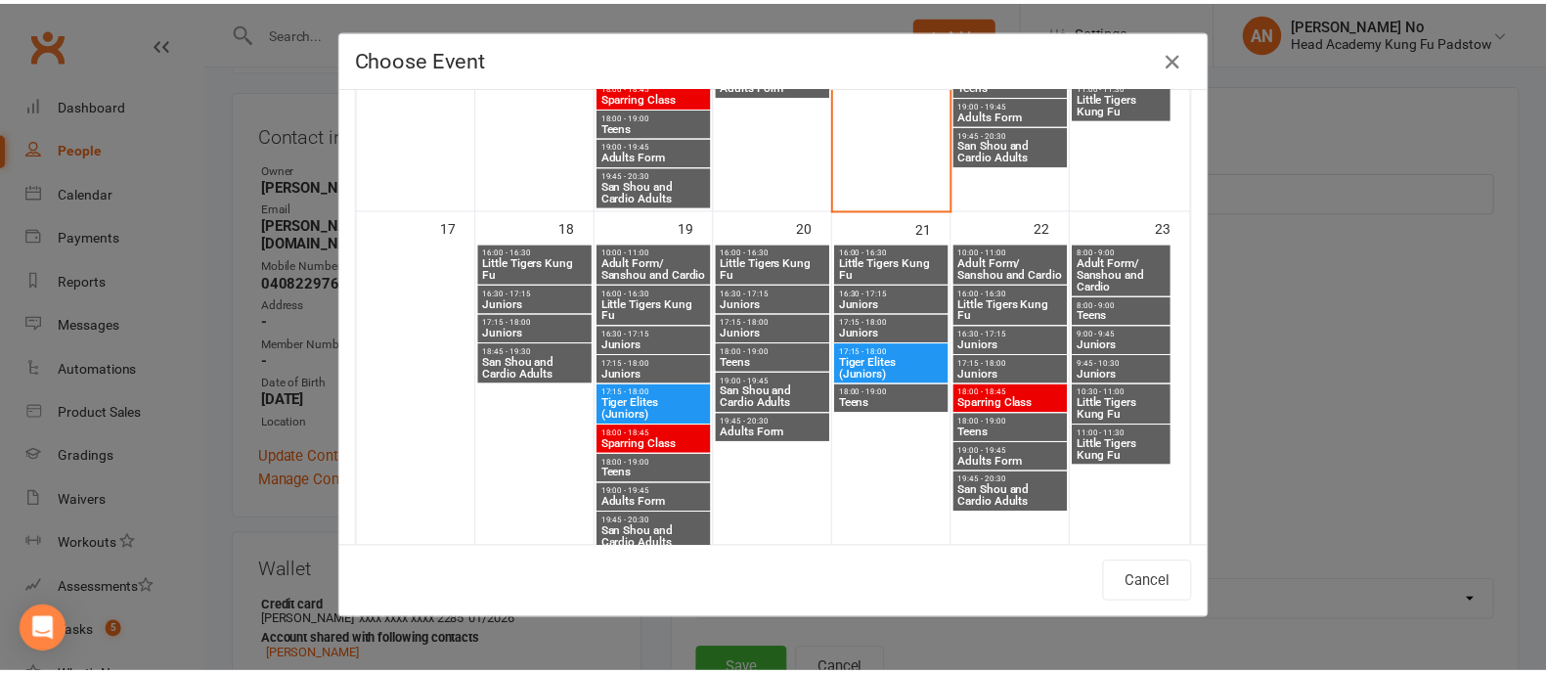
scroll to position [1062, 0]
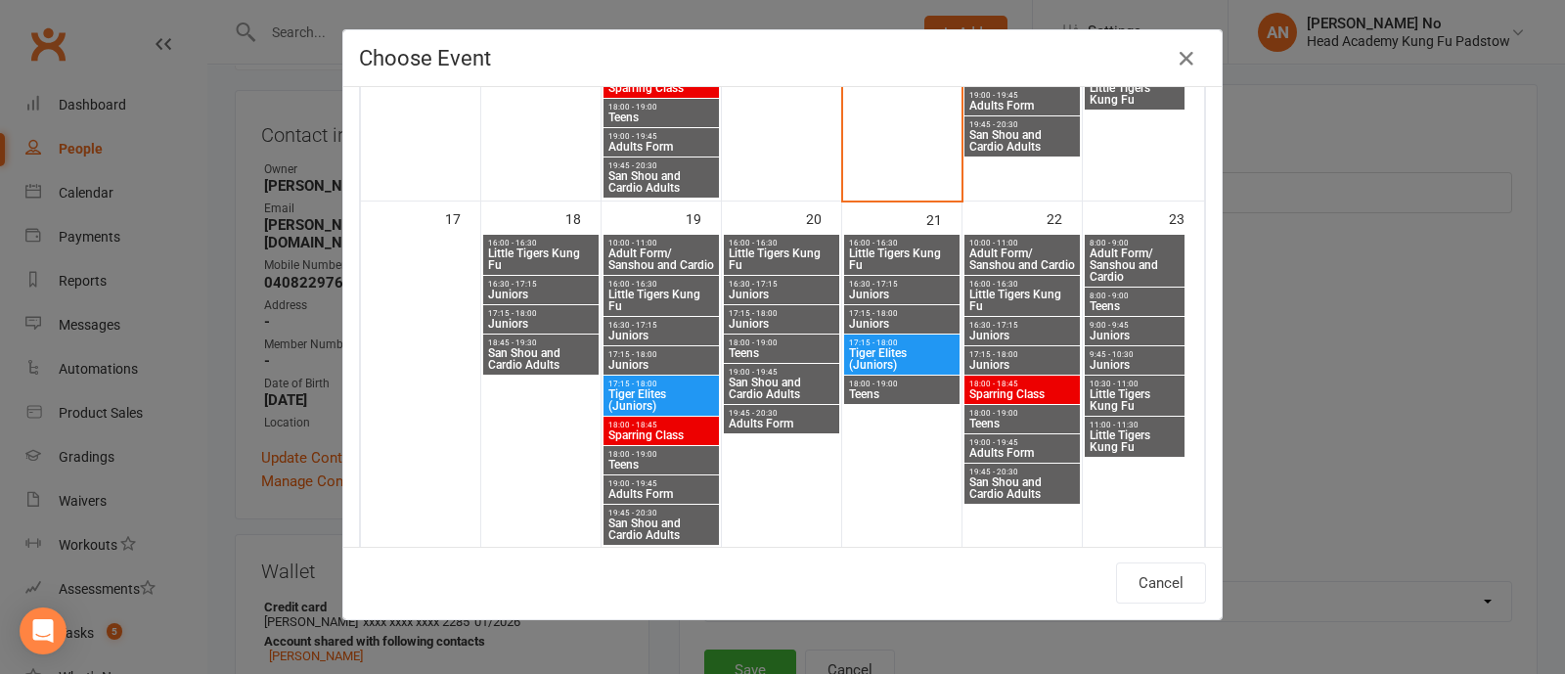
click at [654, 327] on span "16:30 - 17:15" at bounding box center [661, 325] width 108 height 9
type input "Juniors - Aug 19, 2025 4:30:00 PM"
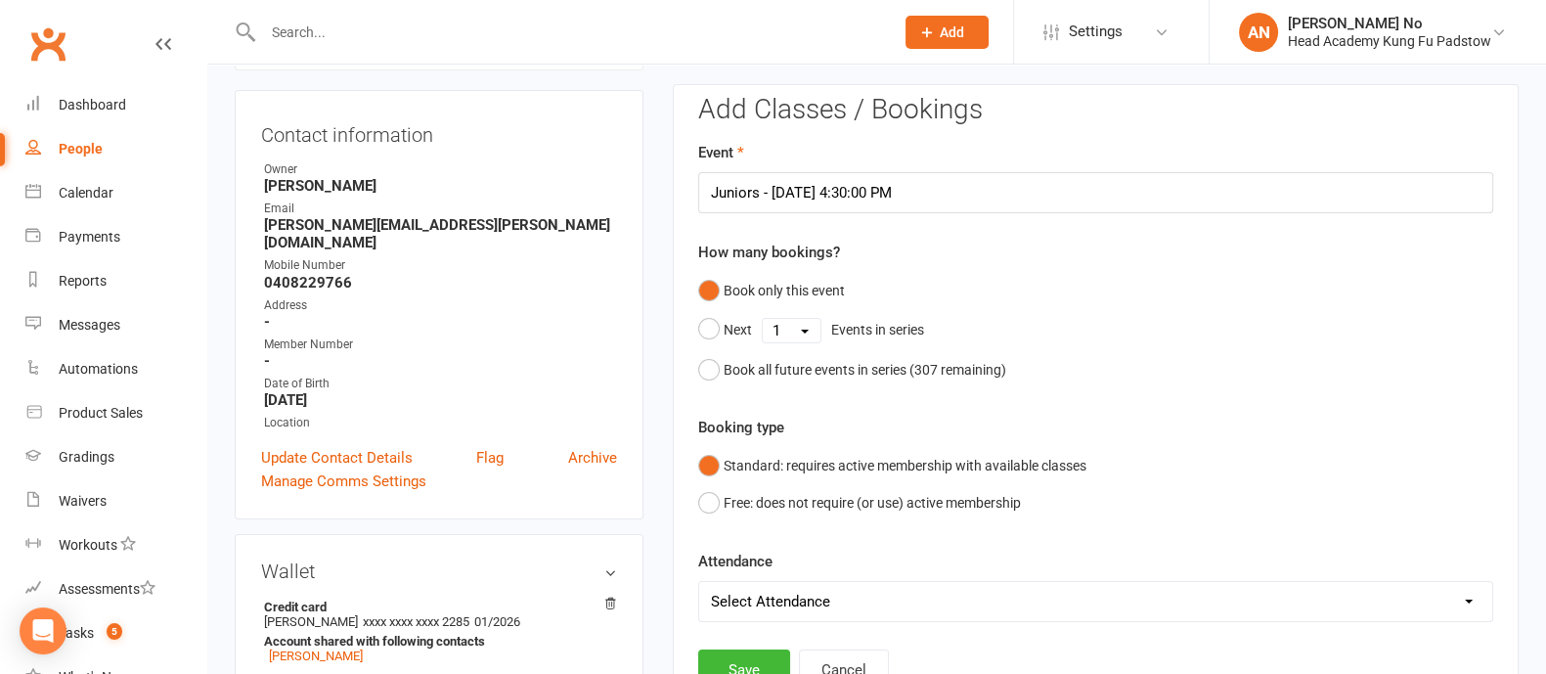
scroll to position [770, 0]
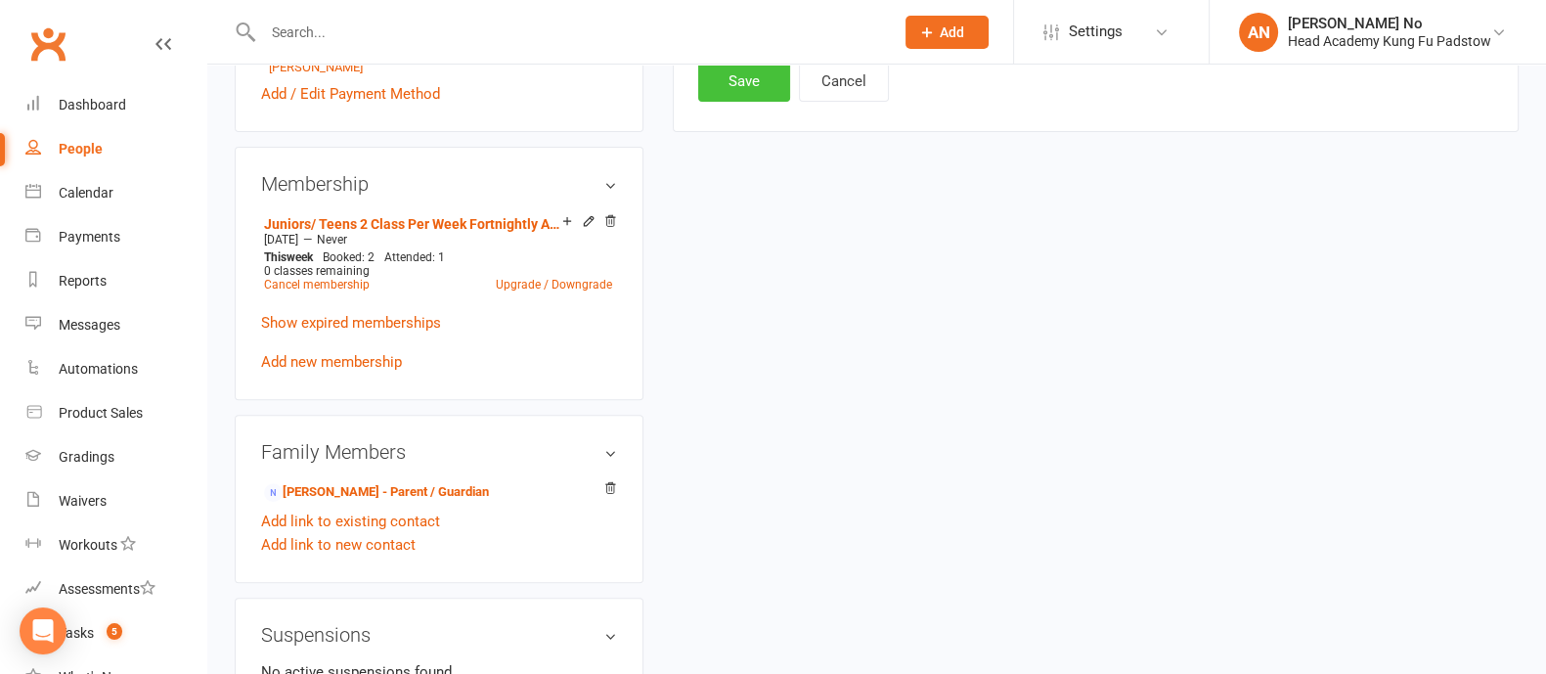
click at [726, 83] on button "Save" at bounding box center [744, 81] width 92 height 41
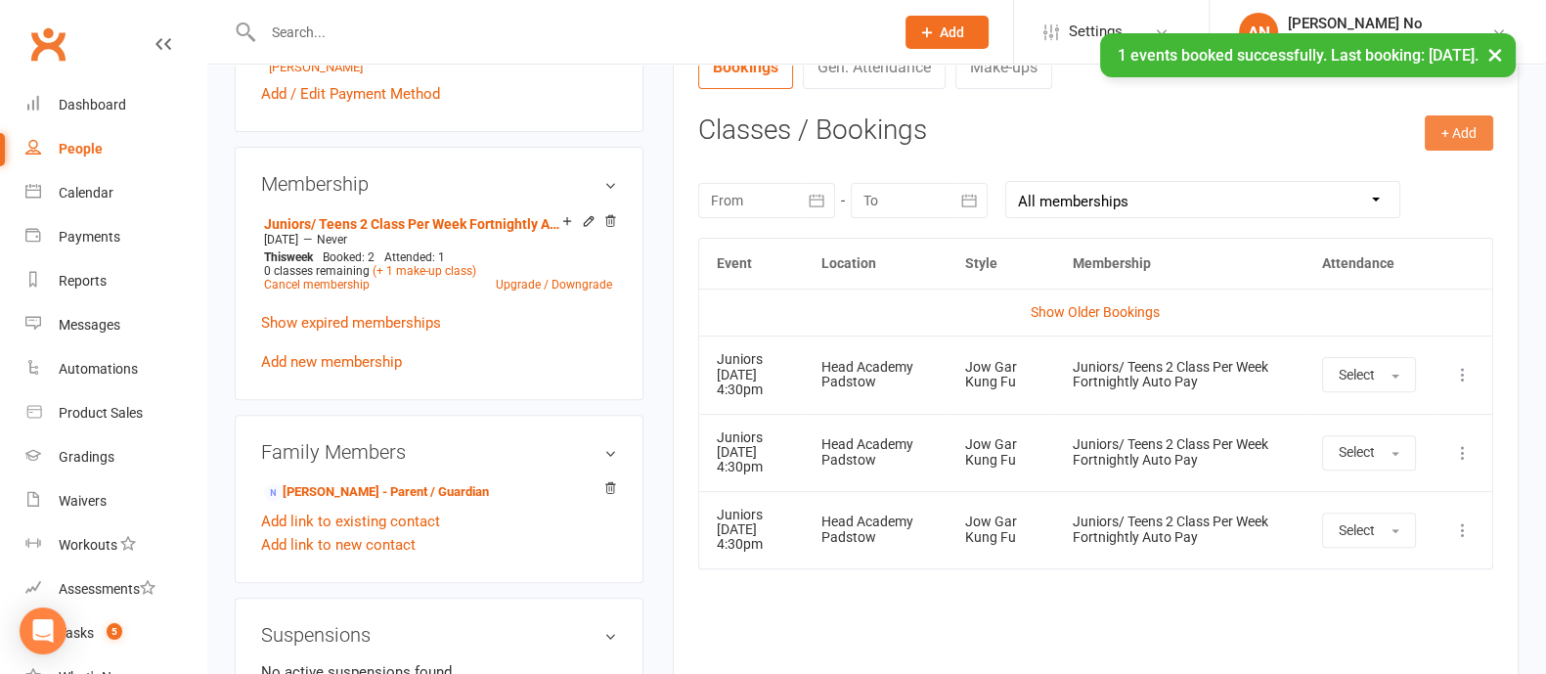
click at [1457, 134] on button "+ Add" at bounding box center [1459, 132] width 68 height 35
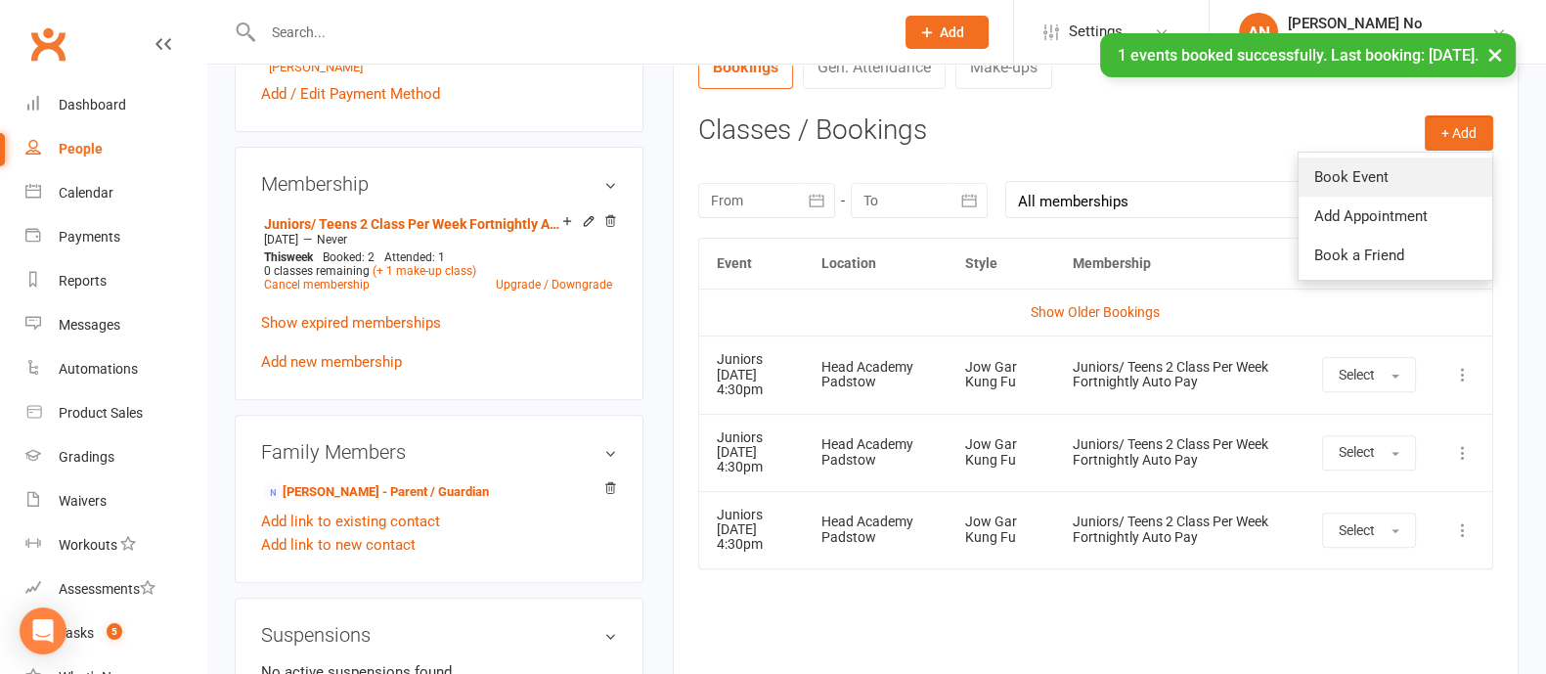
click at [1380, 173] on link "Book Event" at bounding box center [1396, 176] width 194 height 39
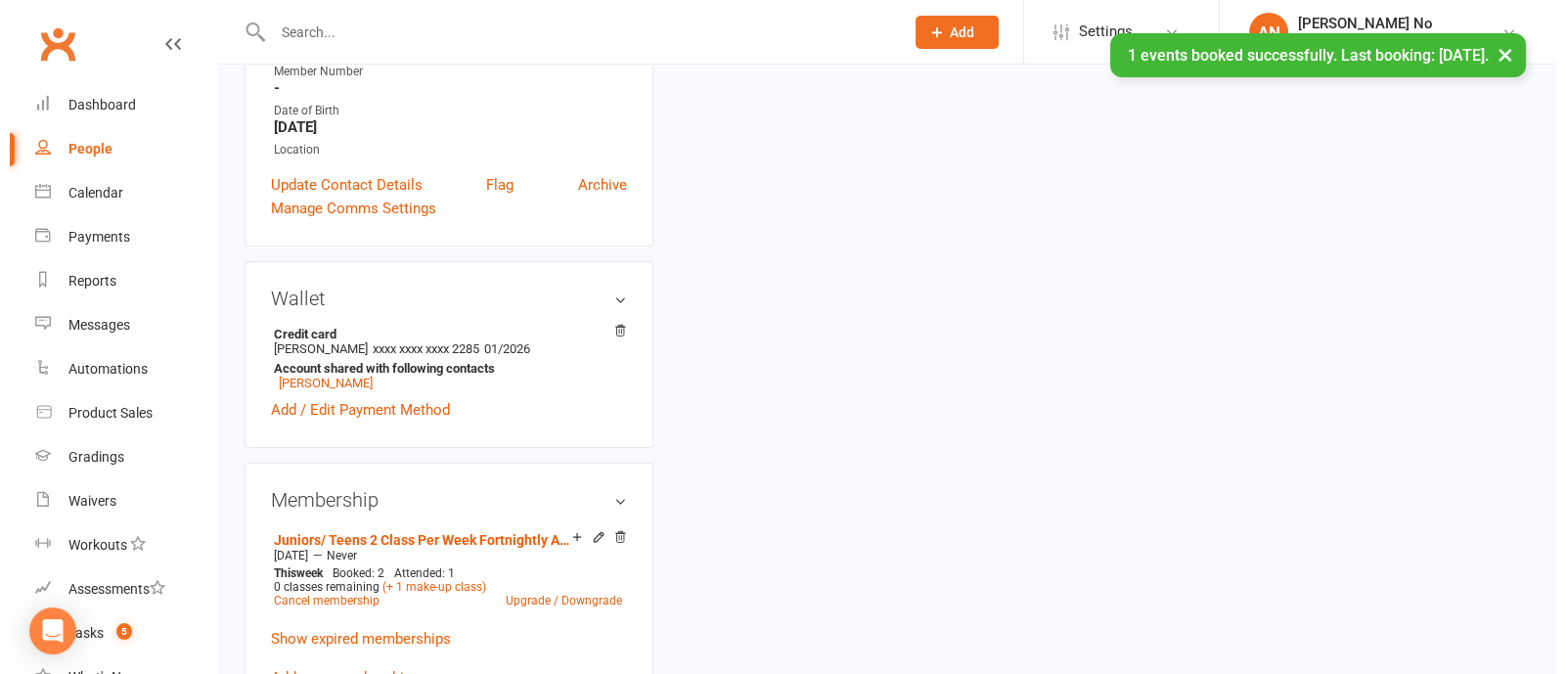
scroll to position [166, 0]
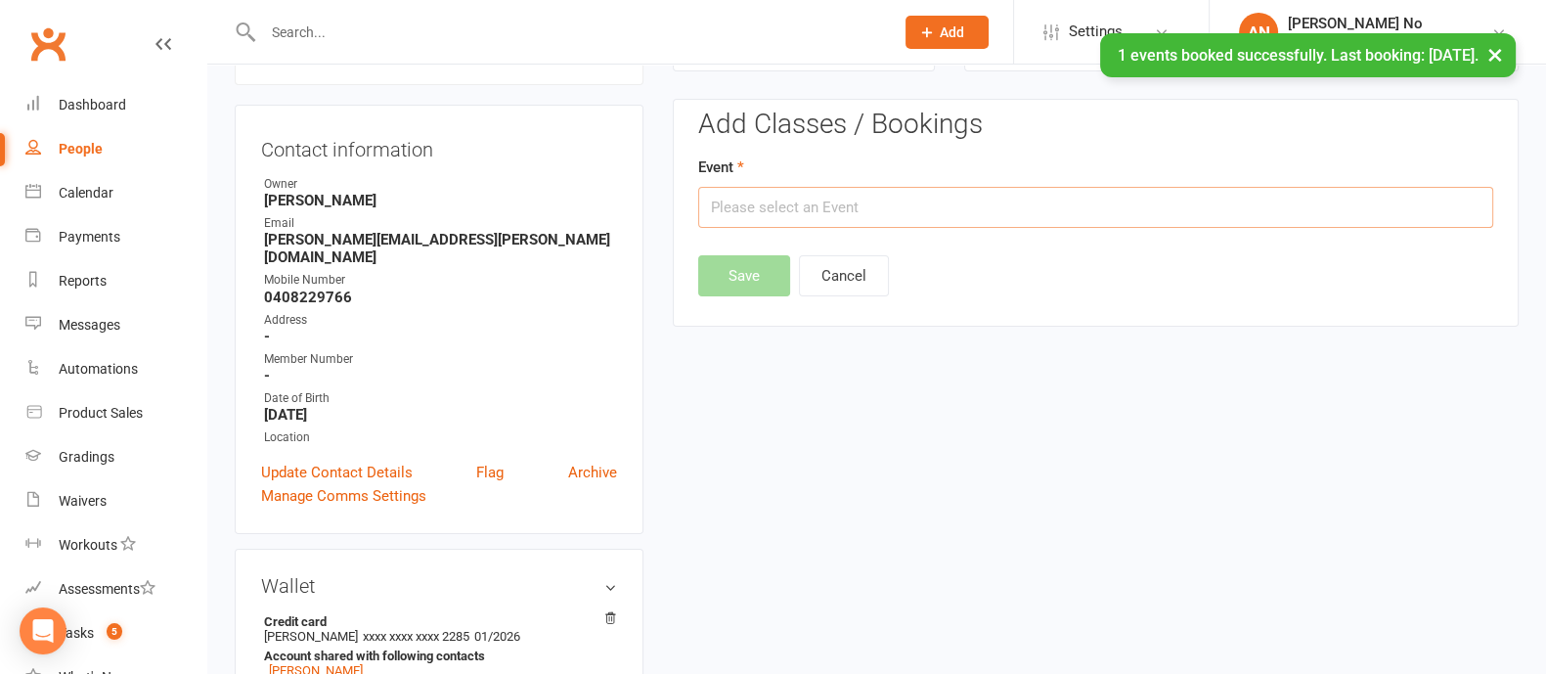
click at [958, 211] on input "text" at bounding box center [1095, 207] width 795 height 41
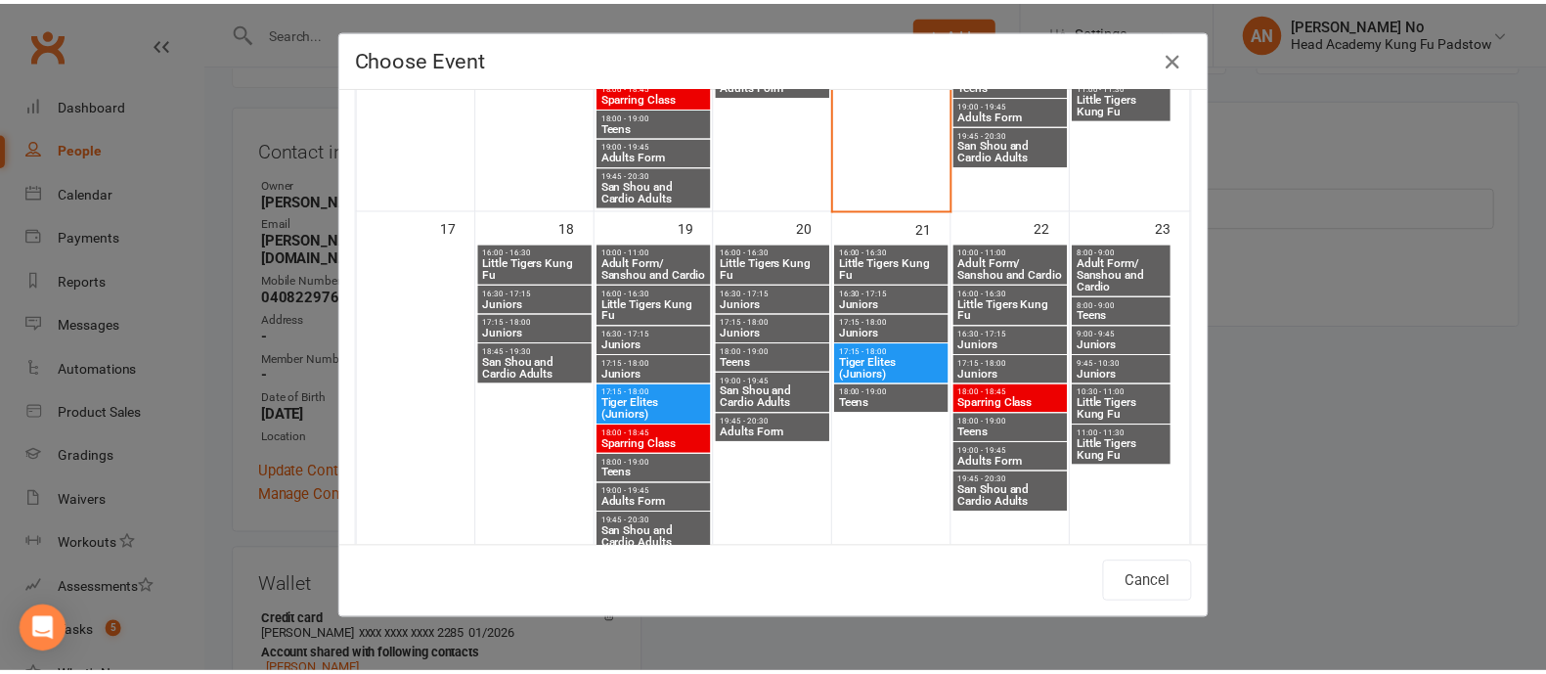
scroll to position [1088, 0]
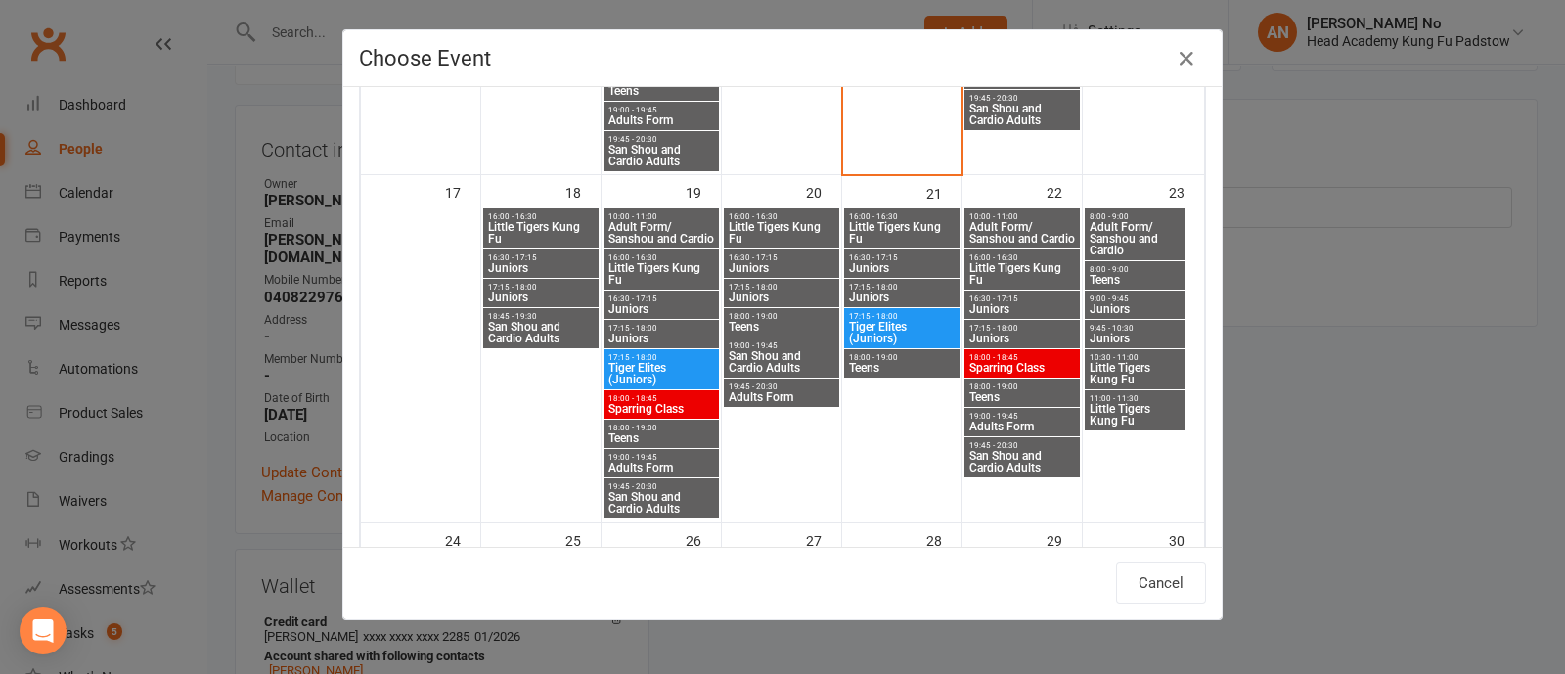
click at [859, 292] on span "Juniors" at bounding box center [902, 297] width 108 height 12
type input "Juniors - Aug 21, 2025 5:15:00 PM"
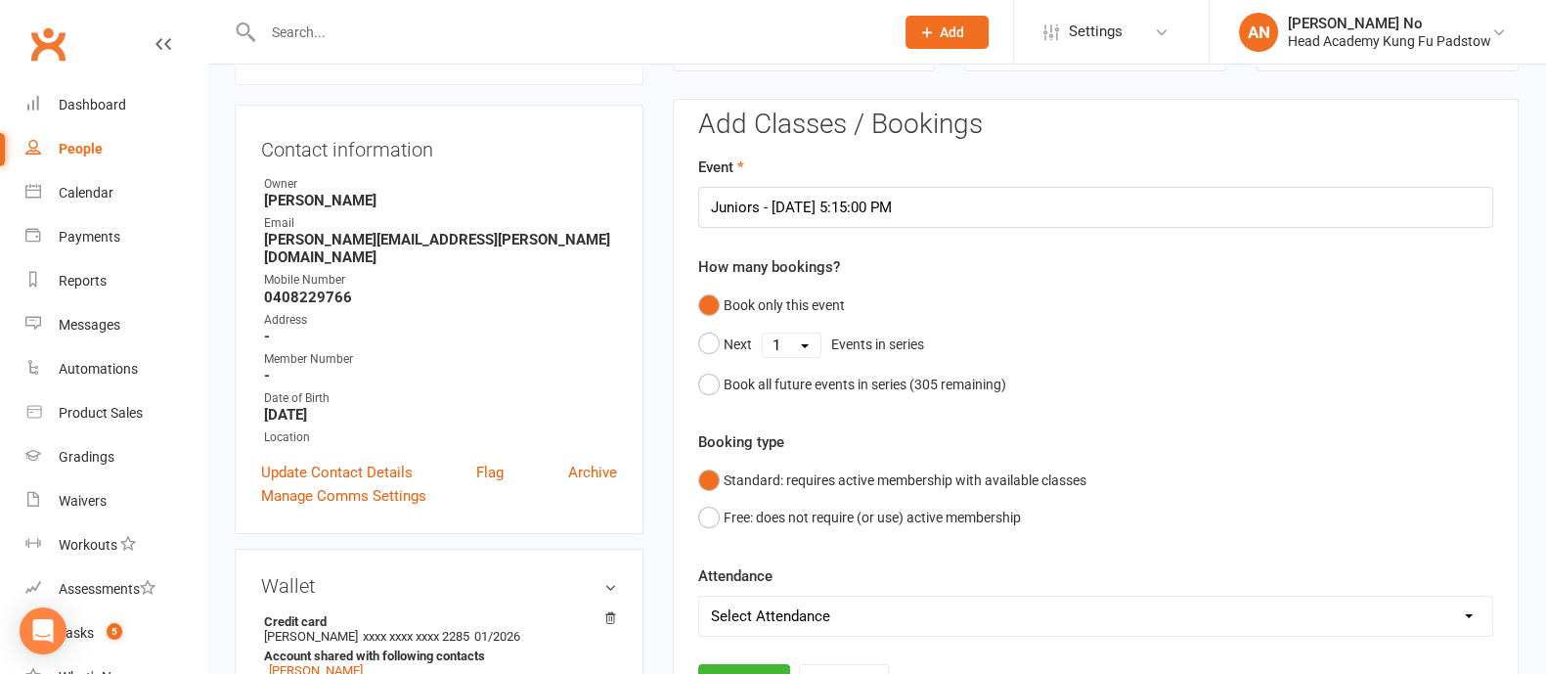
scroll to position [757, 0]
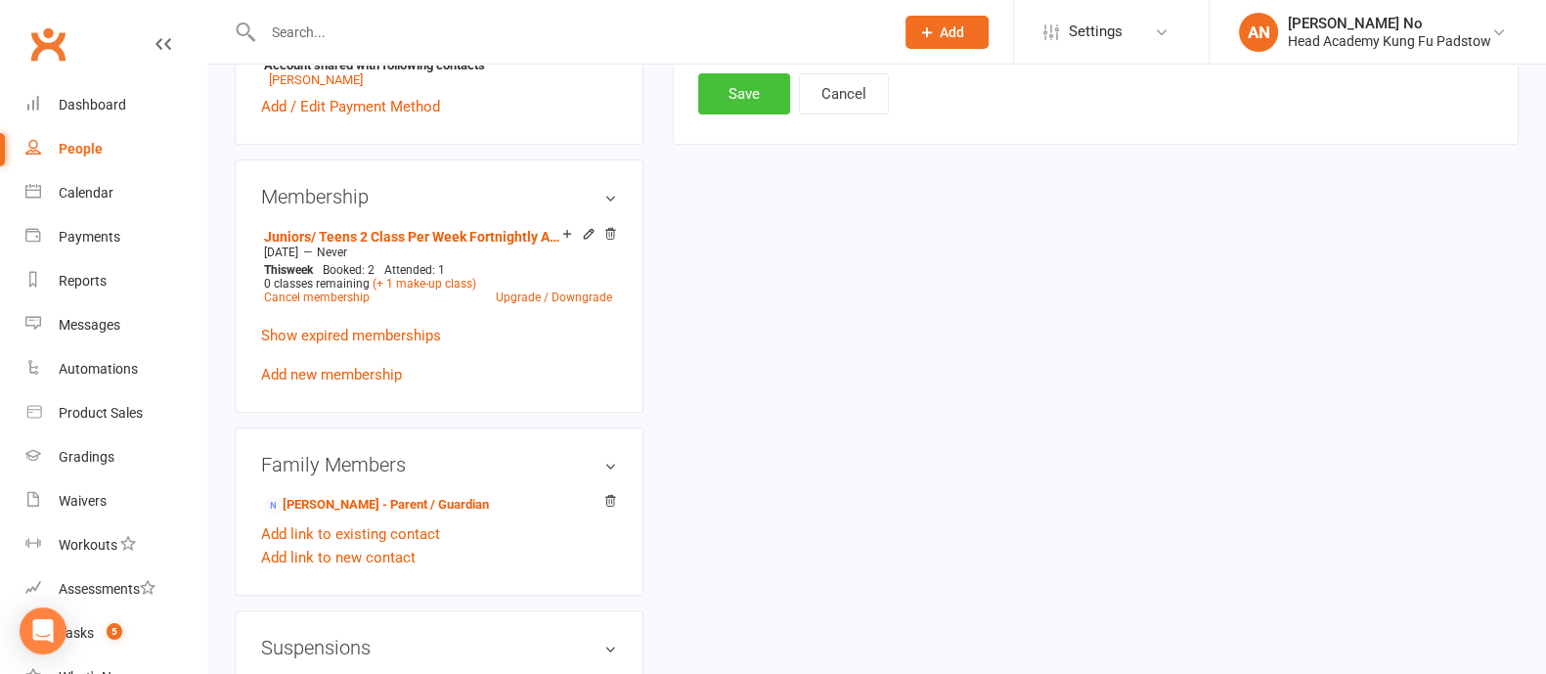
click at [758, 110] on button "Save" at bounding box center [744, 93] width 92 height 41
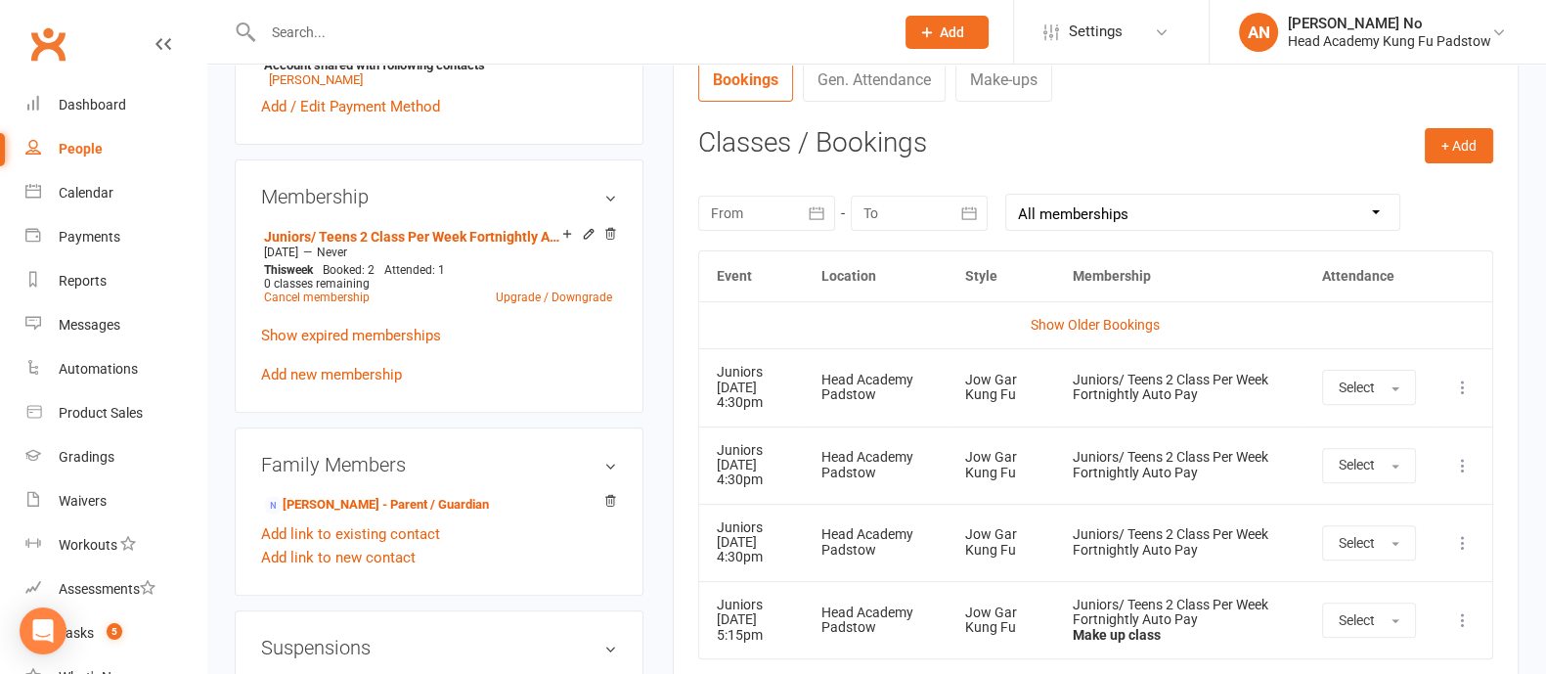
scroll to position [166, 0]
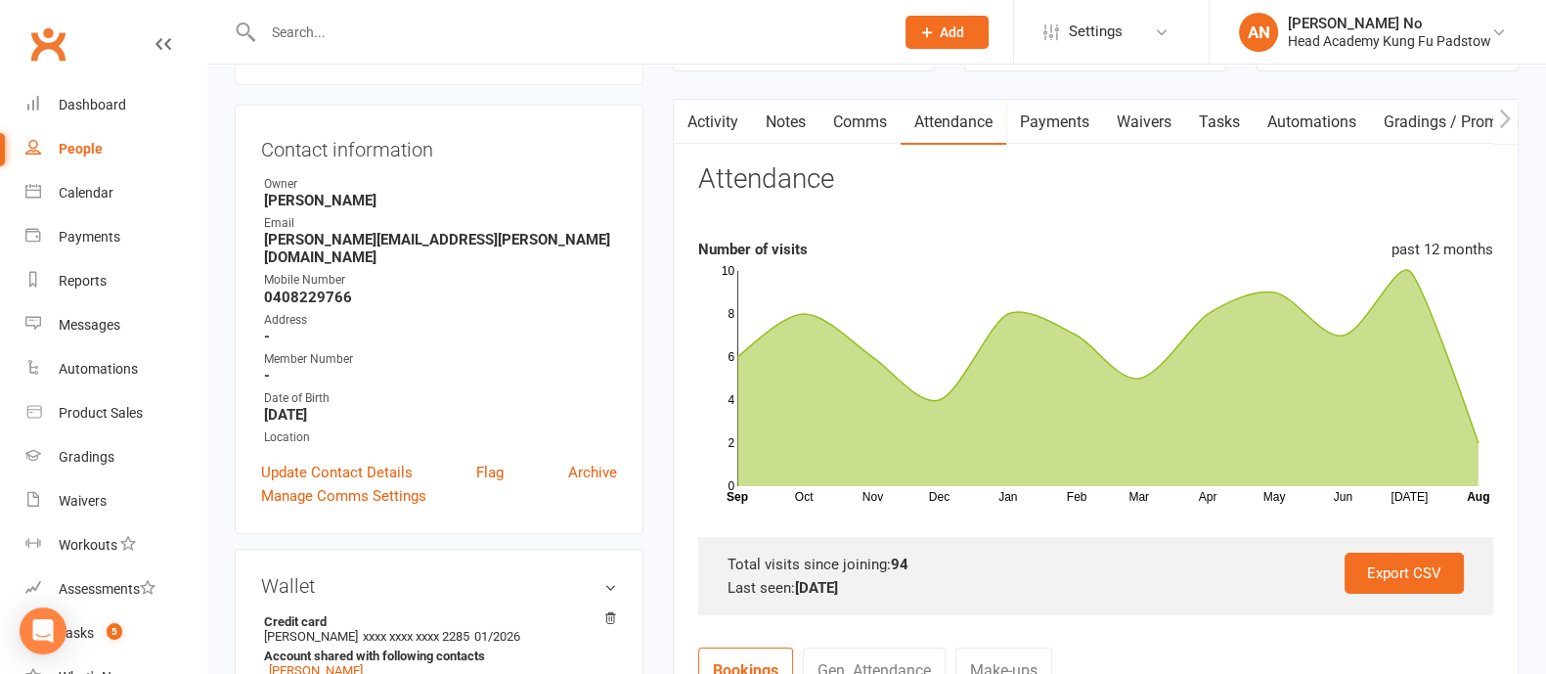
click at [727, 121] on link "Activity" at bounding box center [713, 122] width 78 height 45
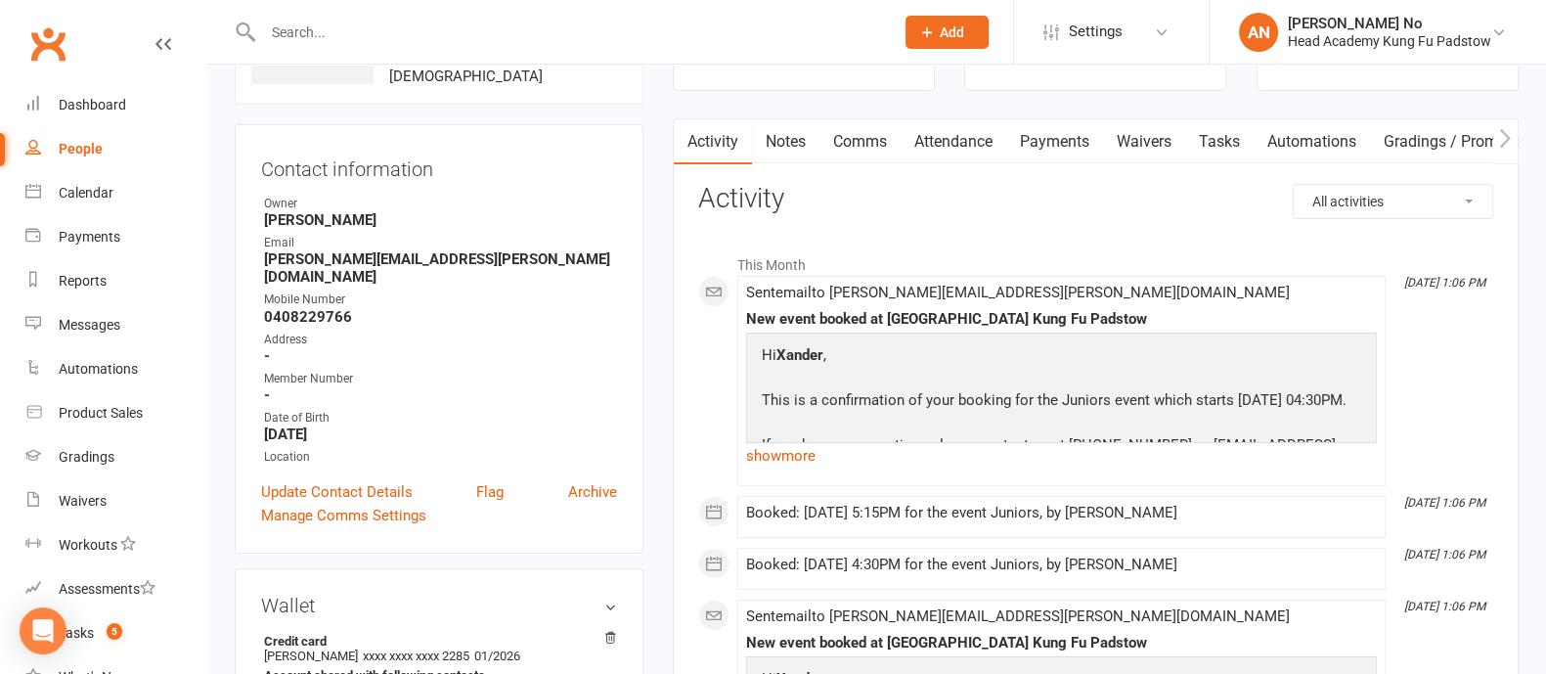
scroll to position [3, 0]
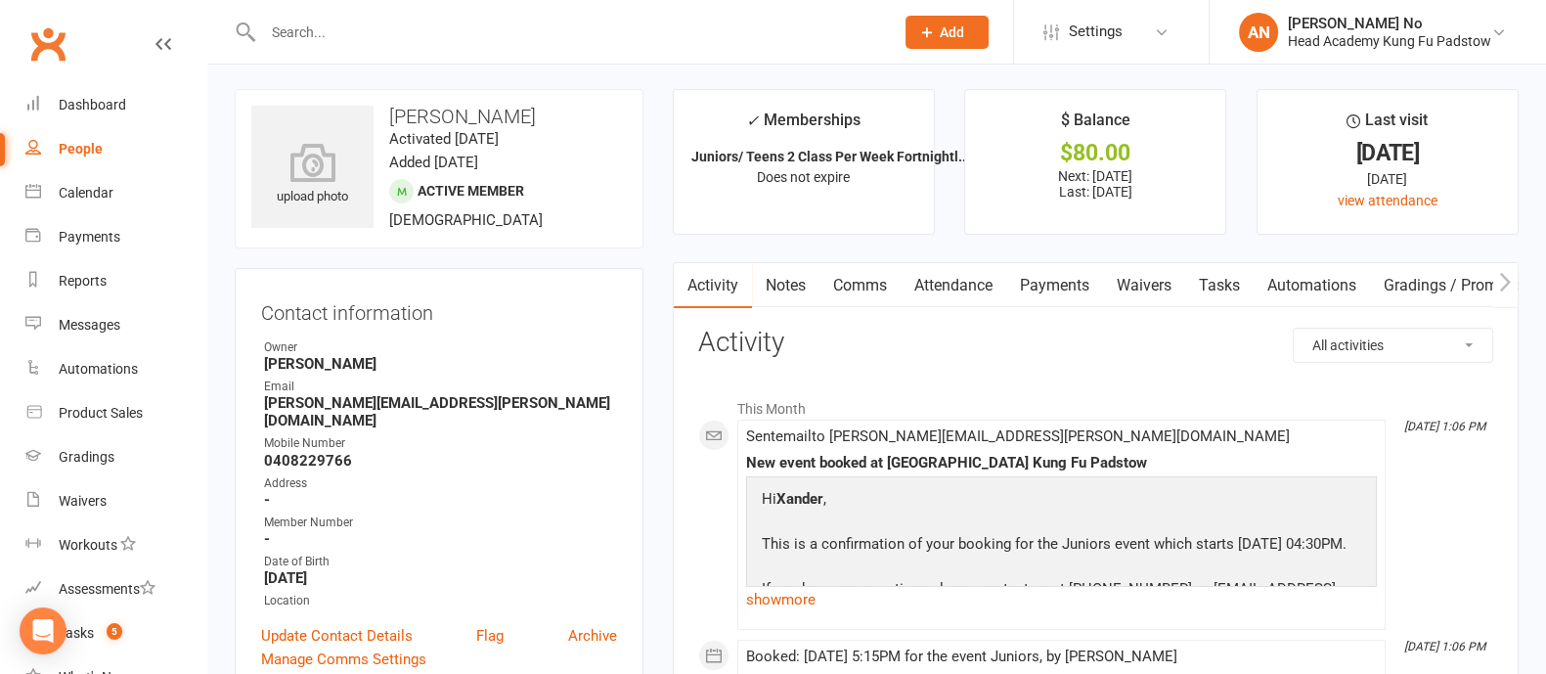
click at [951, 283] on link "Attendance" at bounding box center [954, 285] width 106 height 45
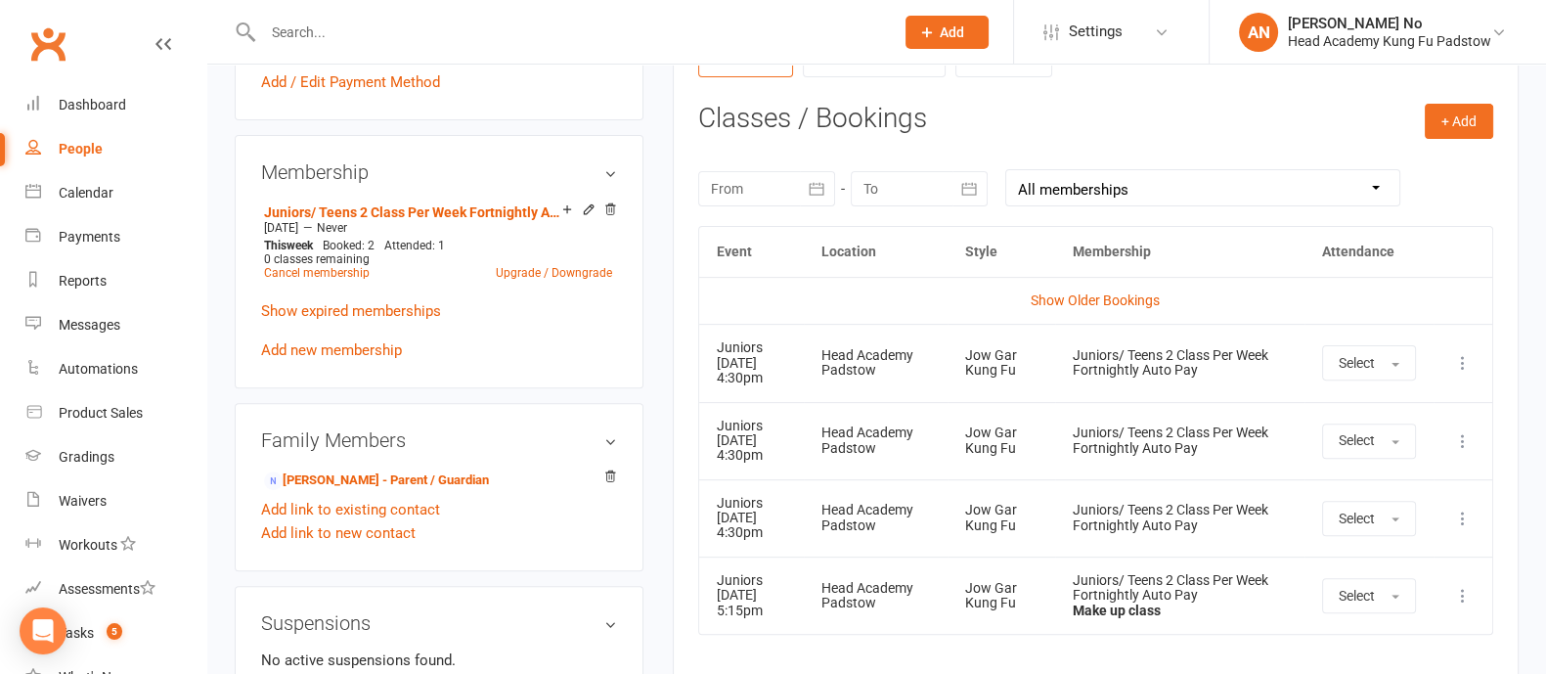
scroll to position [813, 0]
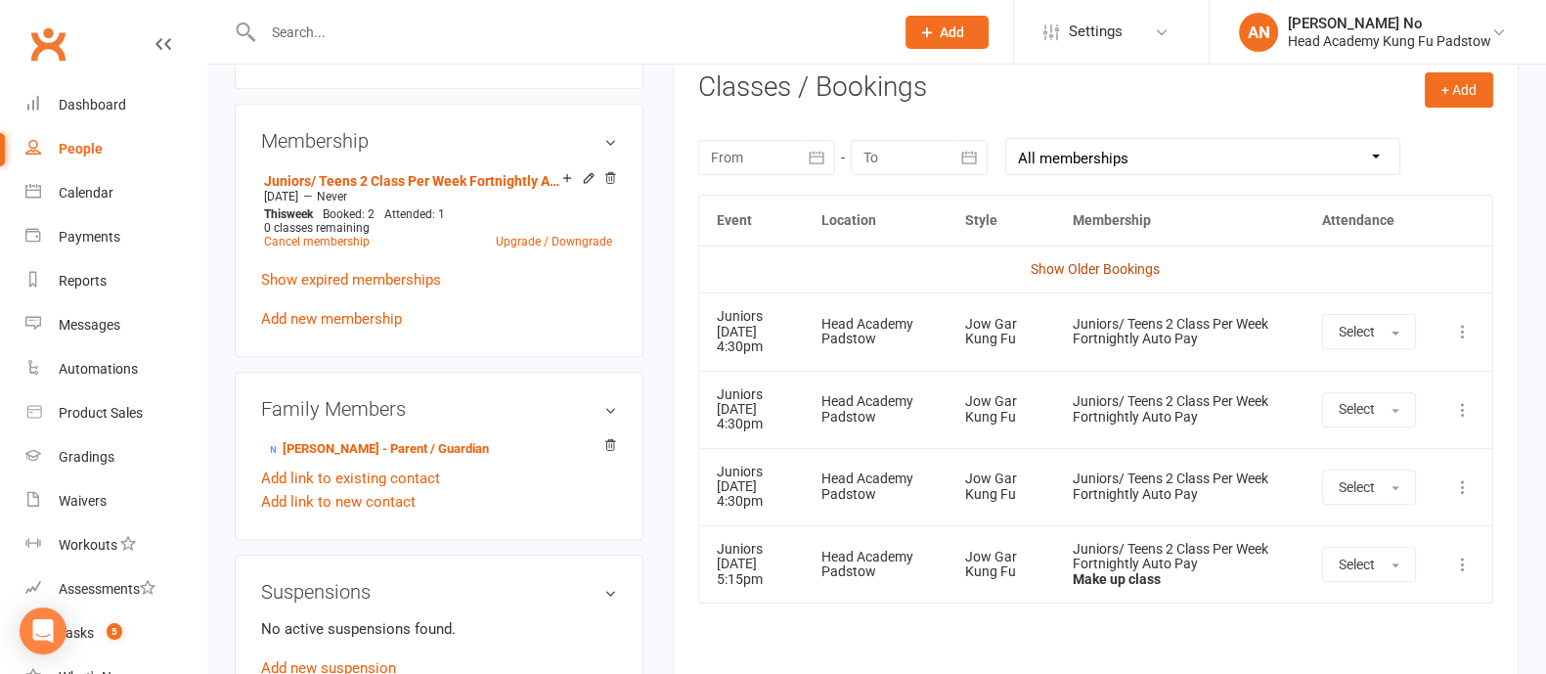
click at [1115, 270] on link "Show Older Bookings" at bounding box center [1095, 269] width 129 height 16
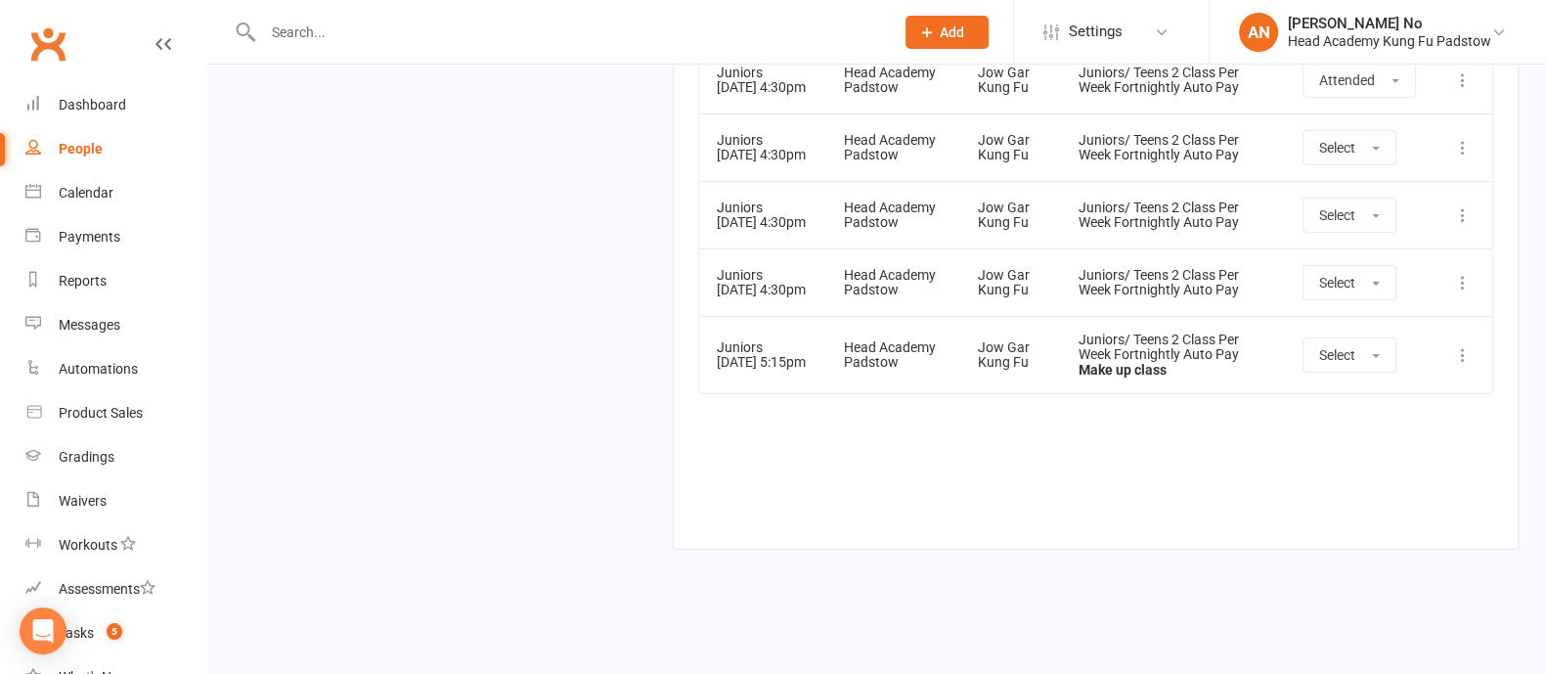
scroll to position [8417, 0]
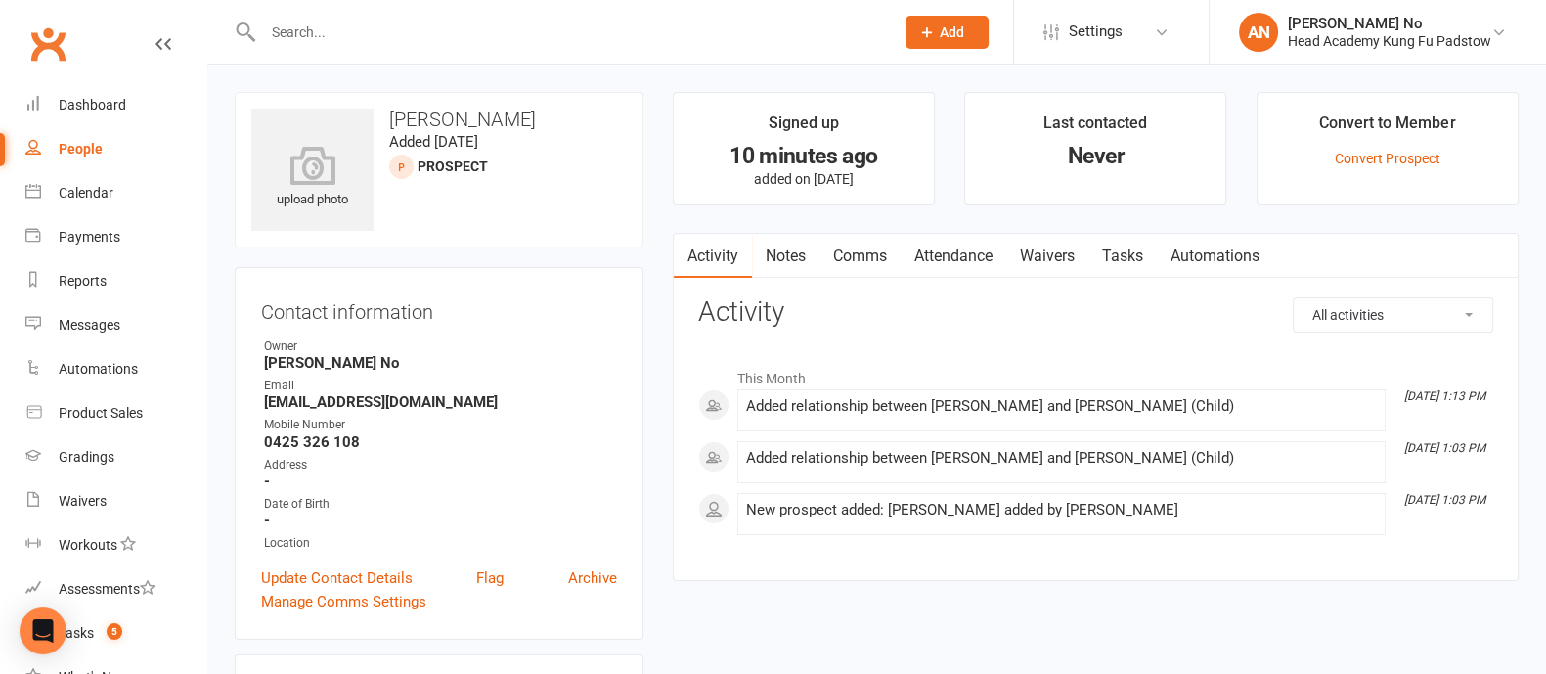
click at [1053, 254] on link "Waivers" at bounding box center [1047, 256] width 82 height 45
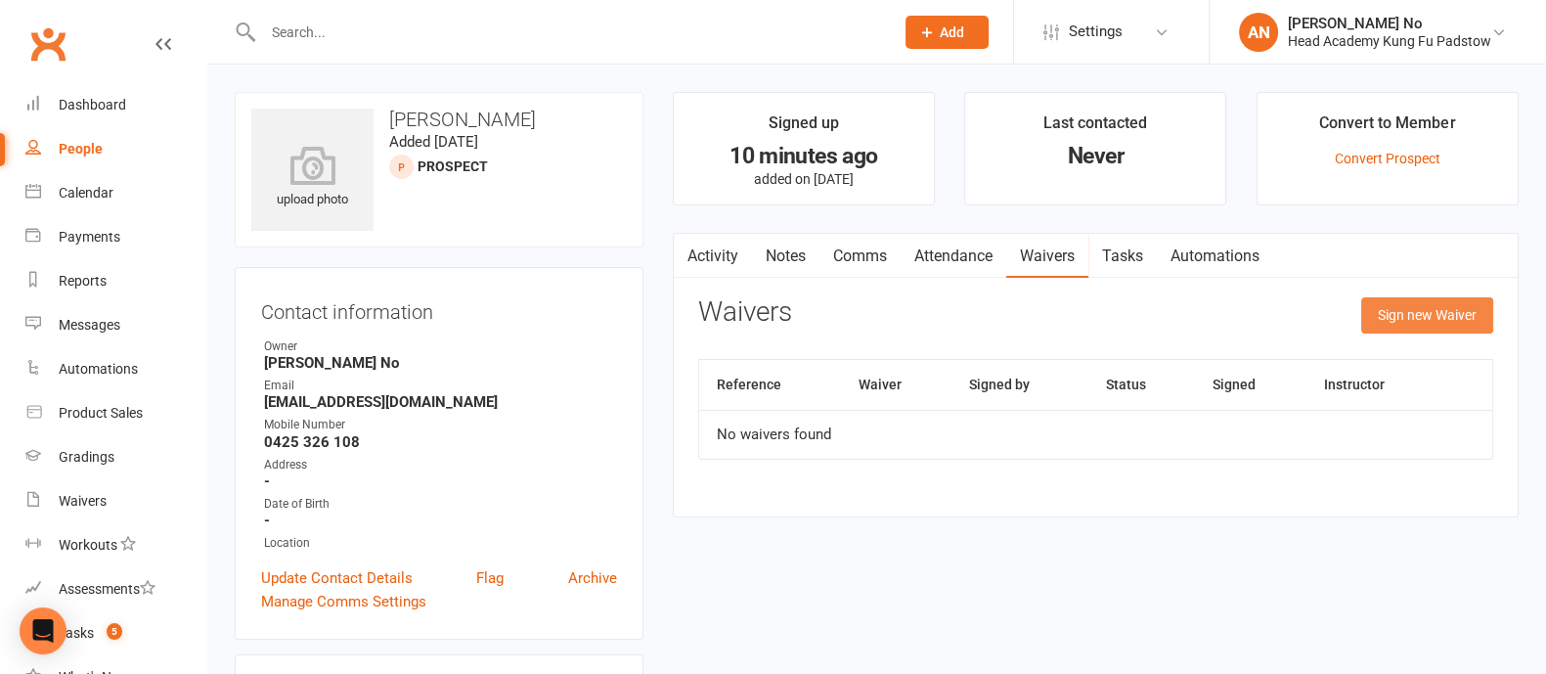
click at [1430, 309] on button "Sign new Waiver" at bounding box center [1427, 314] width 132 height 35
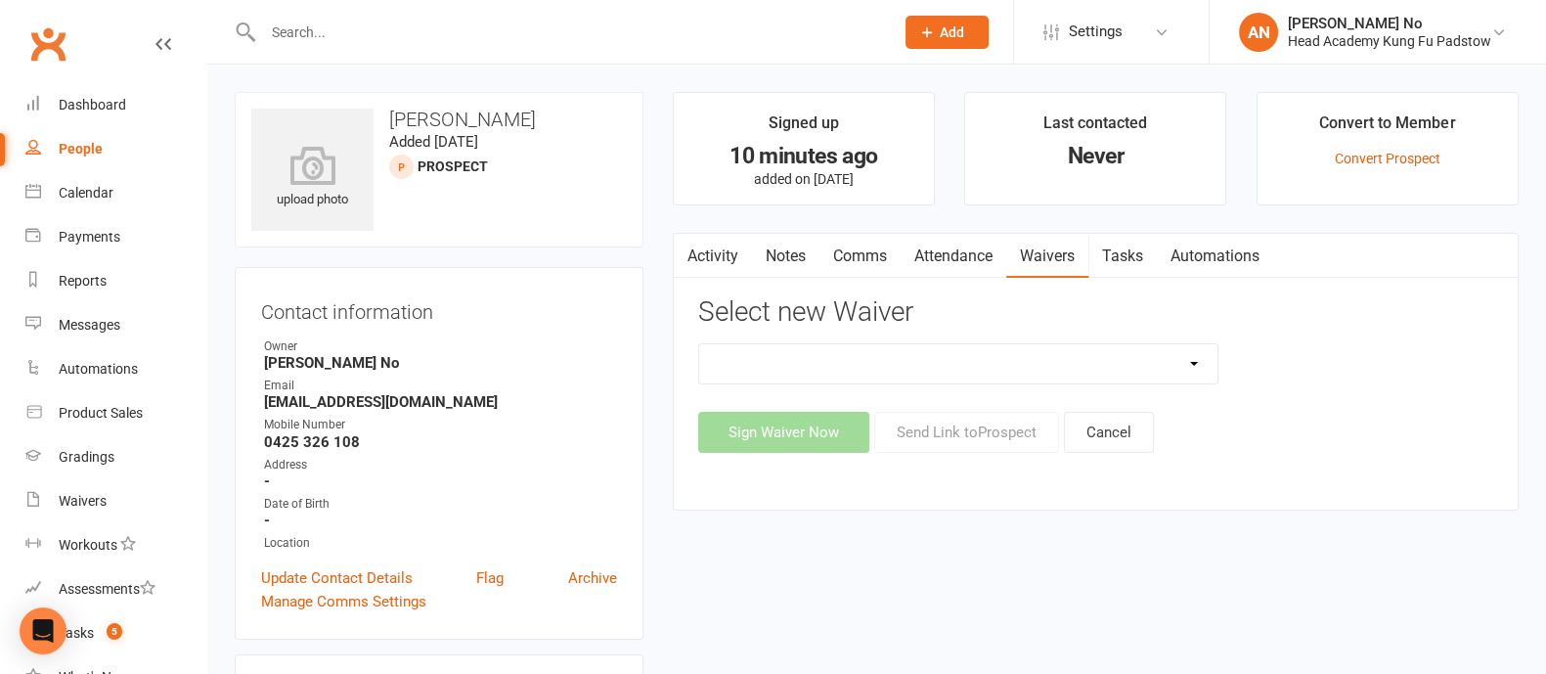
click at [1203, 369] on select "Adults Waiver And Terms And Conditions Parent Or Guardian Waiver And Terms And …" at bounding box center [958, 363] width 518 height 39
select select "3665"
click at [699, 344] on select "Adults Waiver And Terms And Conditions Parent Or Guardian Waiver And Terms And …" at bounding box center [958, 363] width 518 height 39
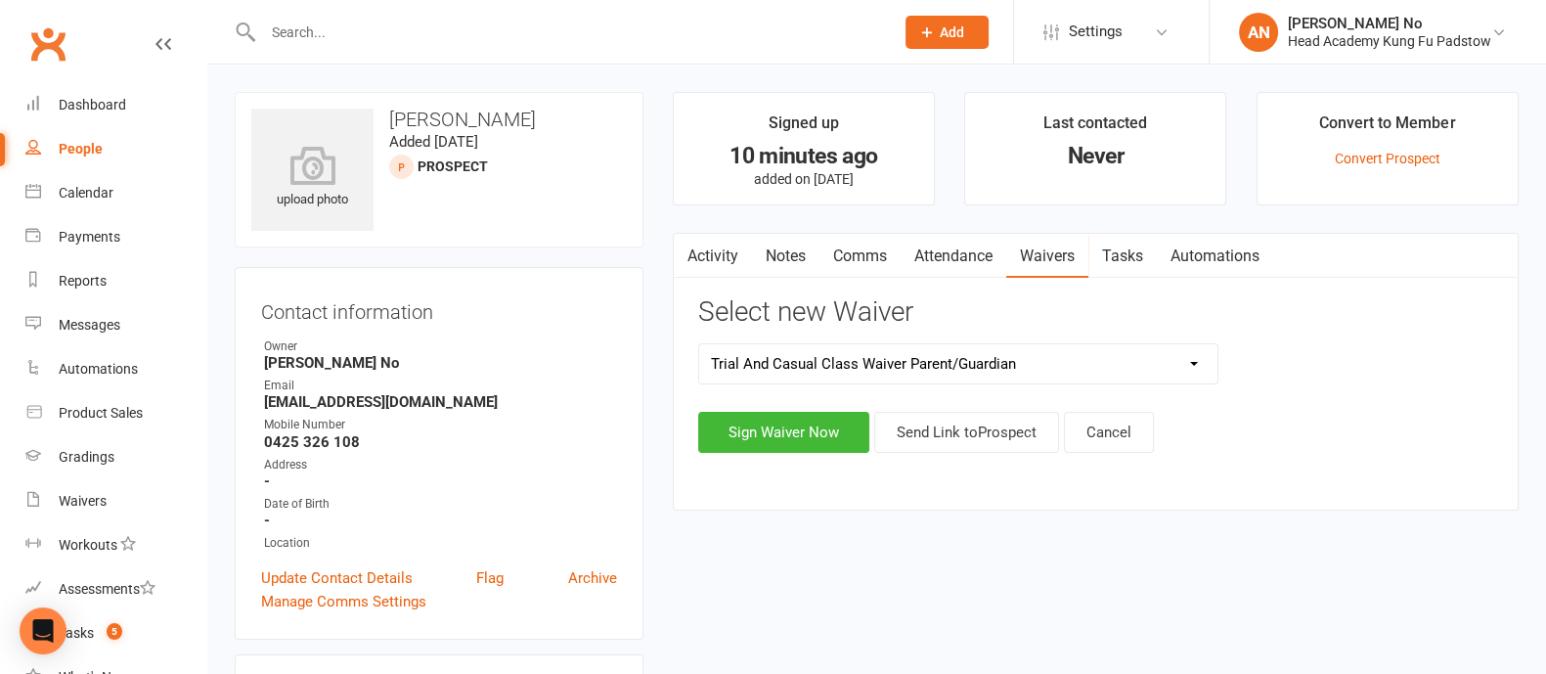
click at [1158, 375] on select "Adults Waiver And Terms And Conditions Parent Or Guardian Waiver And Terms And …" at bounding box center [958, 363] width 518 height 39
click at [699, 344] on select "Adults Waiver And Terms And Conditions Parent Or Guardian Waiver And Terms And …" at bounding box center [958, 363] width 518 height 39
click at [969, 447] on button "Send Link to [GEOGRAPHIC_DATA]" at bounding box center [966, 432] width 185 height 41
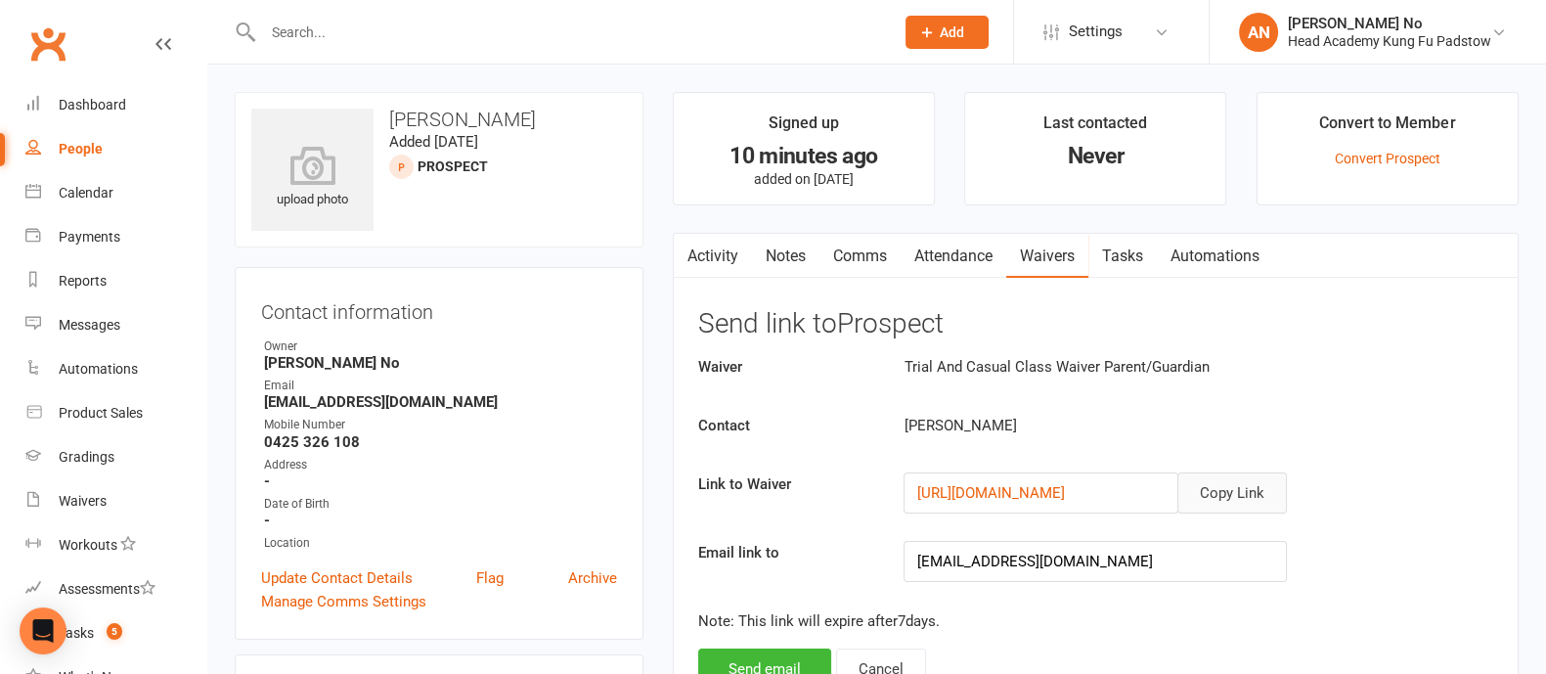
click at [1241, 496] on button "Copy Link" at bounding box center [1232, 492] width 110 height 41
click at [1242, 489] on button "Copy Link" at bounding box center [1232, 492] width 110 height 41
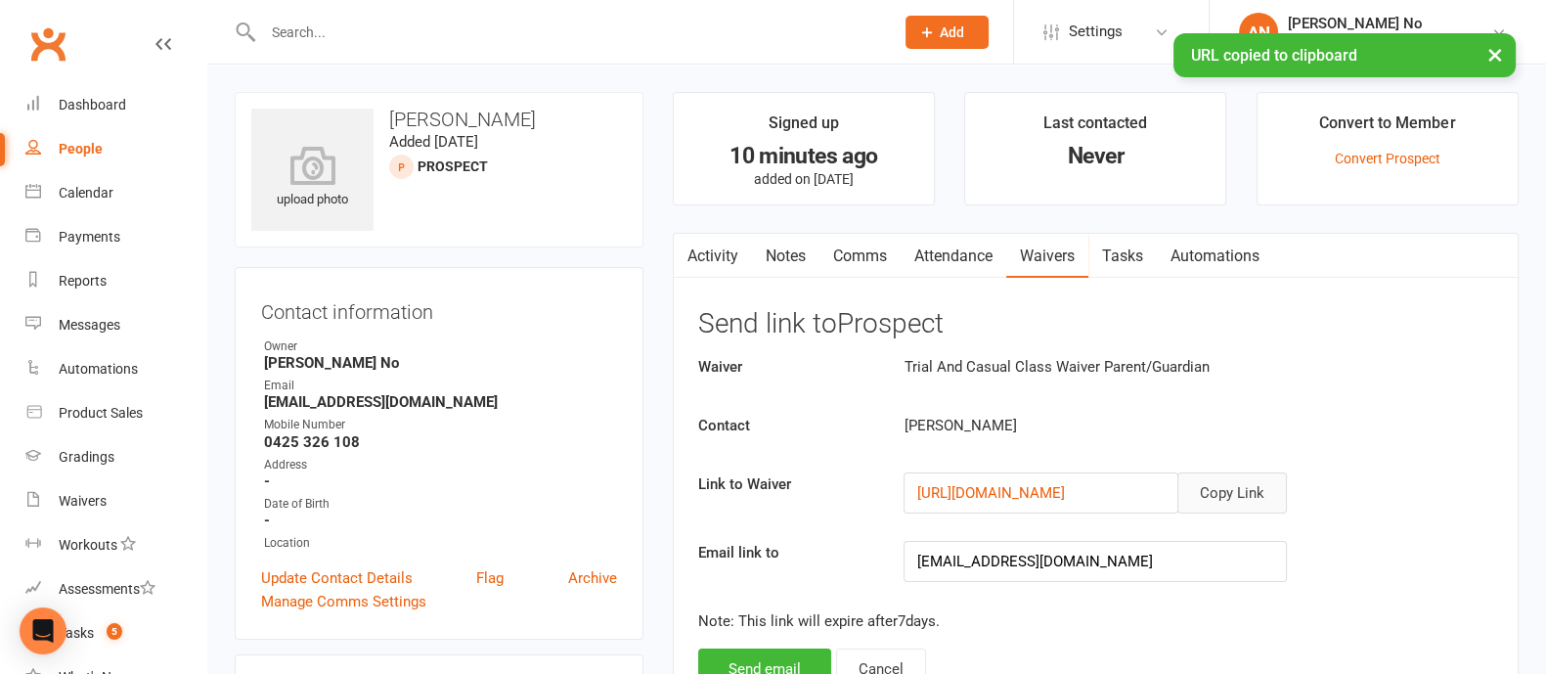
click at [1242, 489] on button "Copy Link" at bounding box center [1232, 492] width 110 height 41
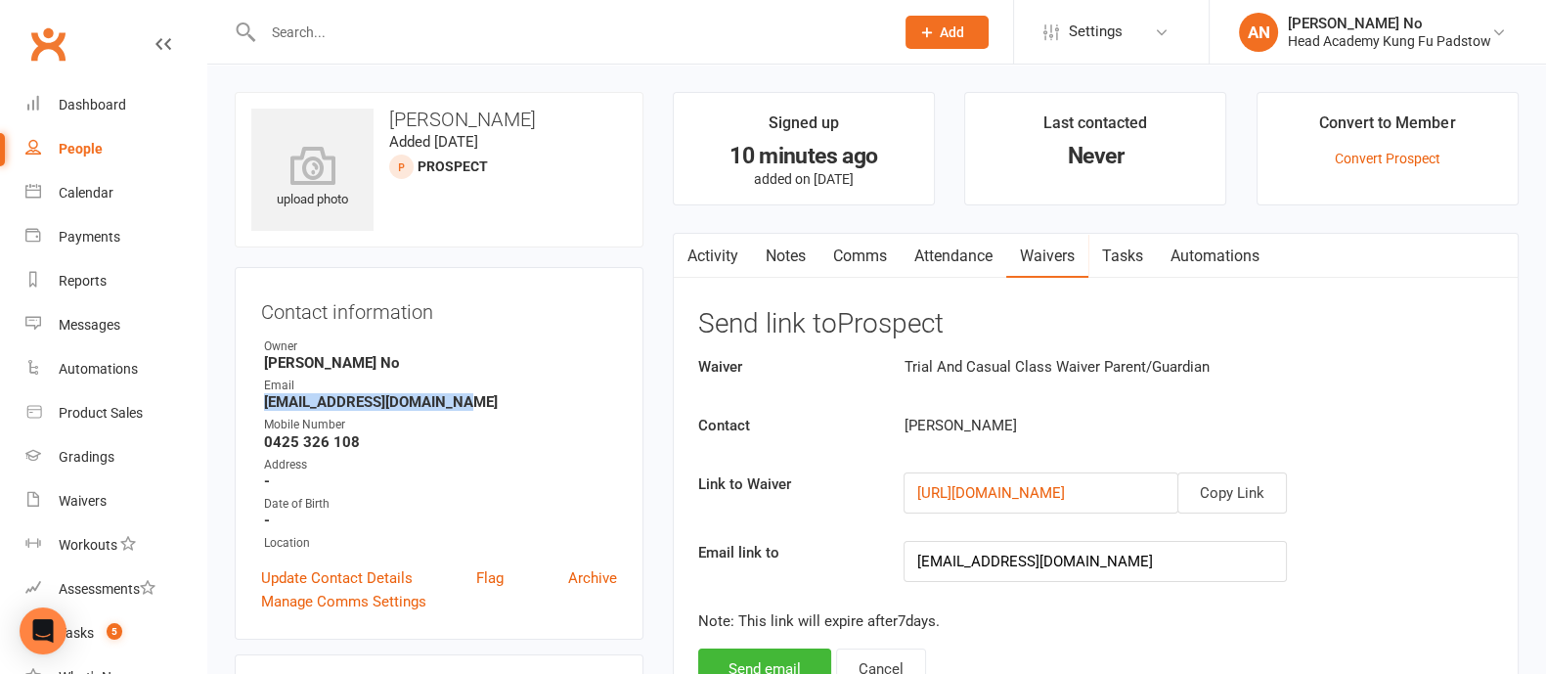
drag, startPoint x: 260, startPoint y: 404, endPoint x: 449, endPoint y: 408, distance: 188.8
click at [449, 408] on li "Email [EMAIL_ADDRESS][DOMAIN_NAME]" at bounding box center [439, 393] width 356 height 34
copy strong "[EMAIL_ADDRESS][DOMAIN_NAME]"
click at [727, 242] on link "Activity" at bounding box center [713, 256] width 78 height 45
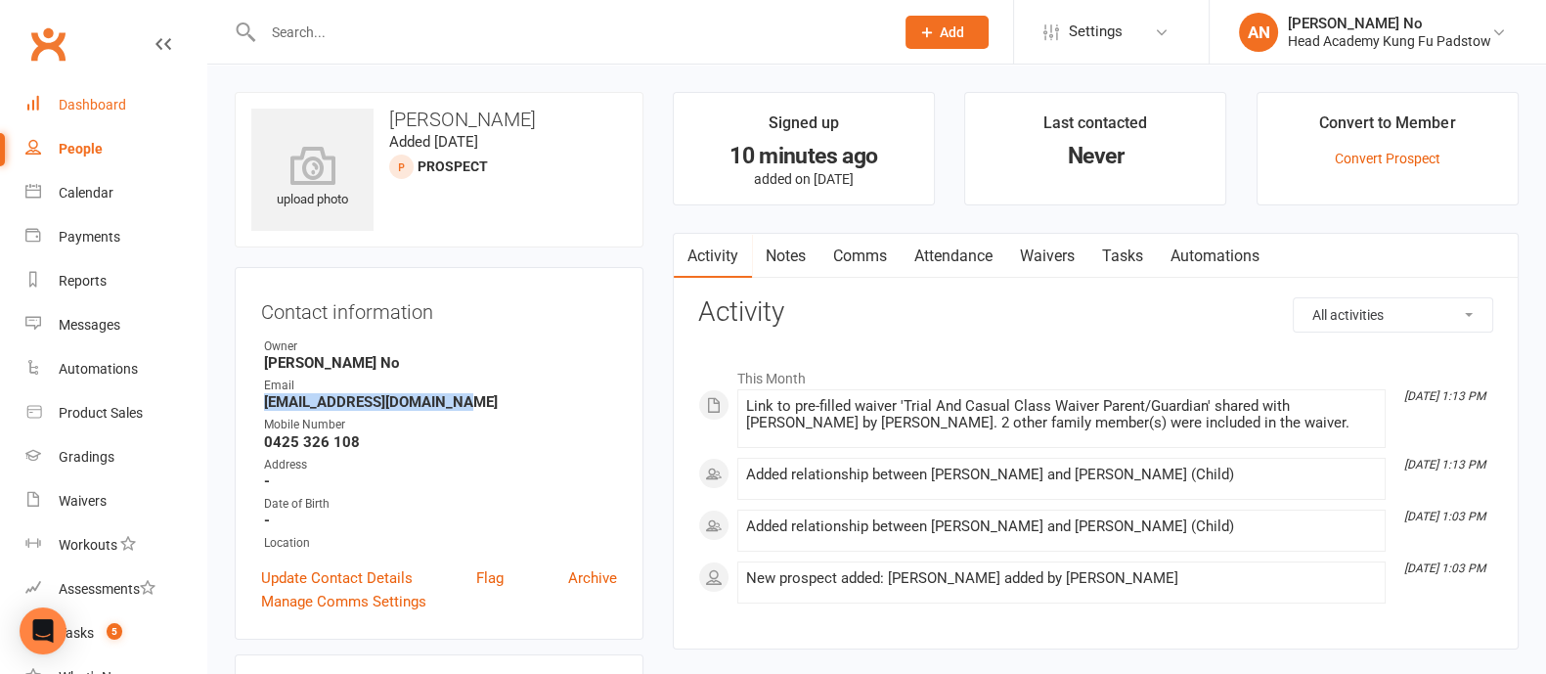
click at [103, 106] on div "Dashboard" at bounding box center [92, 105] width 67 height 16
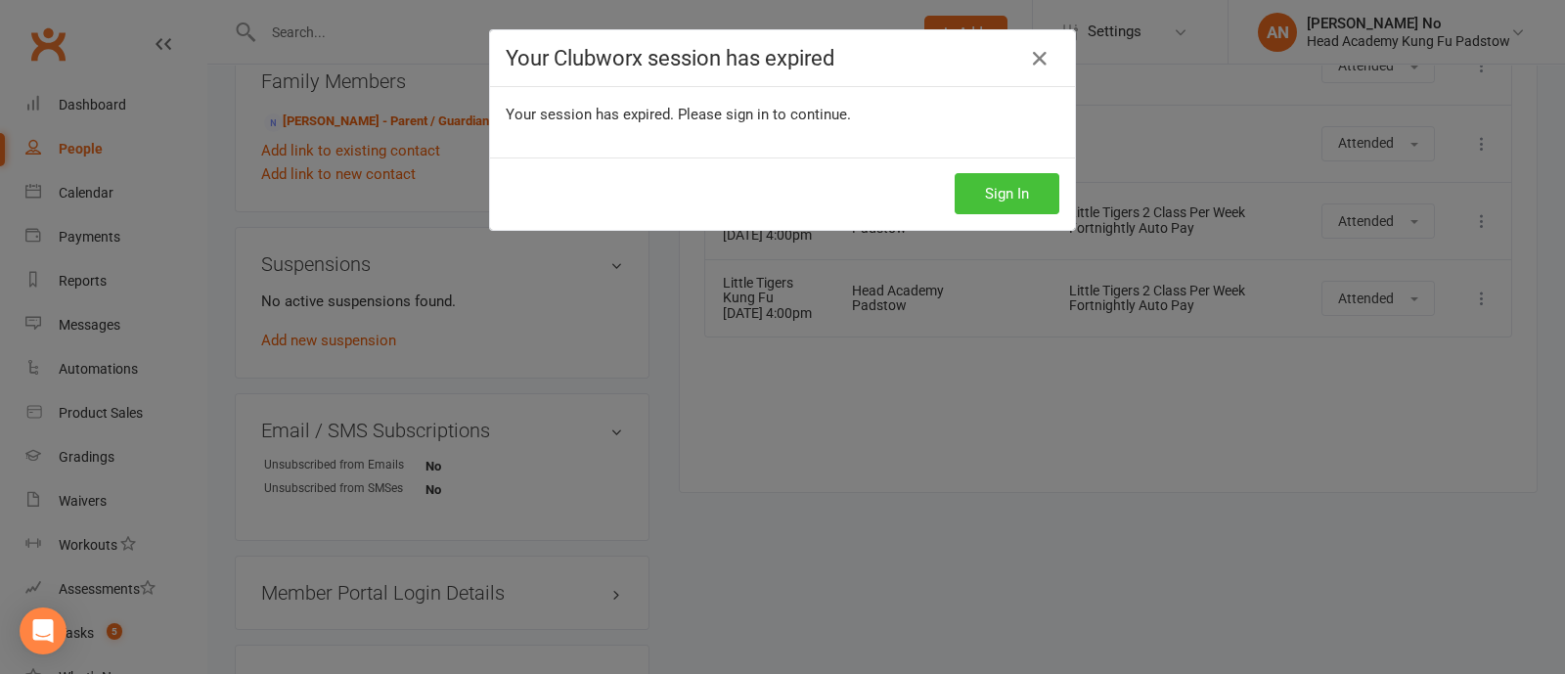
click at [981, 187] on button "Sign In" at bounding box center [1006, 193] width 105 height 41
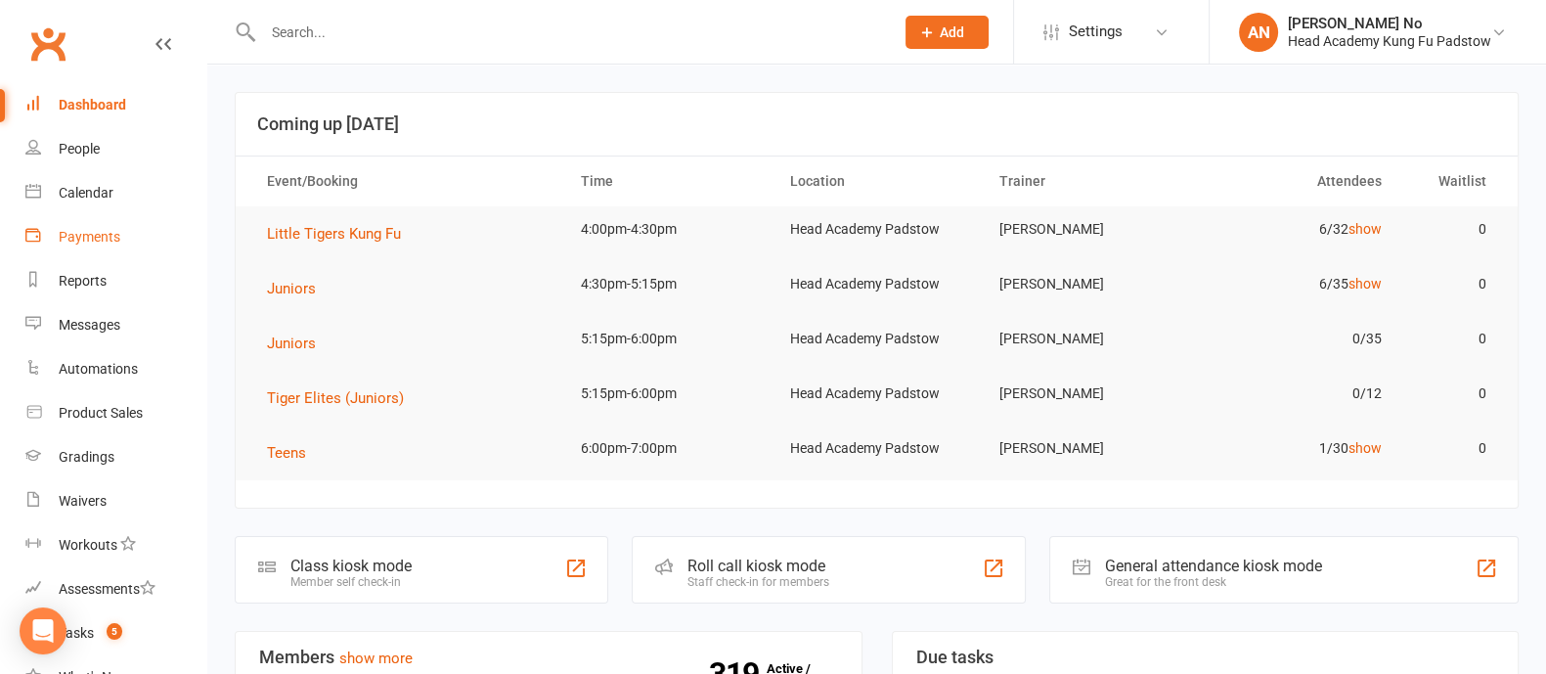
click at [86, 241] on div "Payments" at bounding box center [90, 237] width 62 height 16
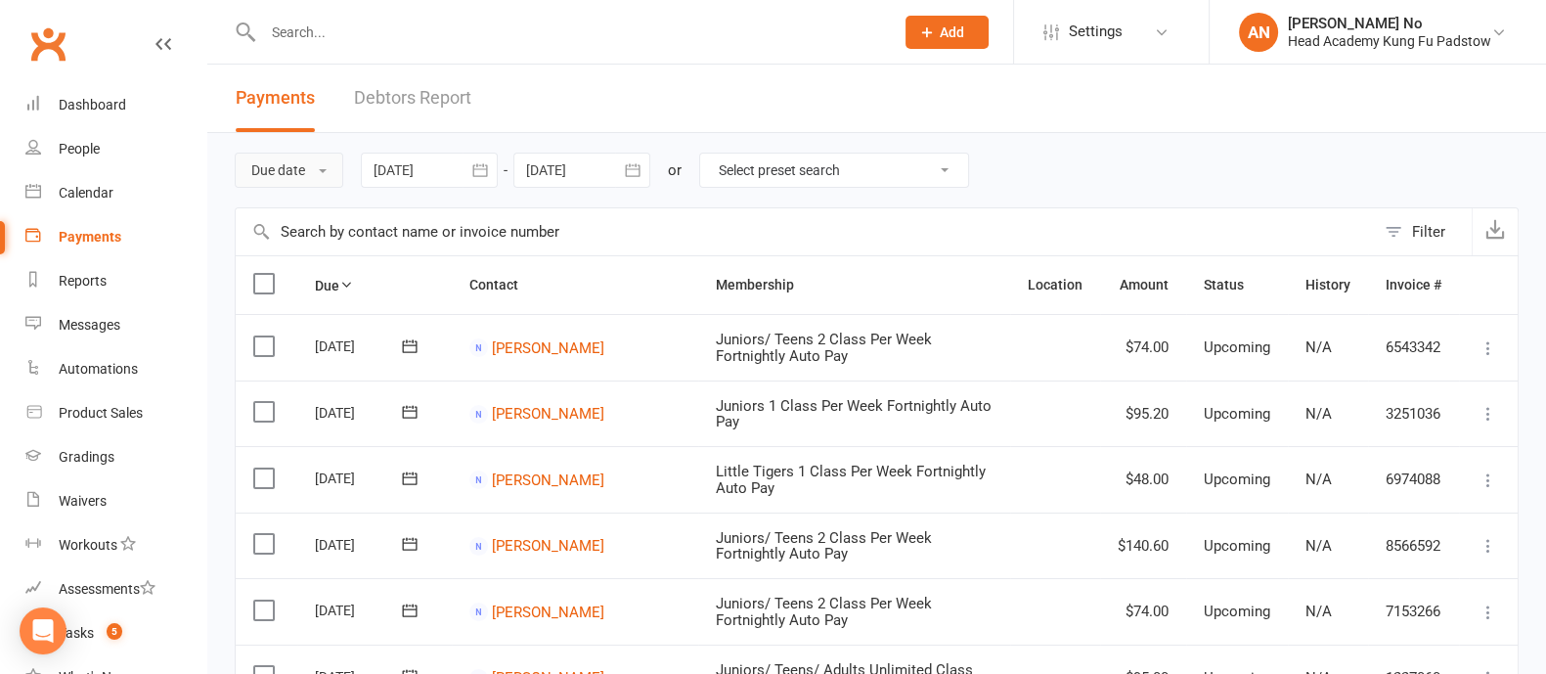
click at [303, 167] on button "Due date" at bounding box center [289, 170] width 109 height 35
click at [328, 280] on link "Date failed" at bounding box center [333, 292] width 194 height 39
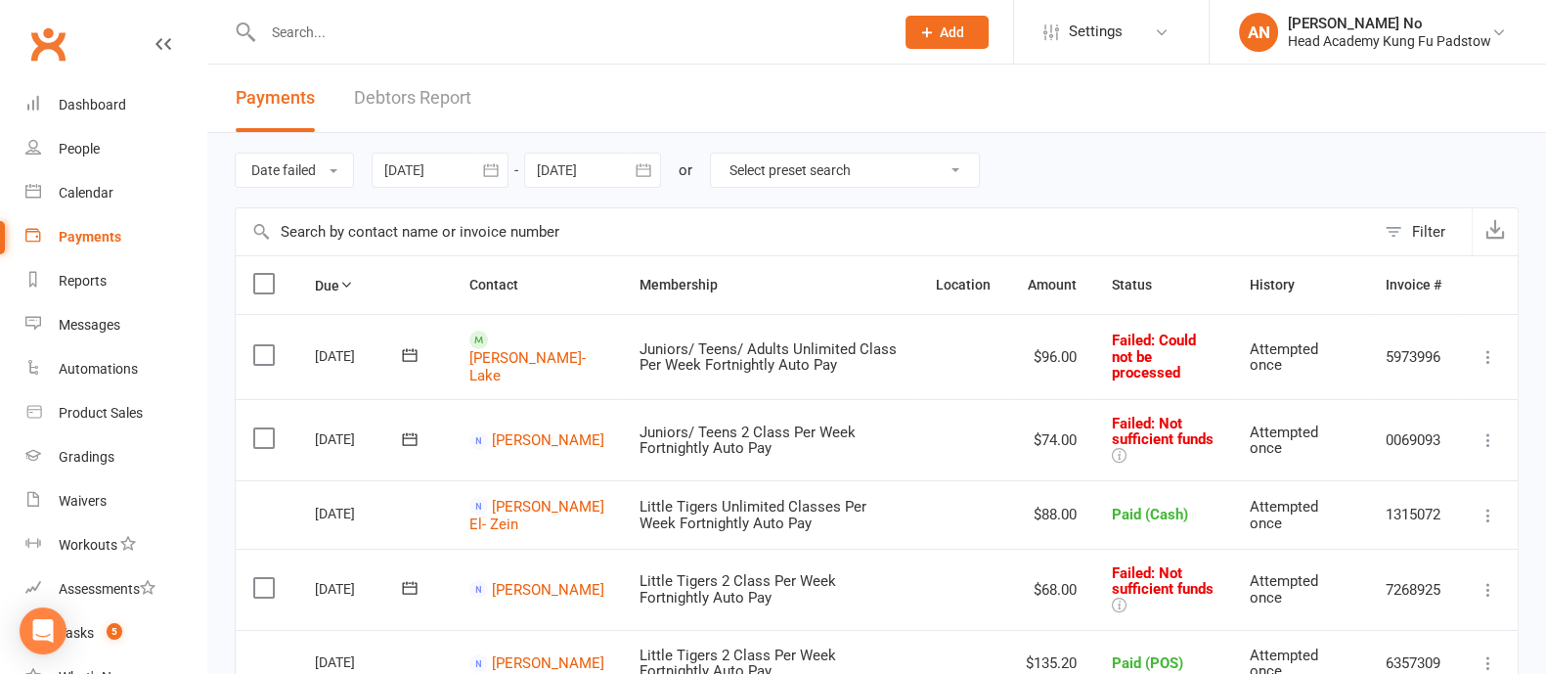
click at [498, 168] on icon "button" at bounding box center [490, 169] width 15 height 13
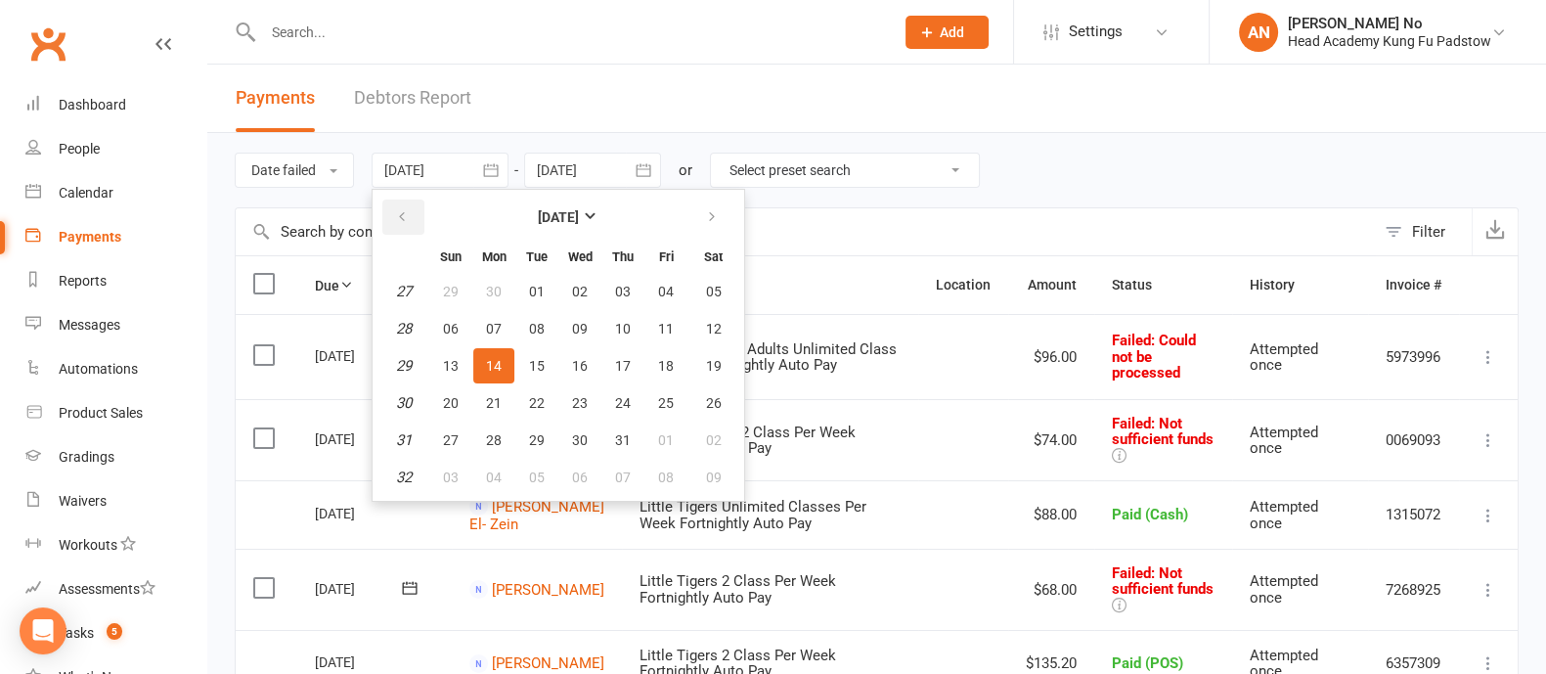
click at [409, 217] on icon "button" at bounding box center [402, 217] width 14 height 16
click at [619, 284] on span "01" at bounding box center [623, 292] width 16 height 16
type input "01 May 2025"
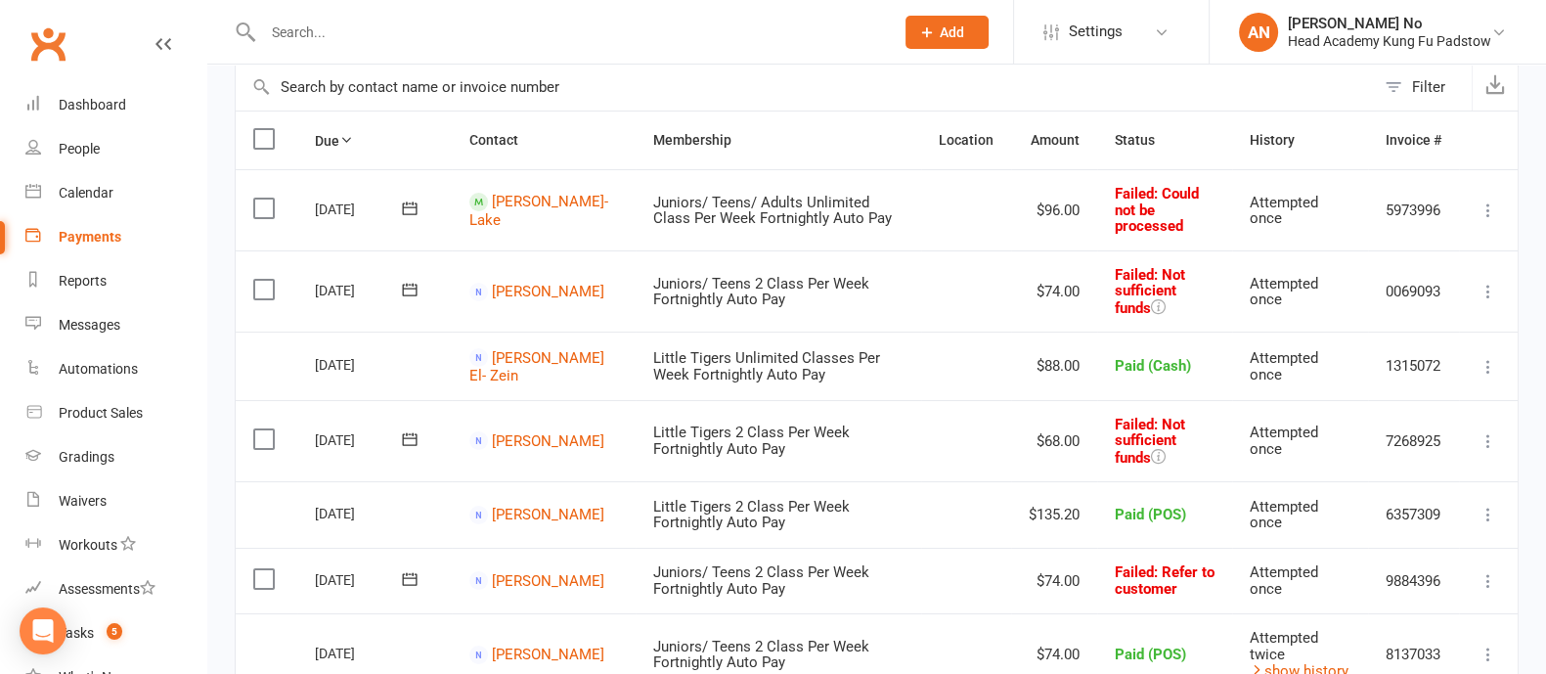
scroll to position [169, 0]
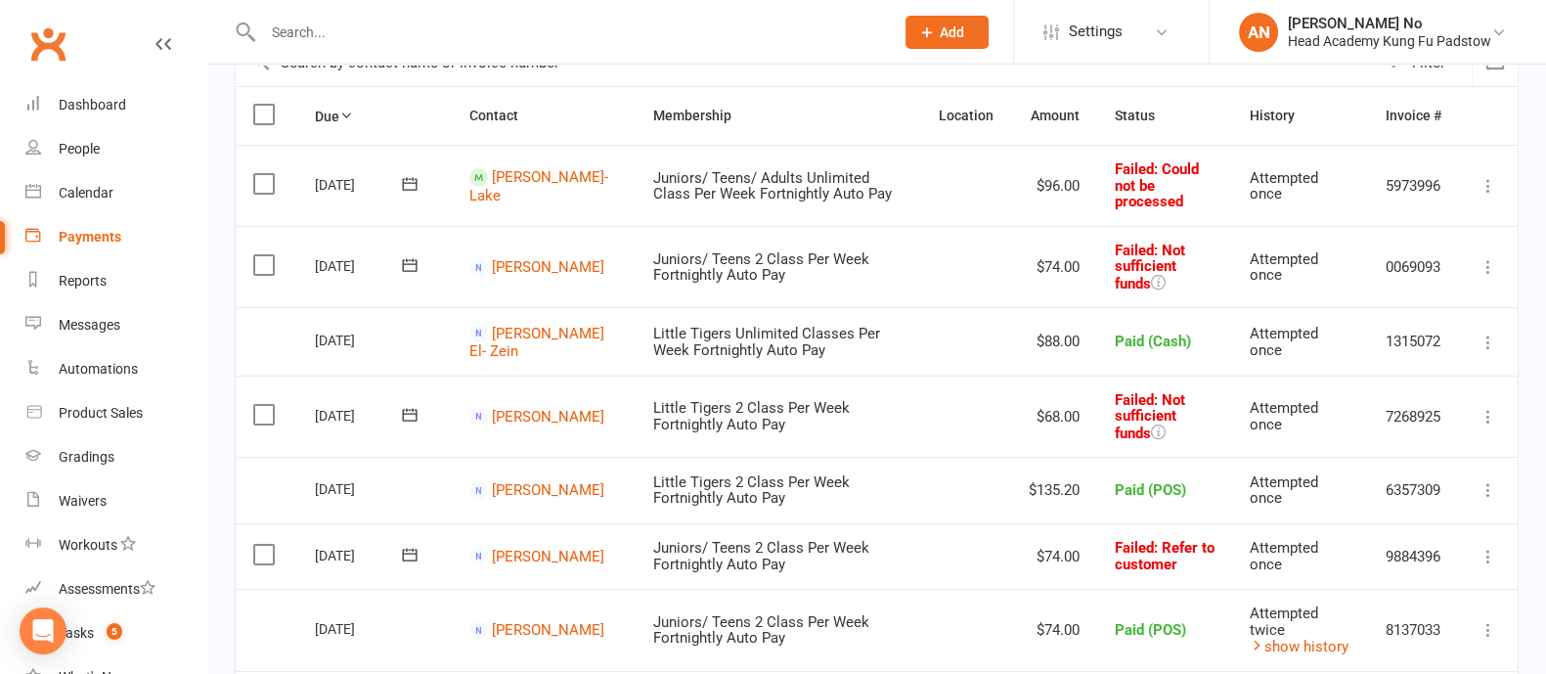
click at [1491, 257] on icon at bounding box center [1489, 267] width 20 height 20
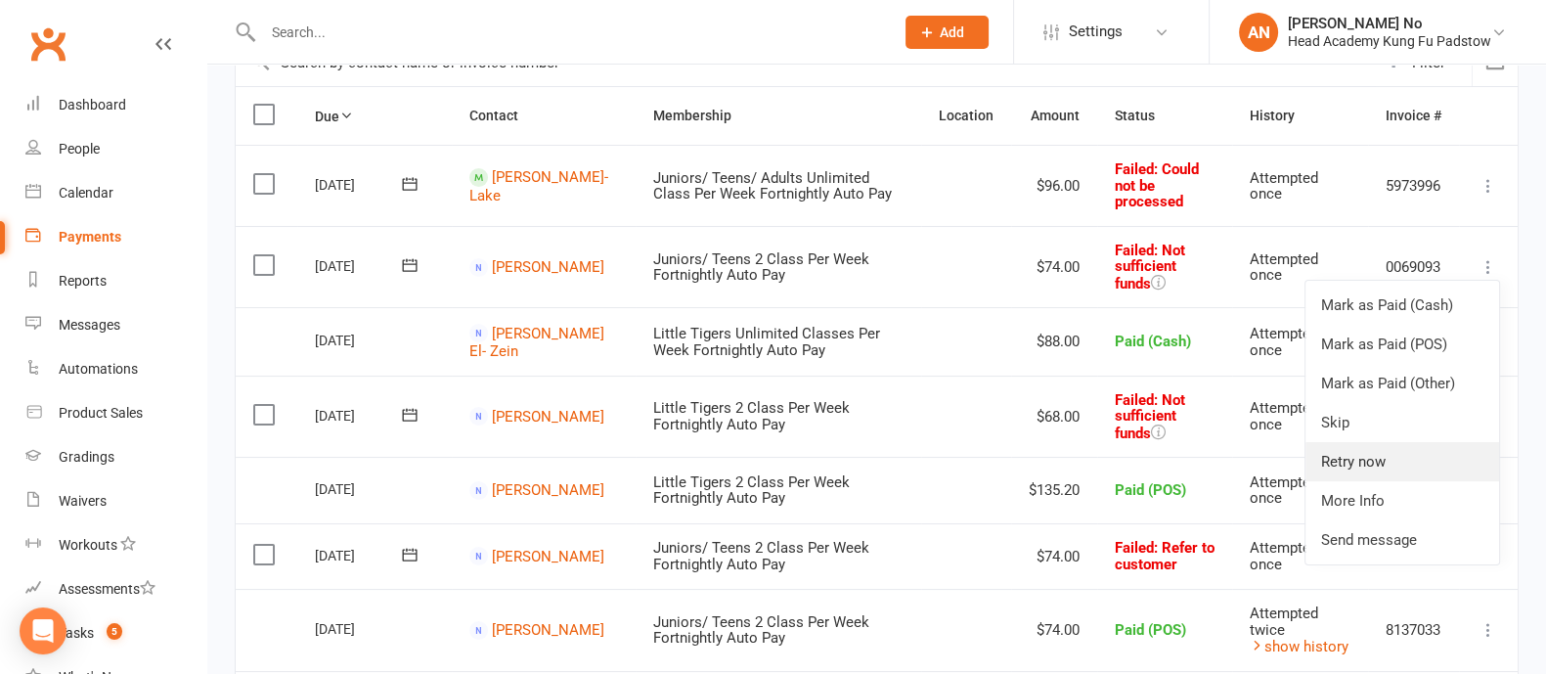
click at [1382, 450] on link "Retry now" at bounding box center [1402, 461] width 194 height 39
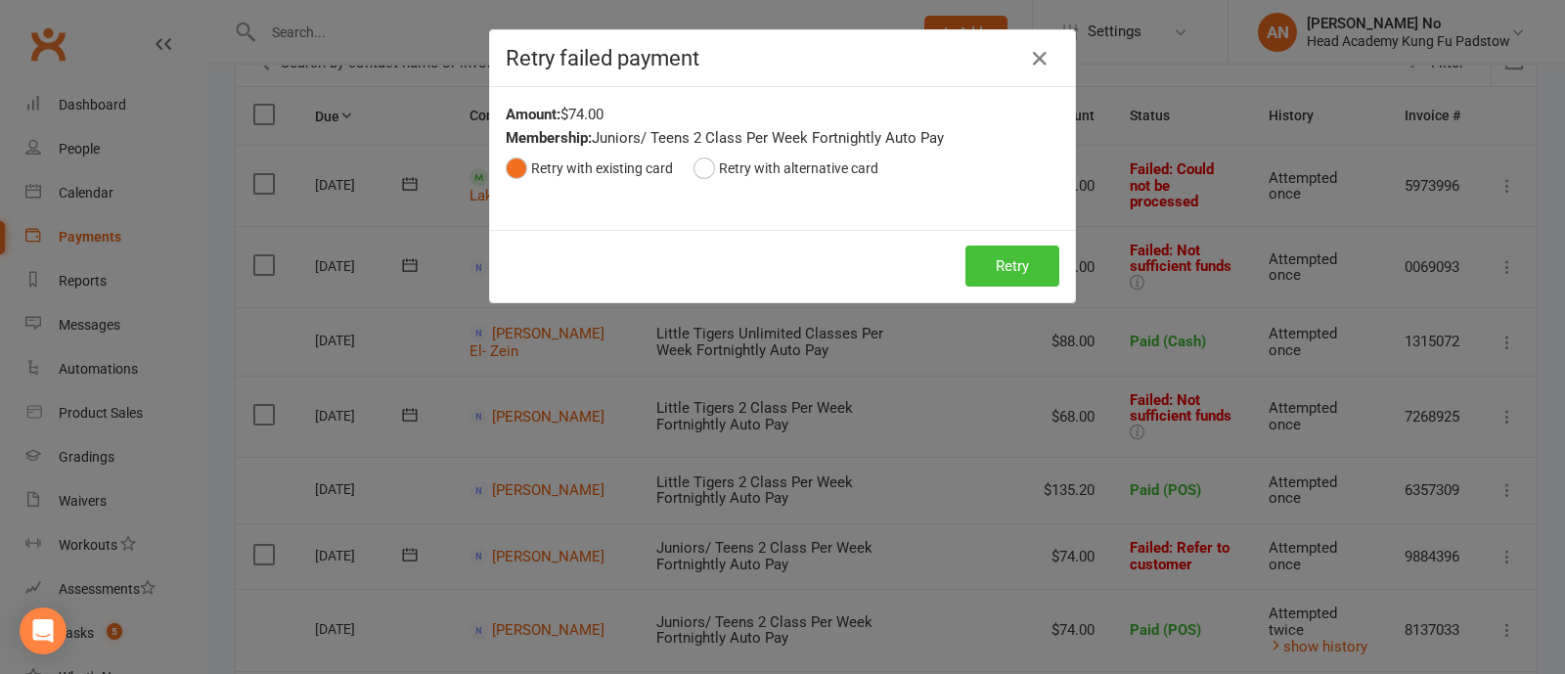
click at [1007, 269] on button "Retry" at bounding box center [1012, 265] width 94 height 41
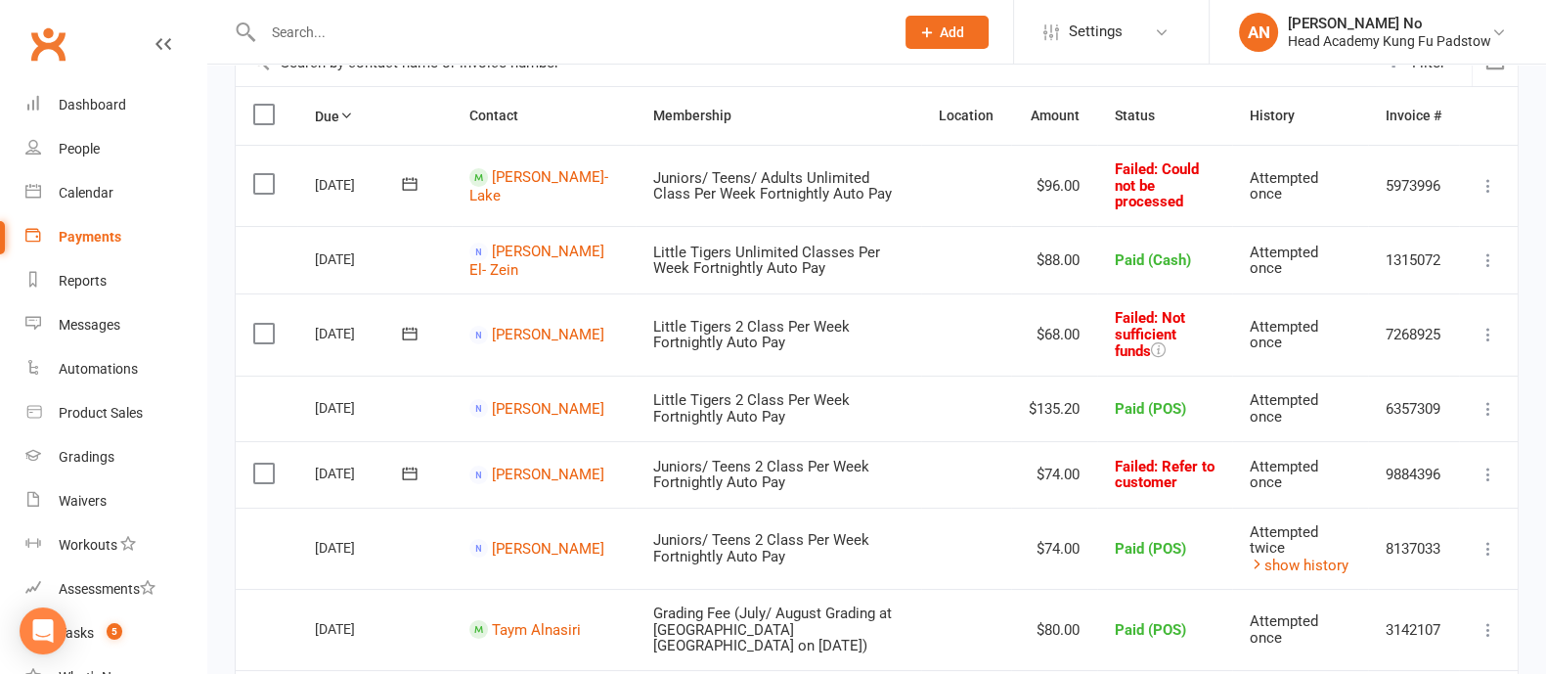
click at [1491, 178] on icon at bounding box center [1489, 186] width 20 height 20
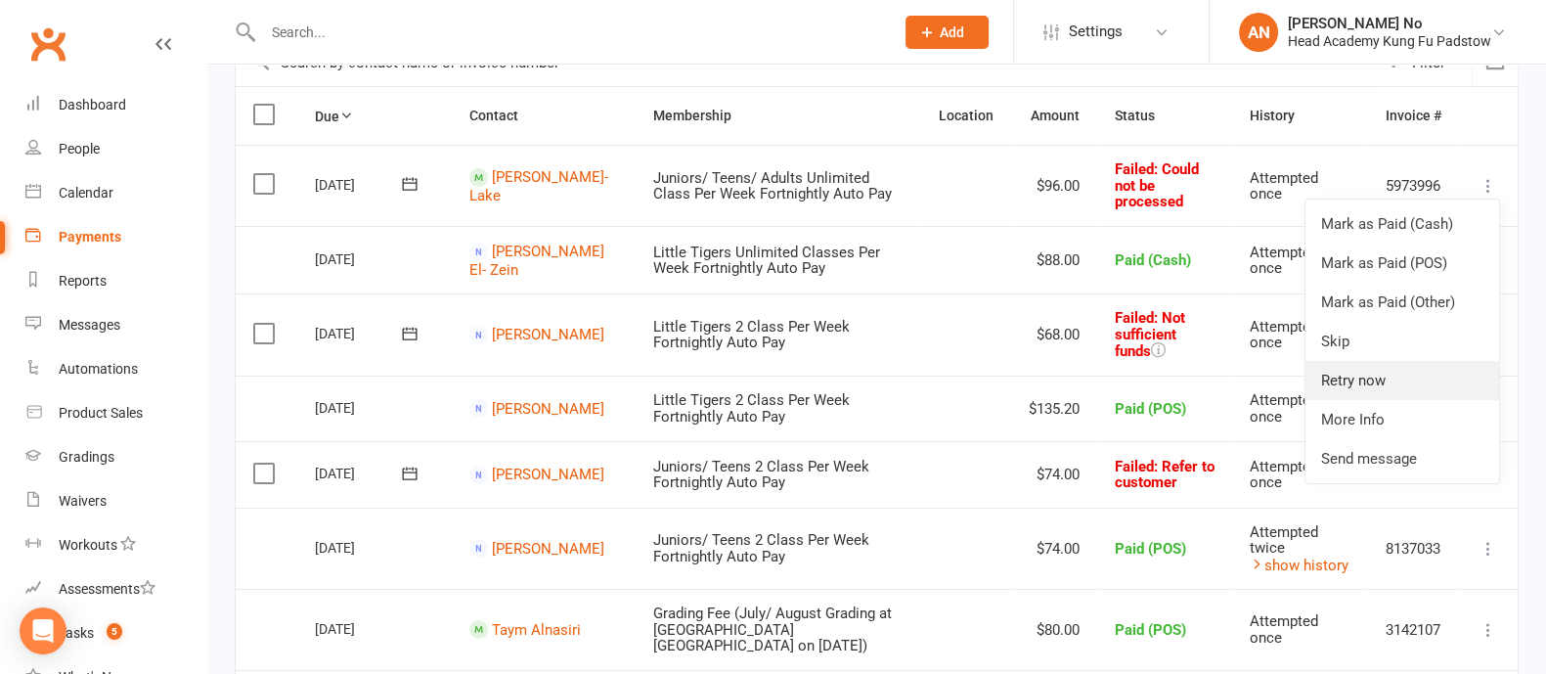
click at [1367, 374] on link "Retry now" at bounding box center [1402, 380] width 194 height 39
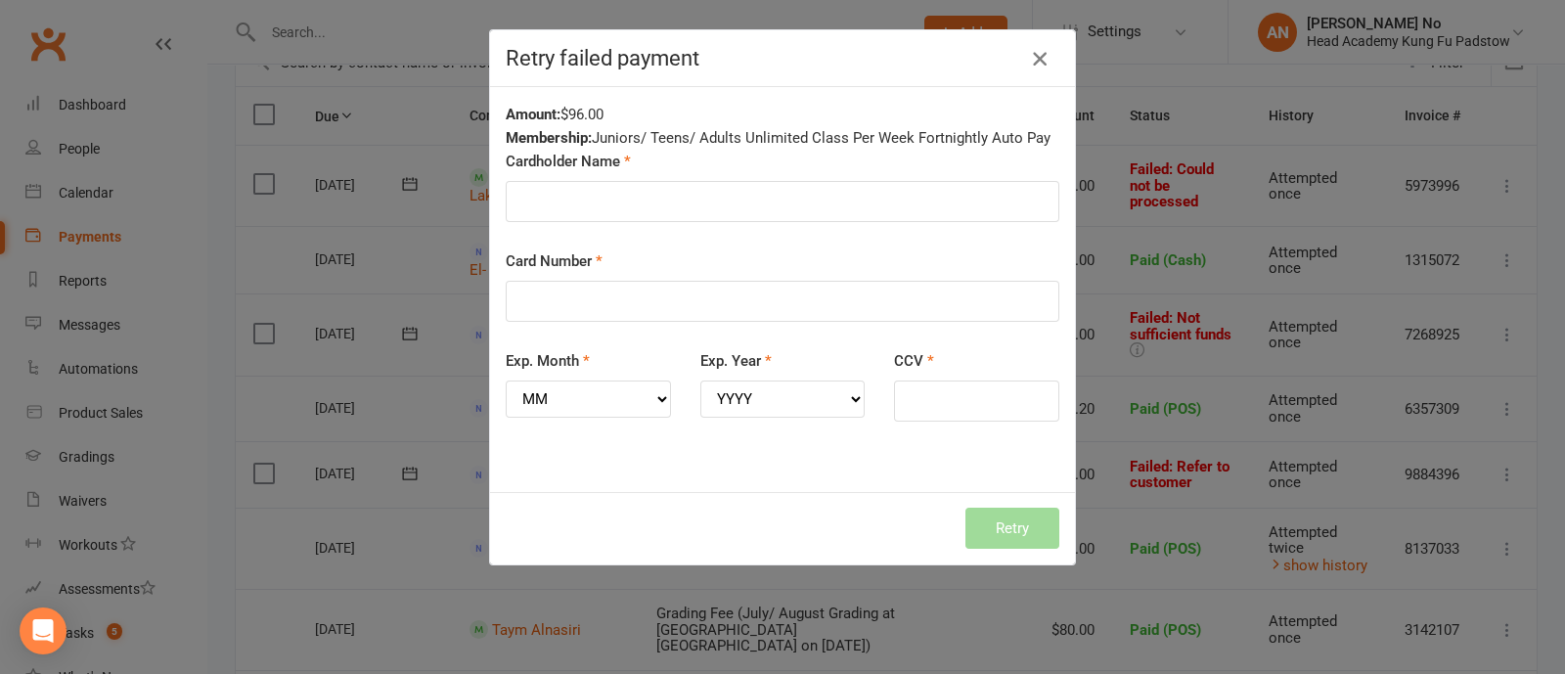
click at [1028, 64] on icon "button" at bounding box center [1039, 58] width 23 height 23
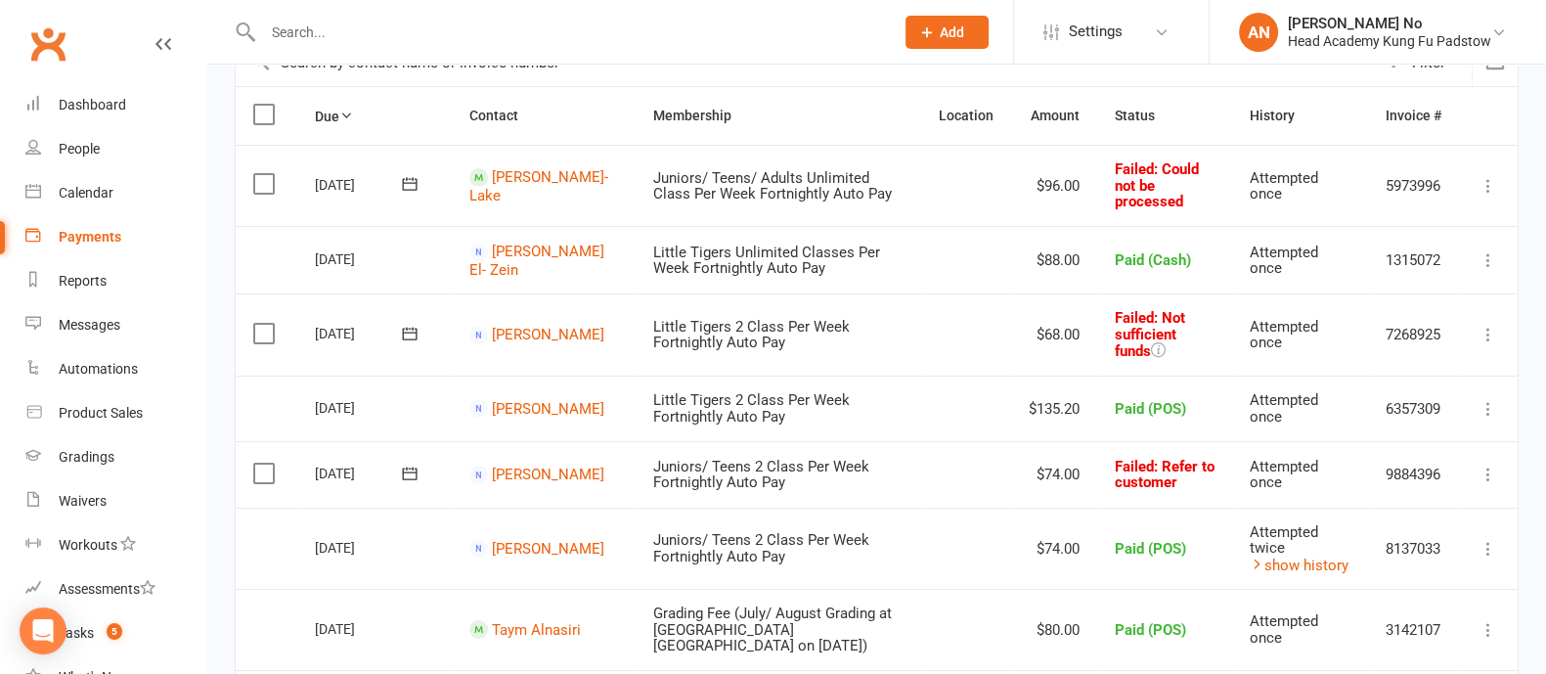
click at [411, 182] on icon at bounding box center [410, 184] width 15 height 13
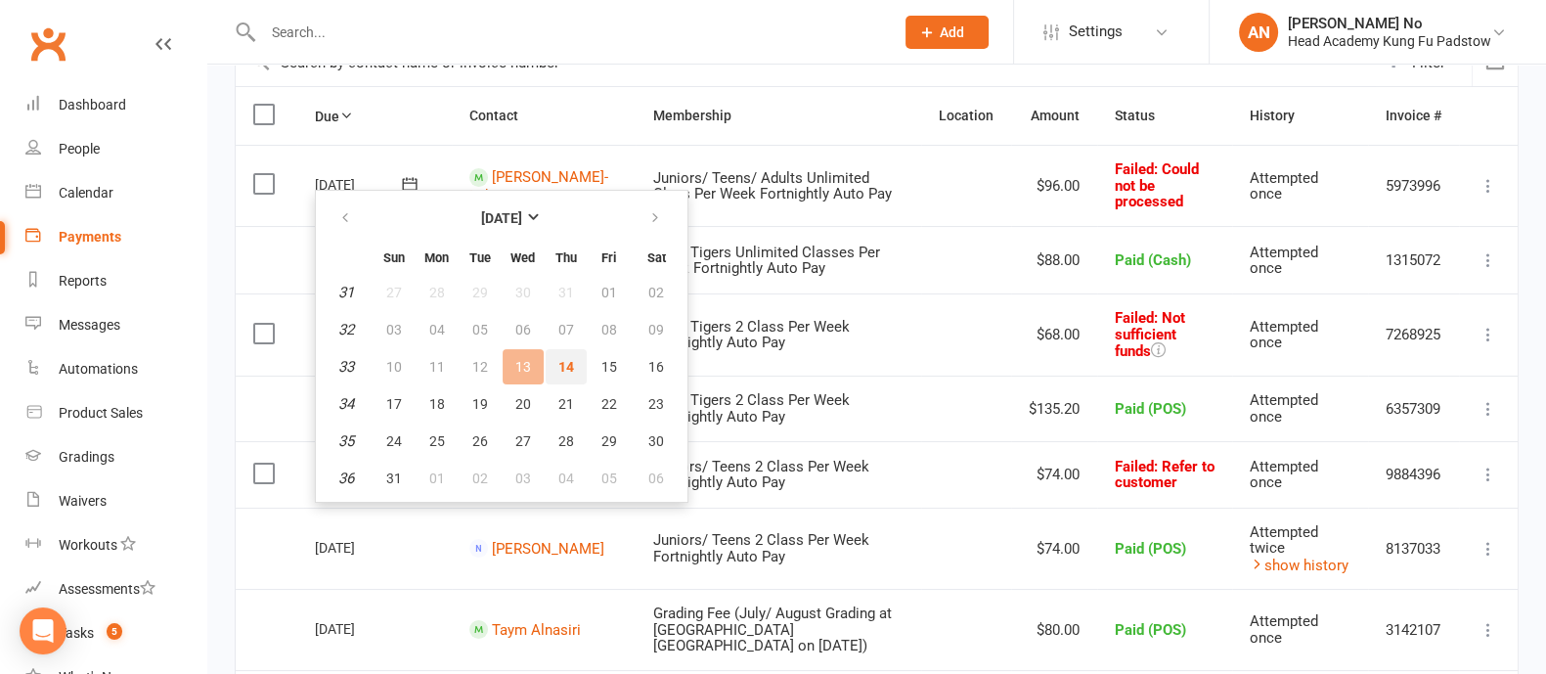
click at [560, 365] on span "14" at bounding box center [566, 367] width 16 height 16
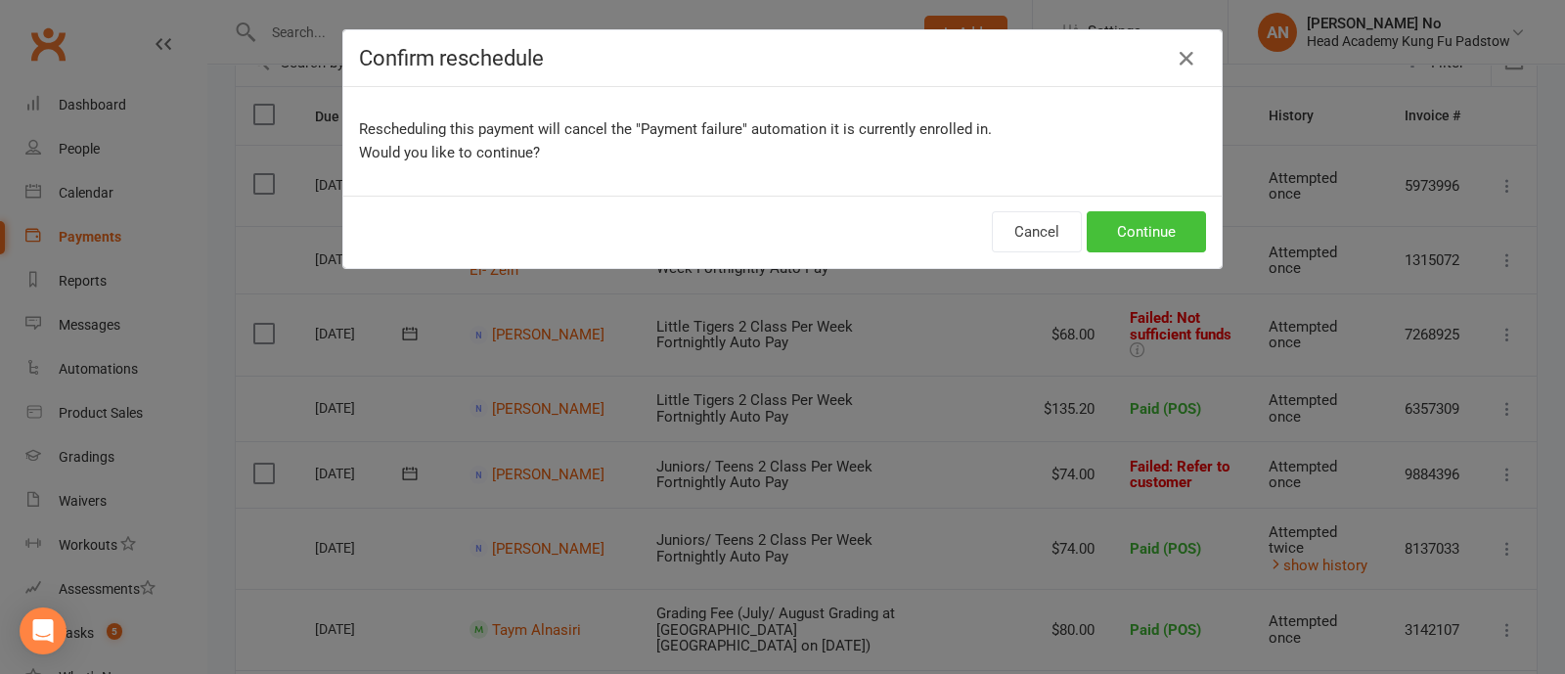
click at [1151, 230] on button "Continue" at bounding box center [1145, 231] width 119 height 41
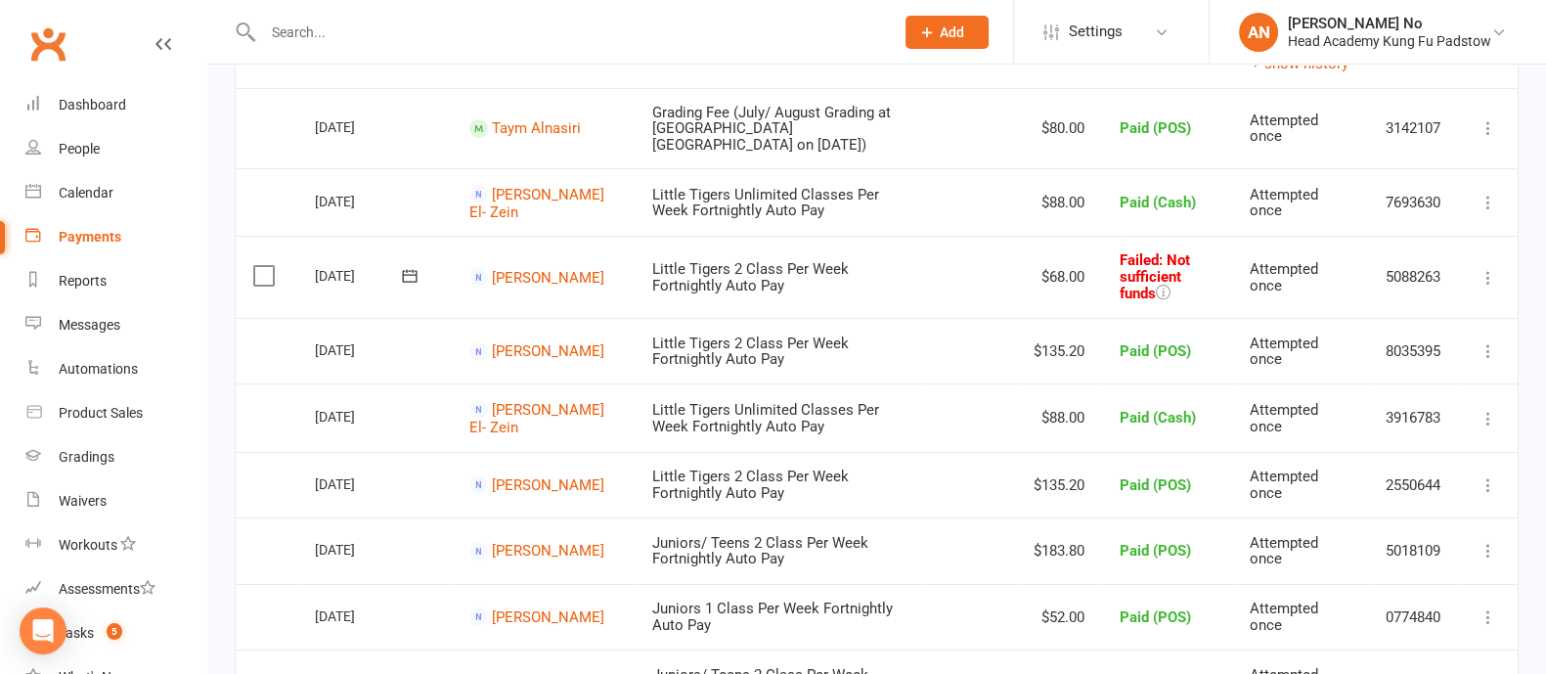
scroll to position [0, 0]
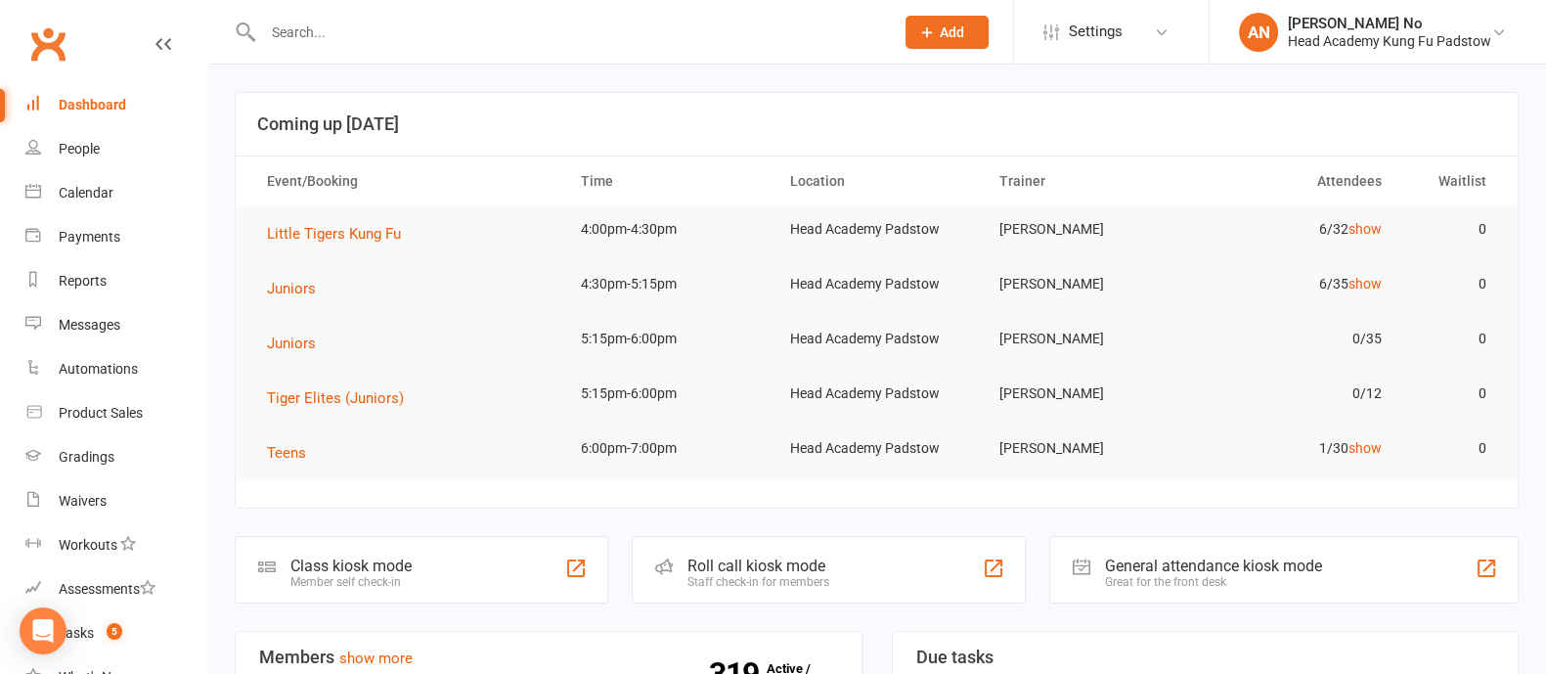
click at [323, 27] on input "text" at bounding box center [568, 32] width 623 height 27
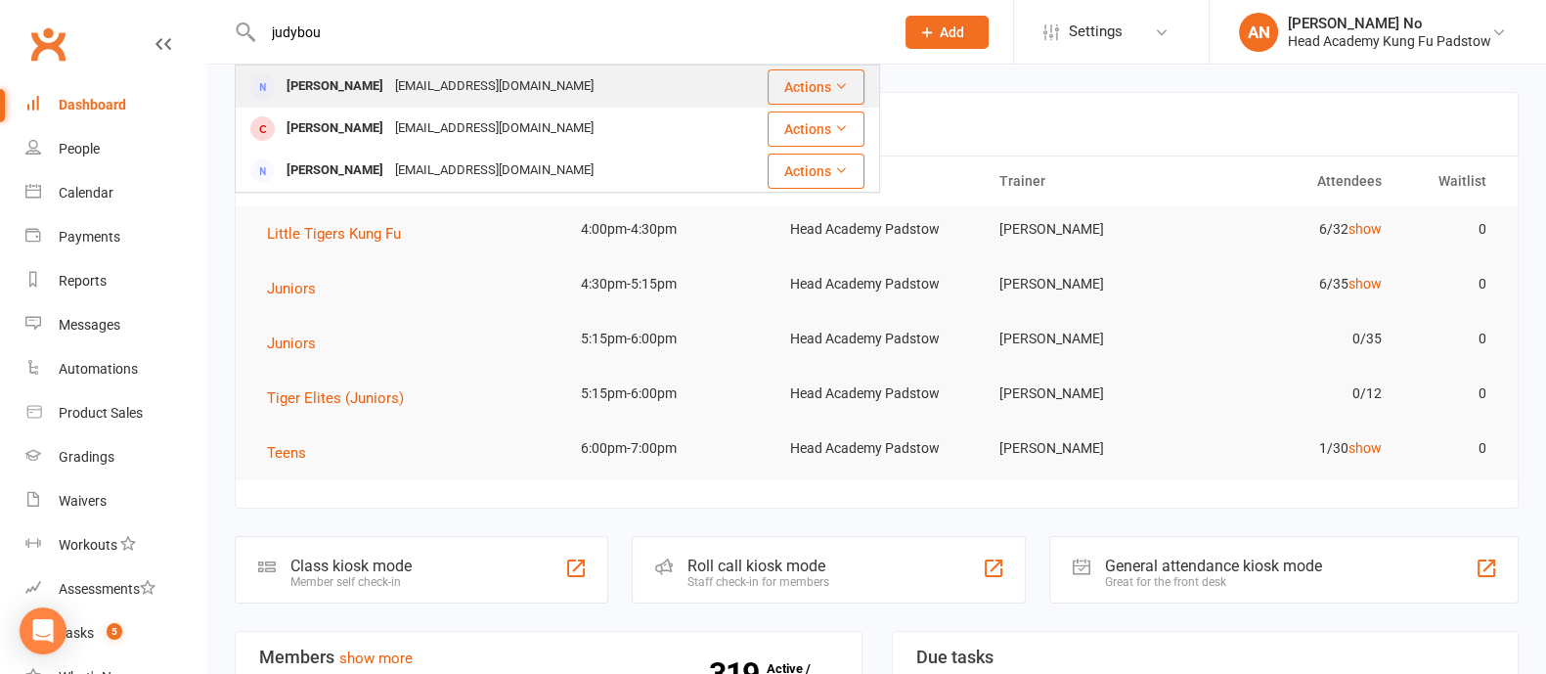
type input "judybou"
click at [419, 82] on div "[EMAIL_ADDRESS][DOMAIN_NAME]" at bounding box center [494, 86] width 210 height 28
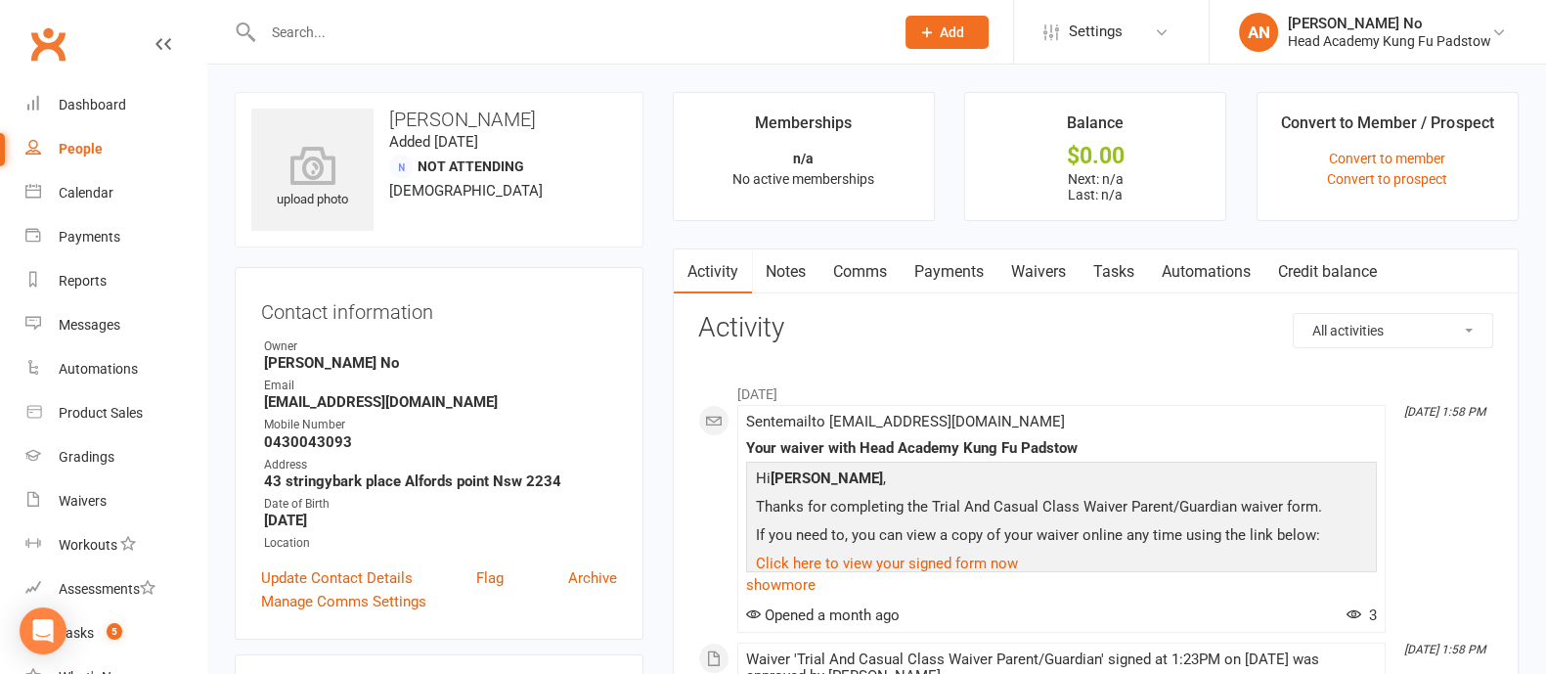
click at [1032, 275] on link "Waivers" at bounding box center [1038, 271] width 82 height 45
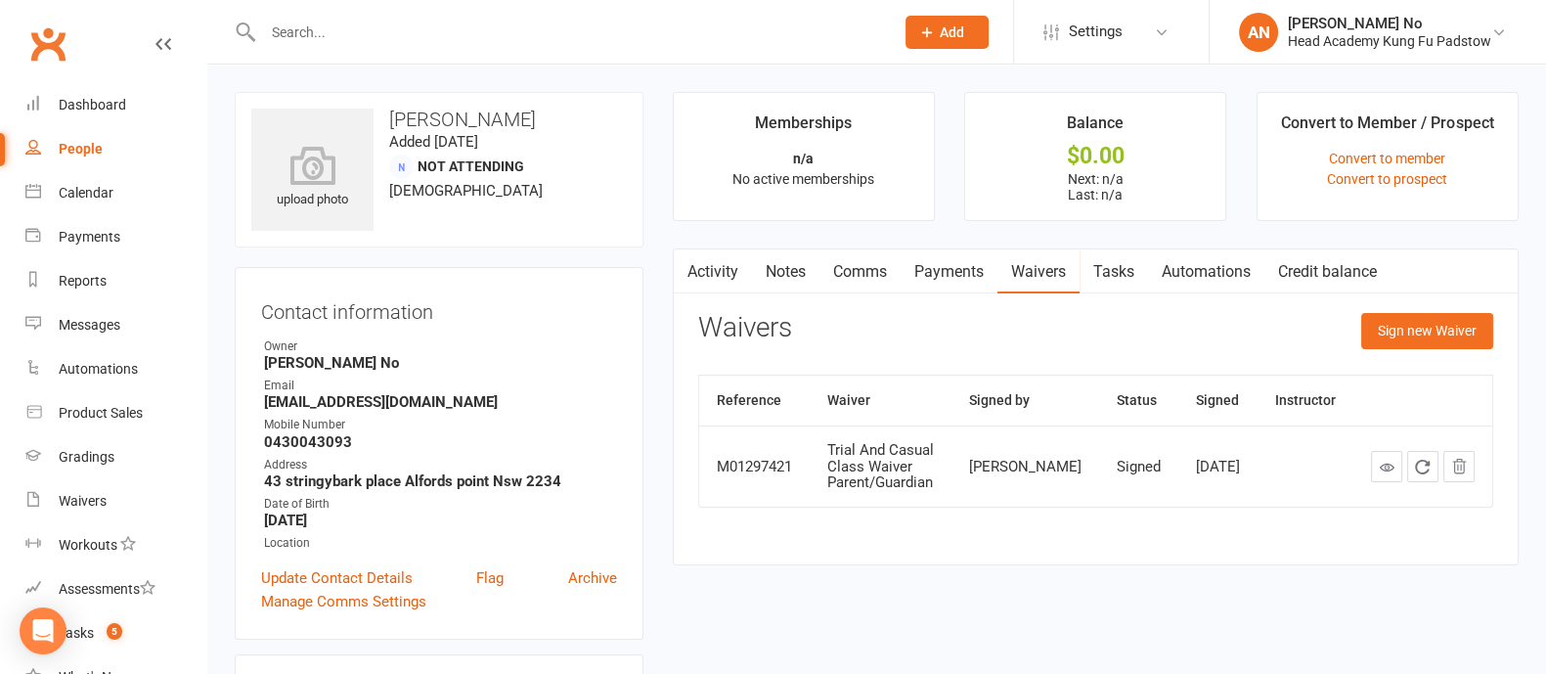
scroll to position [590, 0]
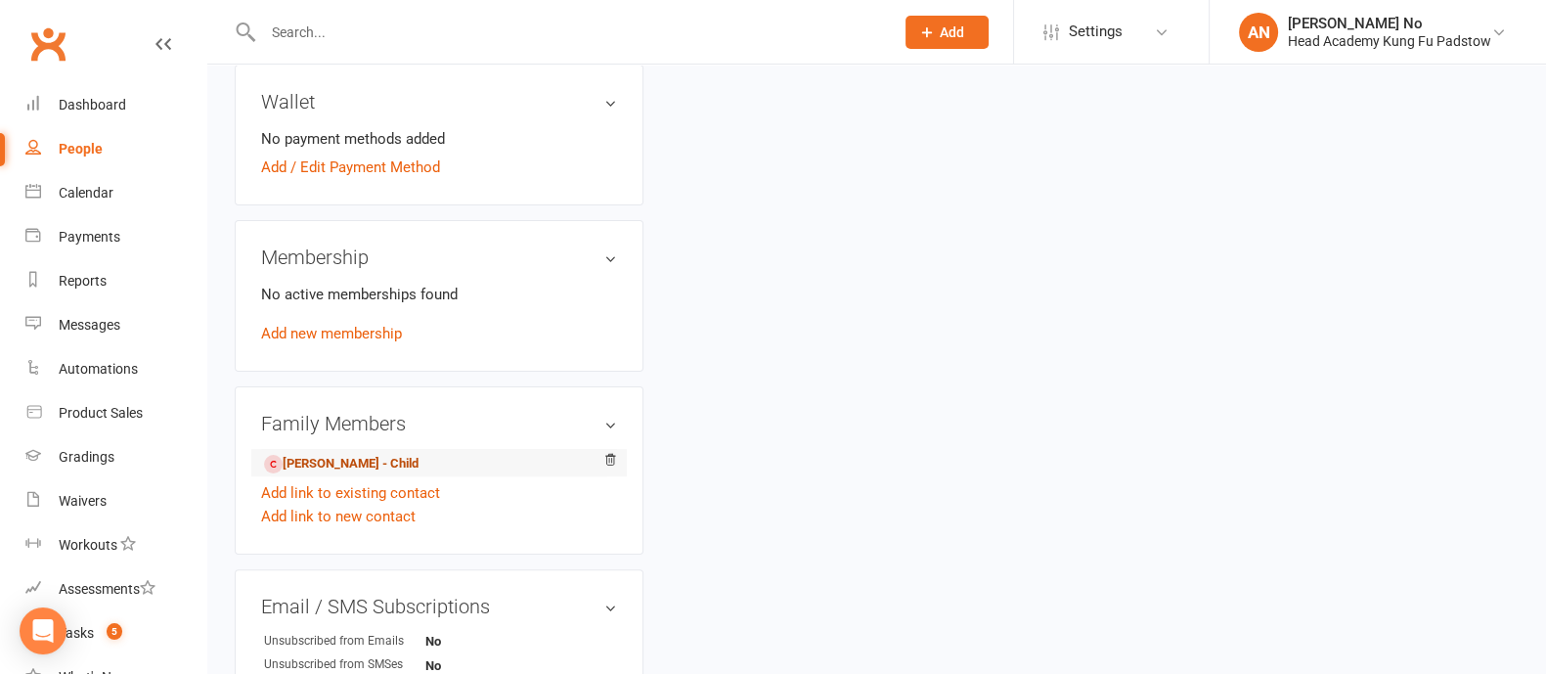
click at [385, 462] on link "[PERSON_NAME] - Child" at bounding box center [341, 464] width 154 height 21
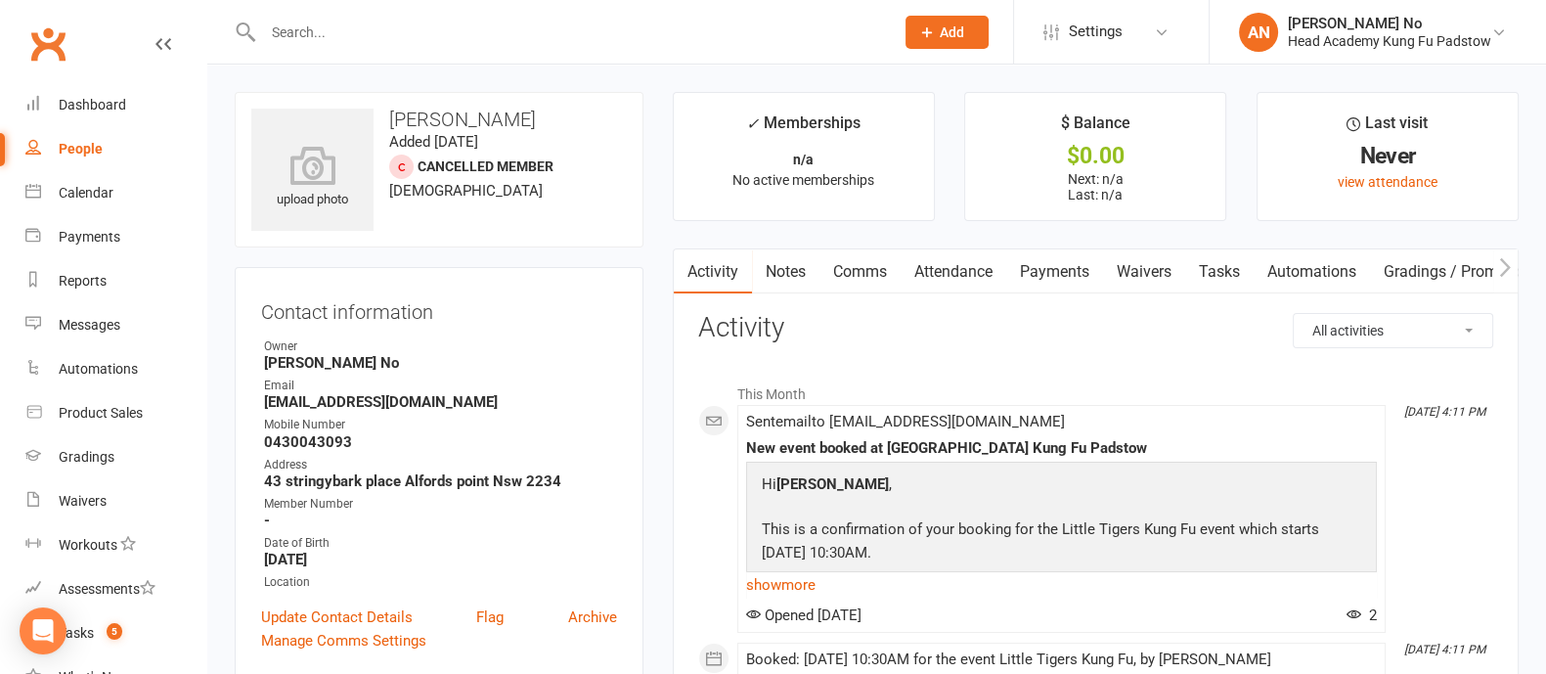
click at [990, 271] on link "Attendance" at bounding box center [954, 271] width 106 height 45
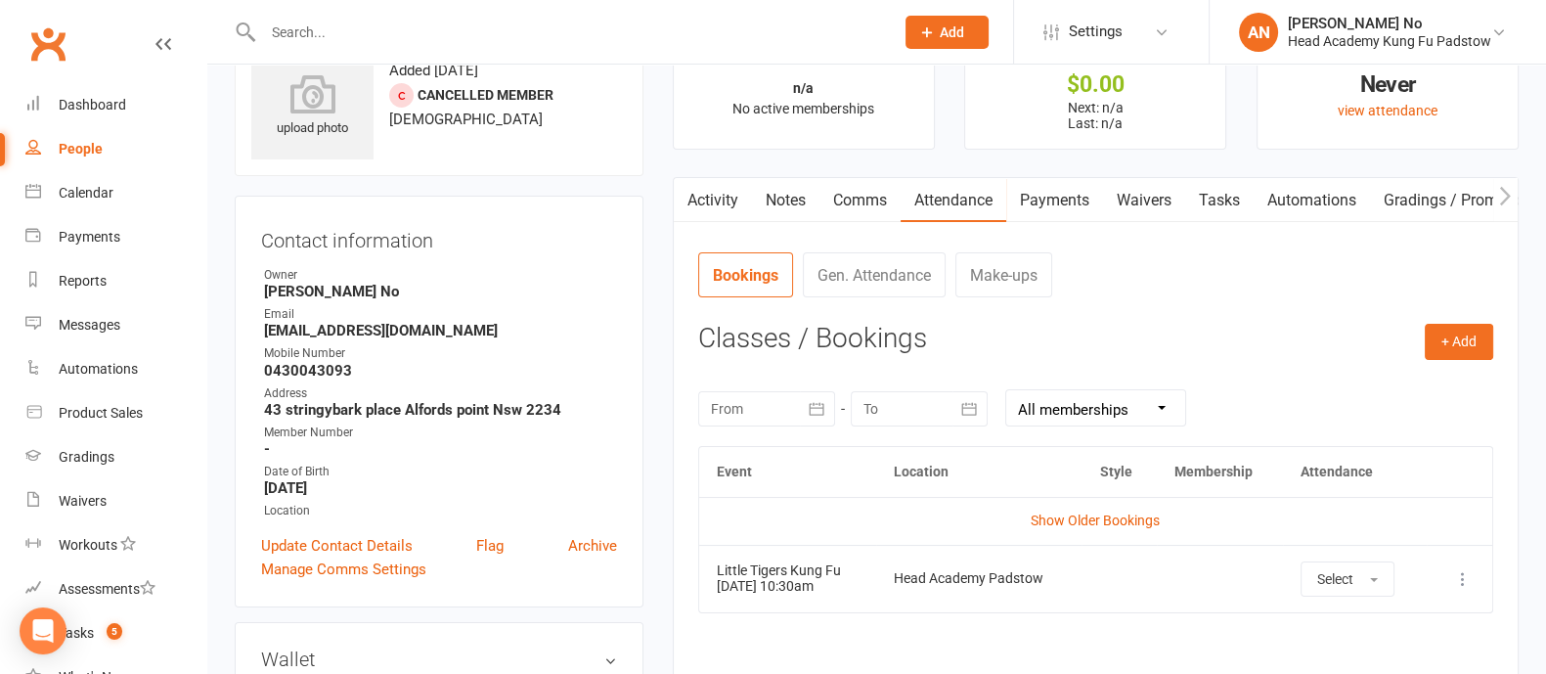
scroll to position [58, 0]
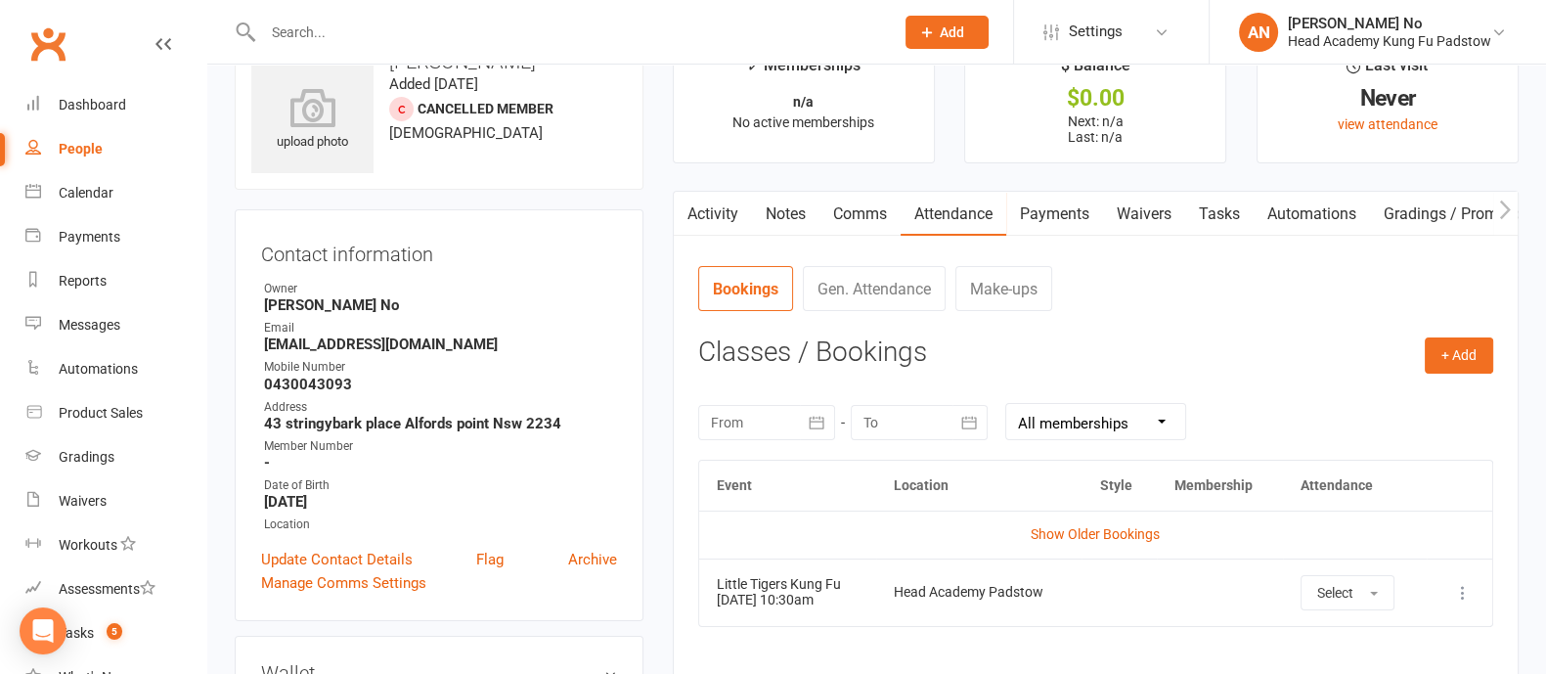
click at [719, 207] on link "Activity" at bounding box center [713, 214] width 78 height 45
